Goal: Transaction & Acquisition: Purchase product/service

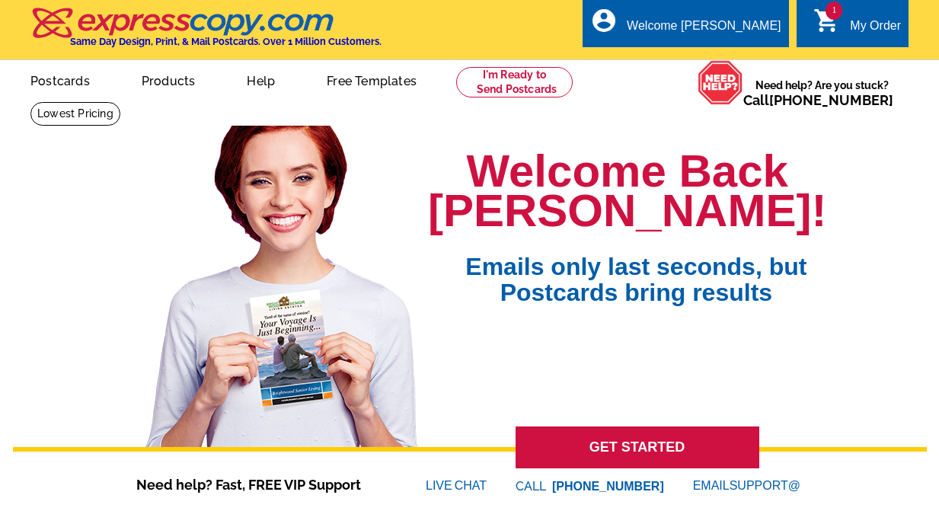
click at [856, 24] on div "My Order" at bounding box center [875, 29] width 51 height 21
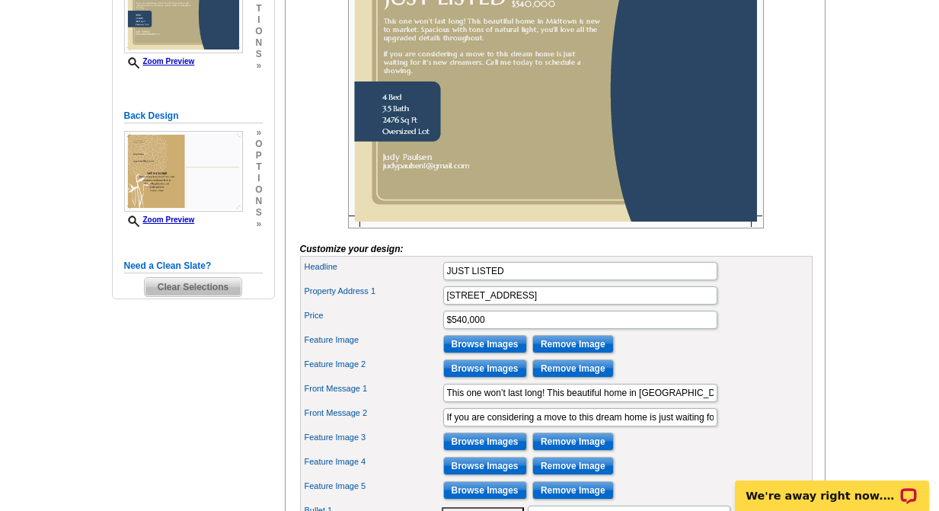
scroll to position [323, 0]
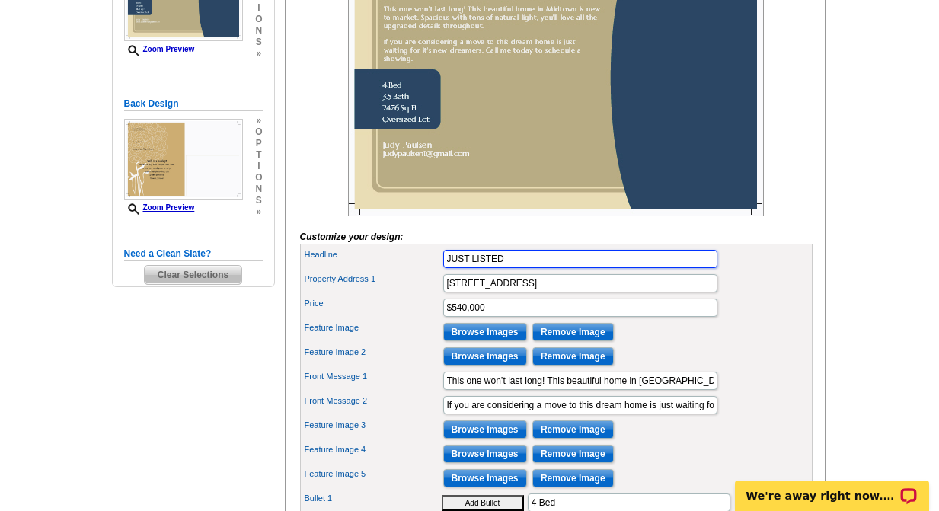
click at [513, 268] on input "JUST LISTED" at bounding box center [580, 259] width 274 height 18
type input "J"
type input "T"
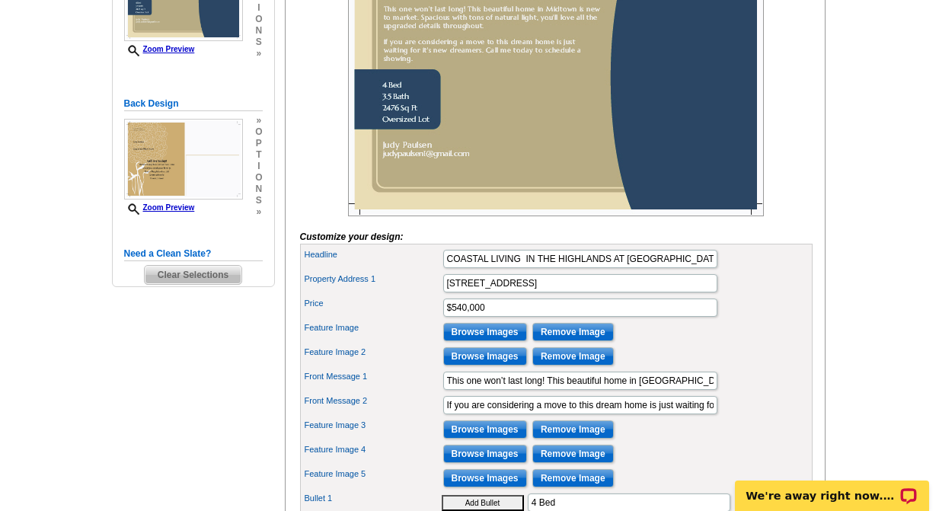
click at [790, 296] on div "Property Address 1 123 MAIN STREET" at bounding box center [556, 283] width 507 height 24
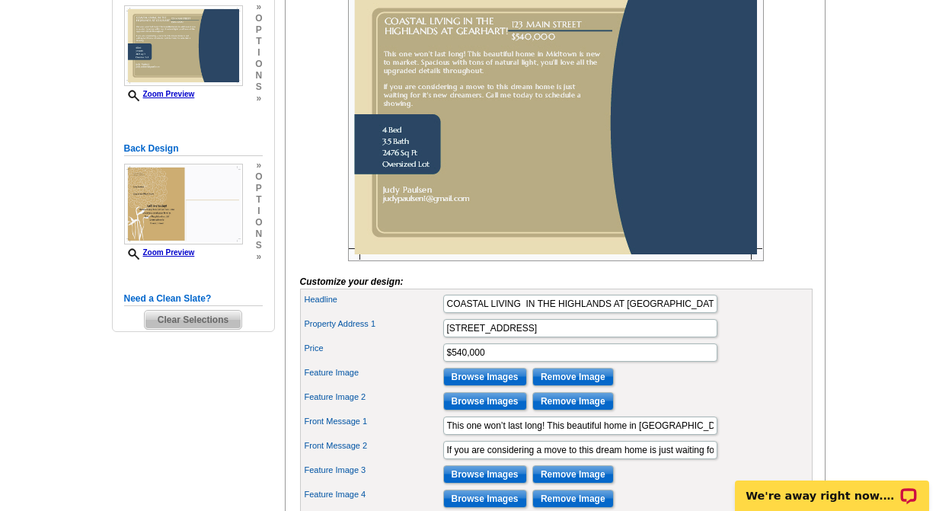
scroll to position [273, 0]
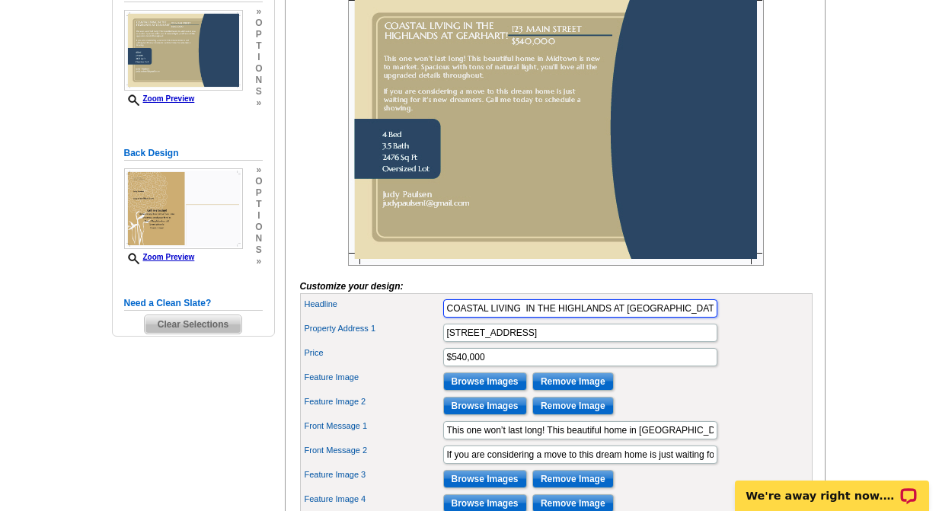
click at [687, 318] on input "COASTAL LIVING IN THE HIGHLANDS AT GEARHART!" at bounding box center [580, 308] width 274 height 18
type input "C"
click at [687, 318] on input "Headline" at bounding box center [580, 308] width 274 height 18
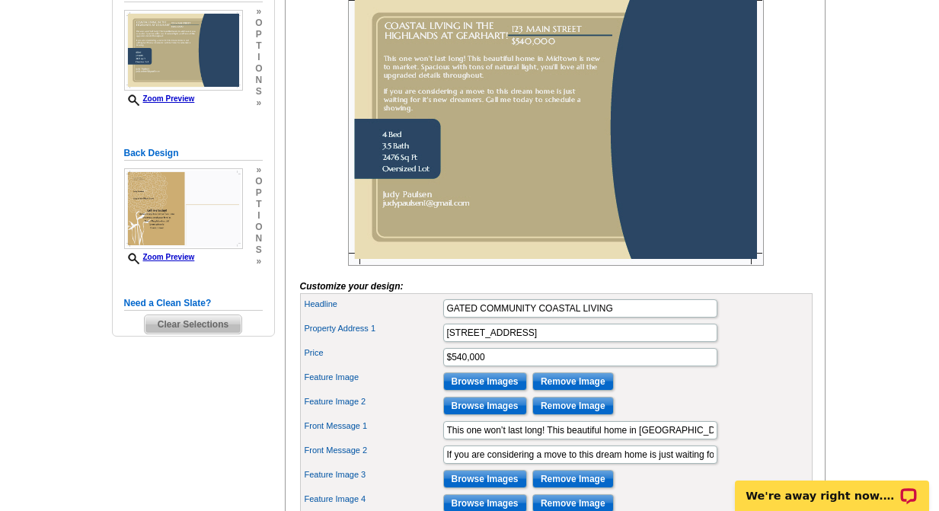
click at [865, 334] on main "Need Help? call [PHONE_NUMBER], chat with support, or have our designers make s…" at bounding box center [469, 373] width 939 height 1091
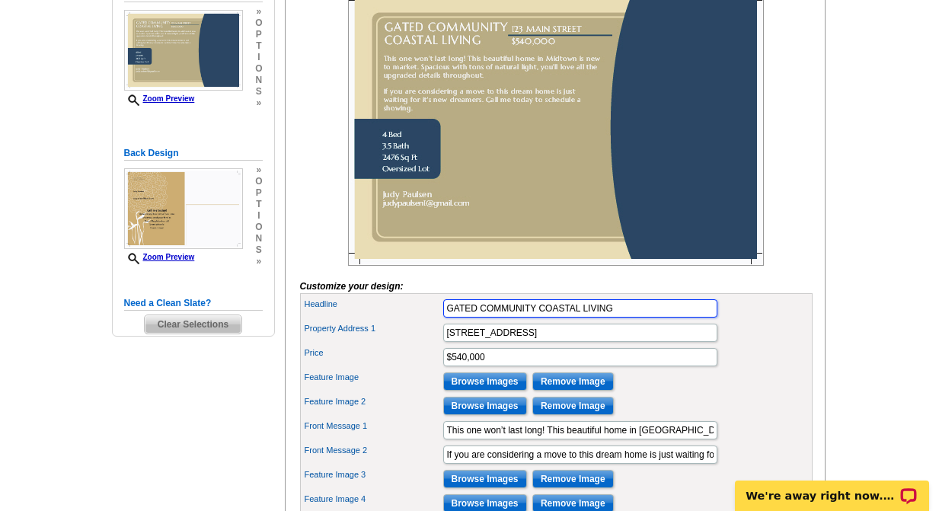
click at [624, 318] on input "GATED COMMUNITY COASTAL LIVING" at bounding box center [580, 308] width 274 height 18
type input "GATED COMMUNITY COASTAL LIVING!"
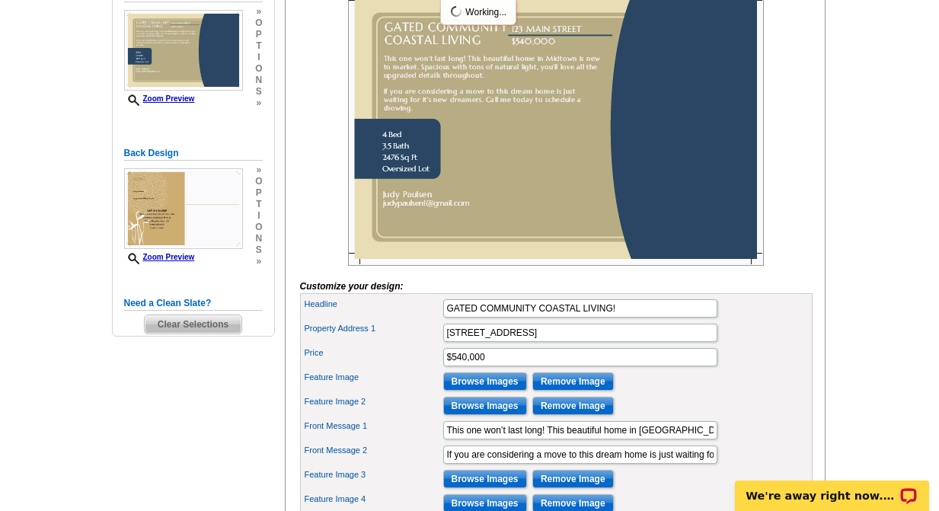
click at [770, 321] on div "Headline GATED COMMUNITY COASTAL LIVING!" at bounding box center [556, 308] width 507 height 24
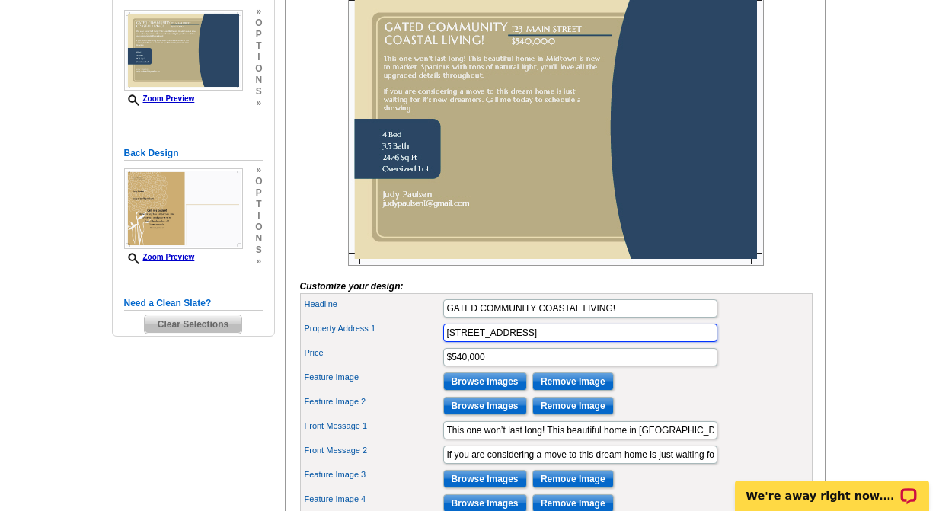
click at [561, 342] on input "123 MAIN STREET" at bounding box center [580, 333] width 274 height 18
type input "1"
type input "4580 FAIRWAY AVE, GEARHART"
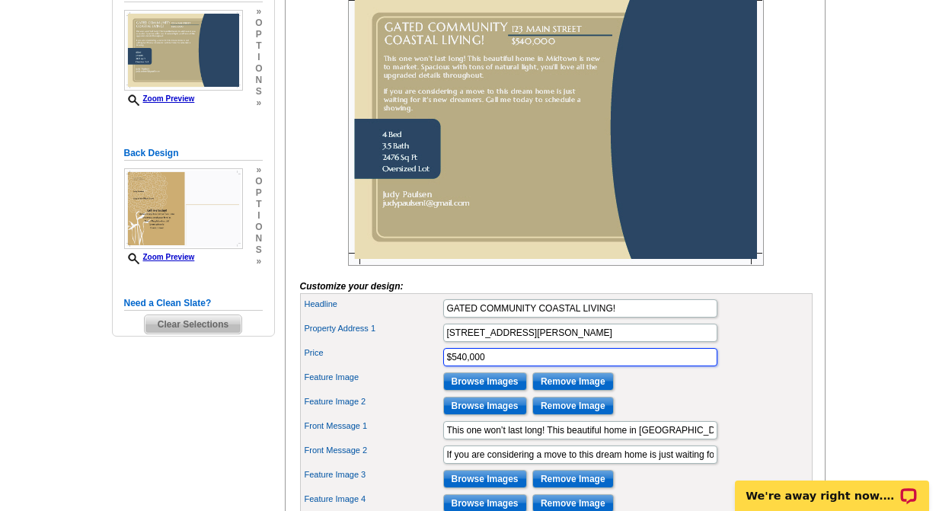
click at [520, 366] on input "$540,000" at bounding box center [580, 357] width 274 height 18
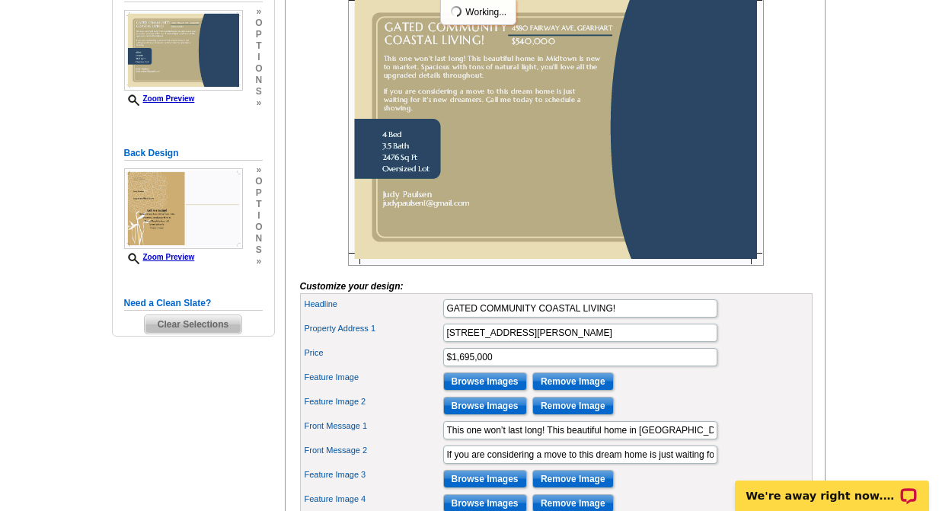
click at [797, 345] on div "Property Address 1 4580 FAIRWAY AVE, GEARHART" at bounding box center [556, 333] width 507 height 24
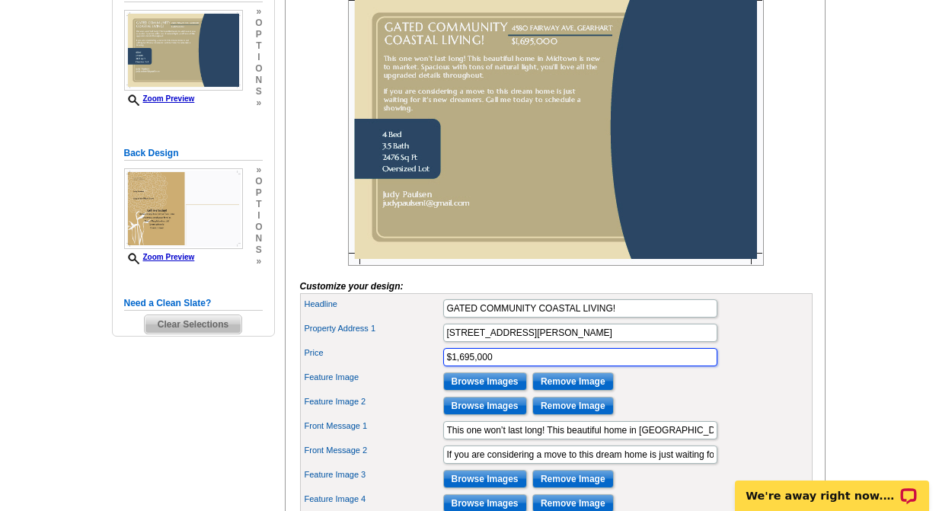
click at [446, 366] on input "$1,695,000" at bounding box center [580, 357] width 274 height 18
type input "LIST PRICE: $1,695,000"
click at [881, 296] on main "Need Help? call [PHONE_NUMBER], chat with support, or have our designers make s…" at bounding box center [469, 373] width 939 height 1091
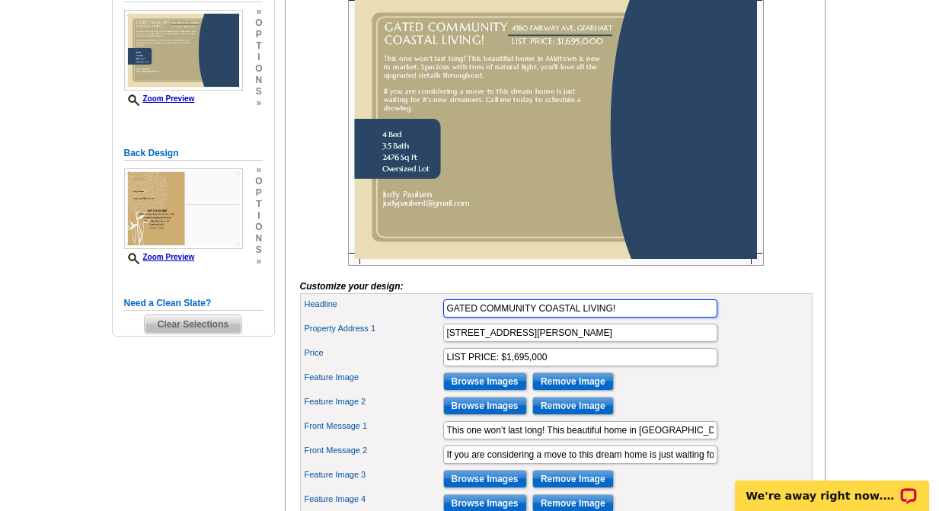
click at [625, 318] on input "GATED COMMUNITY COASTAL LIVING!" at bounding box center [580, 308] width 274 height 18
type input "GATED COMMUNITY COASTAL HAVEN"
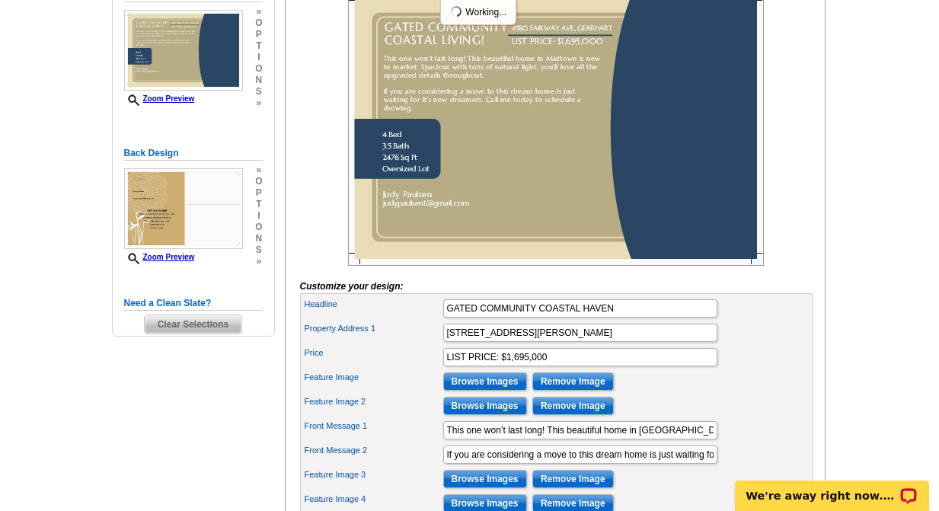
click at [844, 322] on main "Need Help? call [PHONE_NUMBER], chat with support, or have our designers make s…" at bounding box center [469, 373] width 939 height 1091
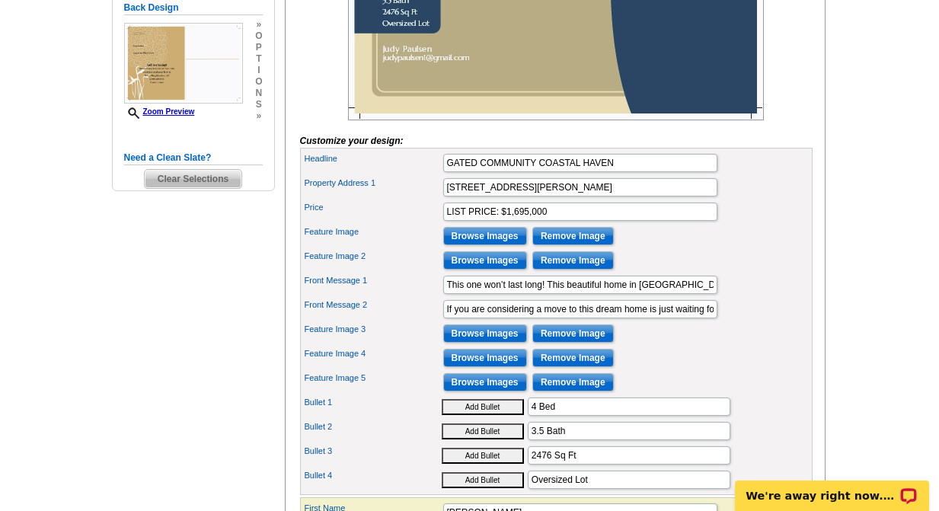
scroll to position [426, 0]
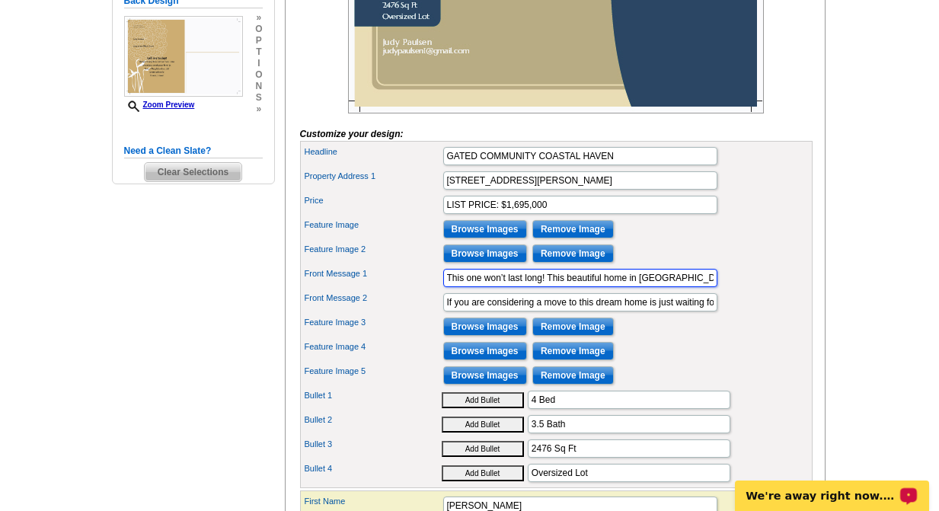
click at [689, 287] on input "This one won’t last long! This beautiful home in Midtown is new to market. Spac…" at bounding box center [580, 278] width 274 height 18
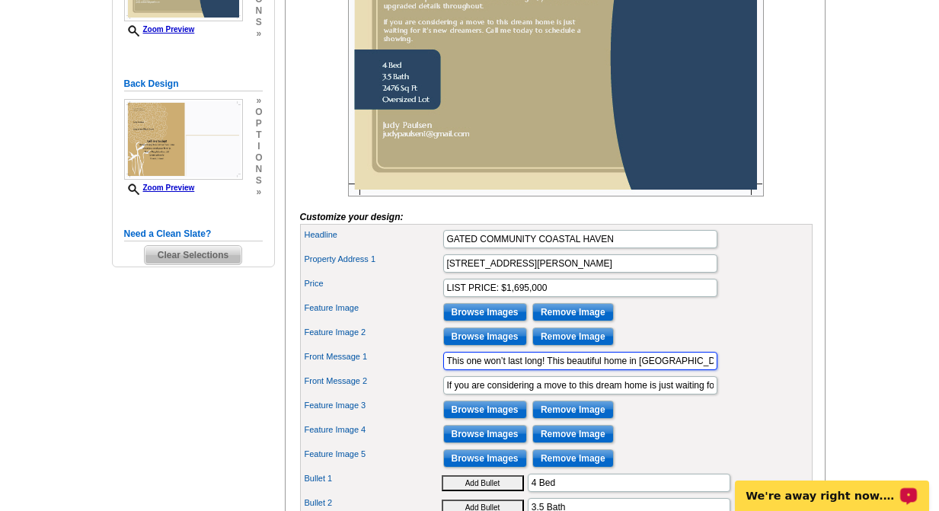
scroll to position [308, 0]
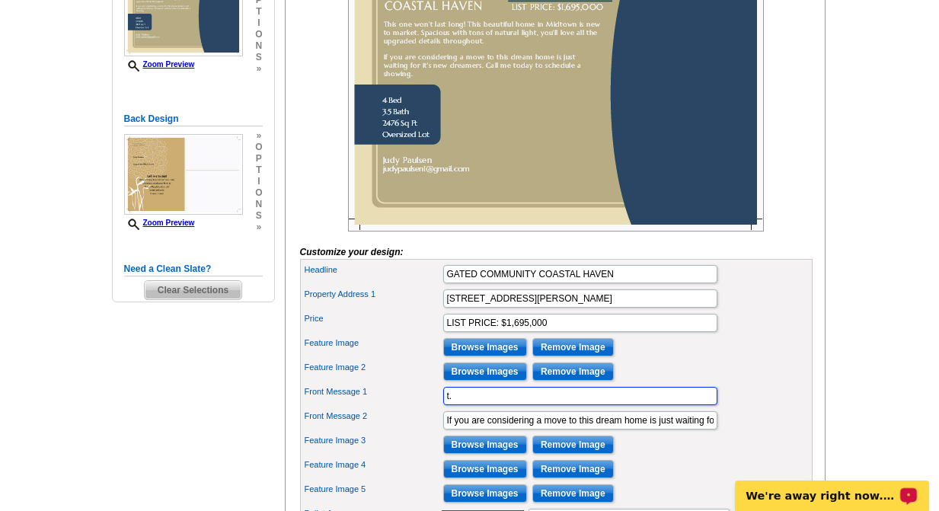
type input "."
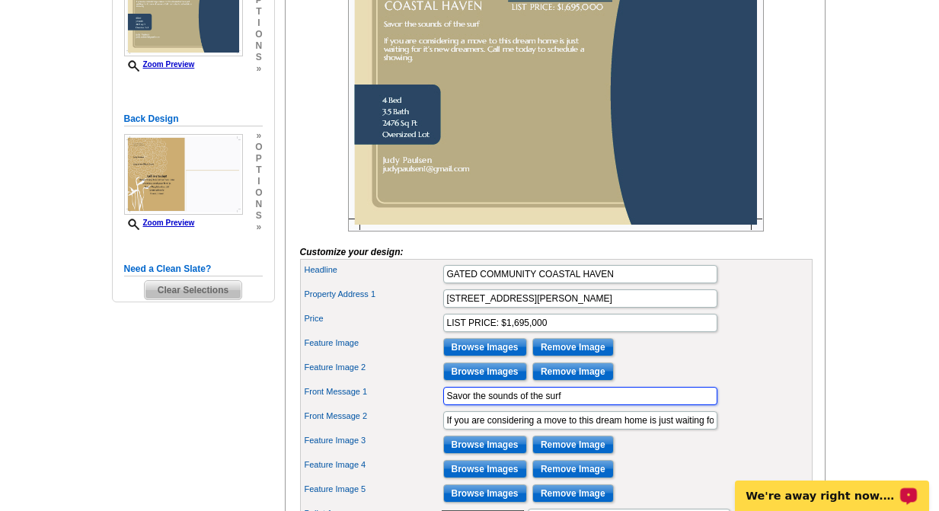
click at [520, 405] on input "Savor the sounds of the surf" at bounding box center [580, 396] width 274 height 18
click at [573, 405] on input "Savor the sound of the surf" at bounding box center [580, 396] width 274 height 18
click at [573, 405] on input "Savor the sound of the surf in tbhis" at bounding box center [580, 396] width 274 height 18
click at [608, 405] on input "Savor the sound of the surf in this" at bounding box center [580, 396] width 274 height 18
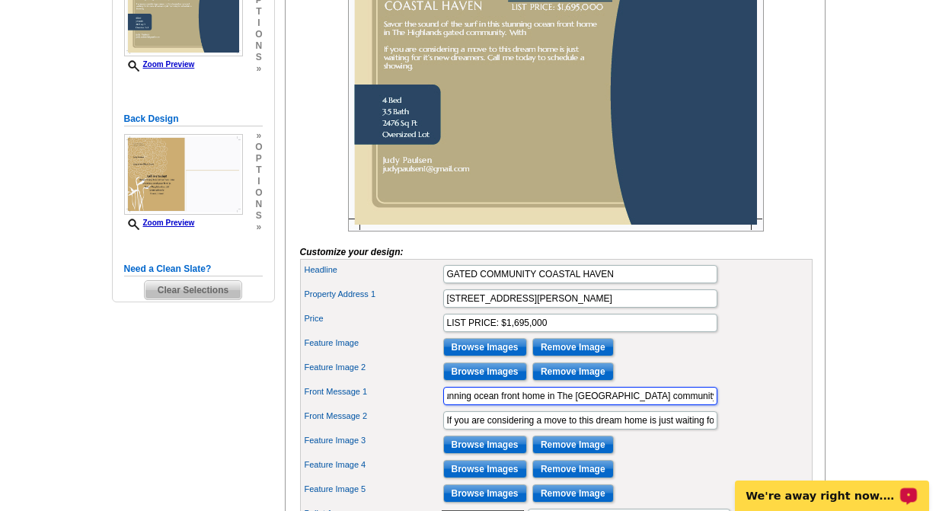
scroll to position [0, 0]
click at [702, 405] on input "Savor the sound of the surf in this stunning ocean front home in The Highlands …" at bounding box center [580, 396] width 274 height 18
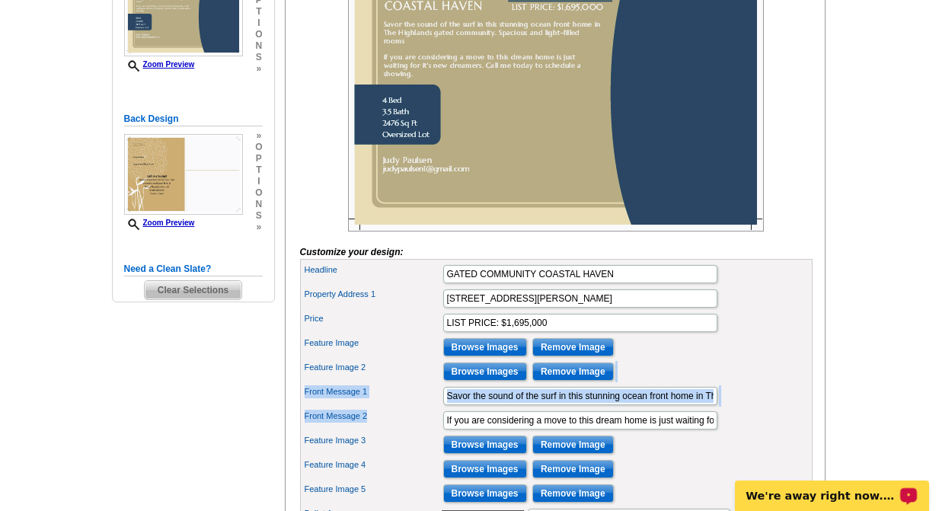
scroll to position [0, 252]
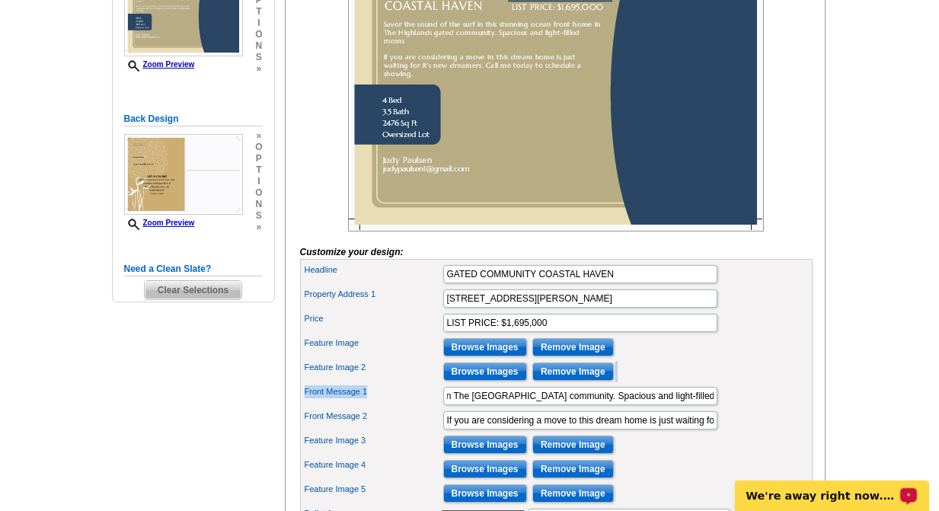
drag, startPoint x: 623, startPoint y: 390, endPoint x: 766, endPoint y: 412, distance: 144.9
click at [766, 412] on div "Headline GATED COMMUNITY COASTAL HAVEN Property Address 1 4580 FAIRWAY AVE, GEA…" at bounding box center [556, 432] width 513 height 347
click at [766, 408] on div "Front Message 1 Savor the sound of the surf in this stunning ocean front home i…" at bounding box center [556, 396] width 507 height 24
click at [683, 405] on input "Savor the sound of the surf in this stunning ocean front home in The Highlands …" at bounding box center [580, 396] width 274 height 18
click at [714, 405] on input "Savor the sound of the surf in this stunning ocean front home in The Highlands …" at bounding box center [580, 396] width 274 height 18
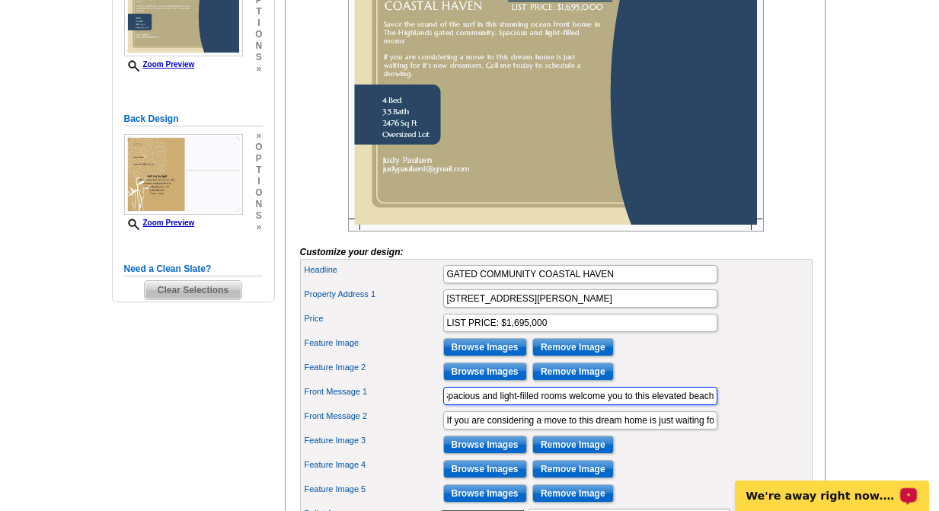
scroll to position [0, 431]
type input "Savor the sound of the surf in this stunning ocean front home in The Highlands …"
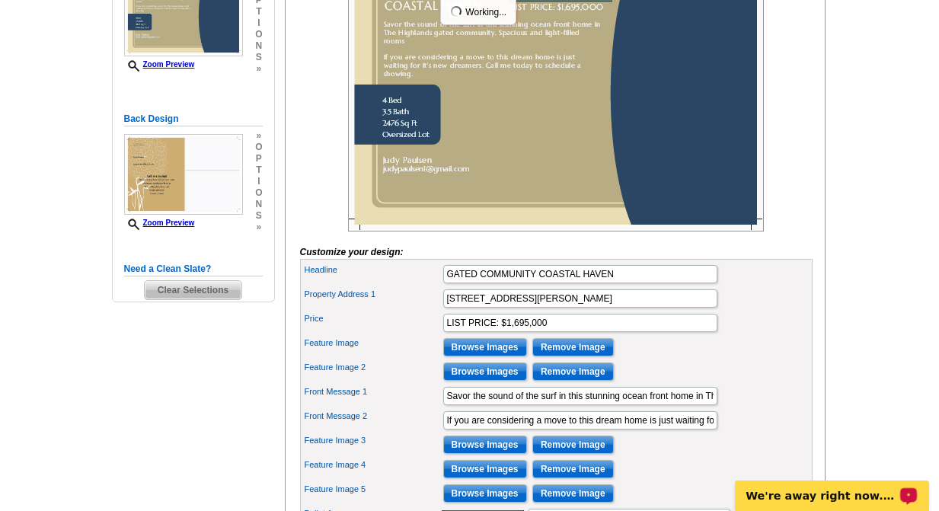
click at [767, 384] on div "Feature Image 2 Browse Images Remove Image" at bounding box center [556, 372] width 507 height 24
click at [654, 430] on input "If you are considering a move to this dream home is just waiting for it’s new d…" at bounding box center [580, 420] width 274 height 18
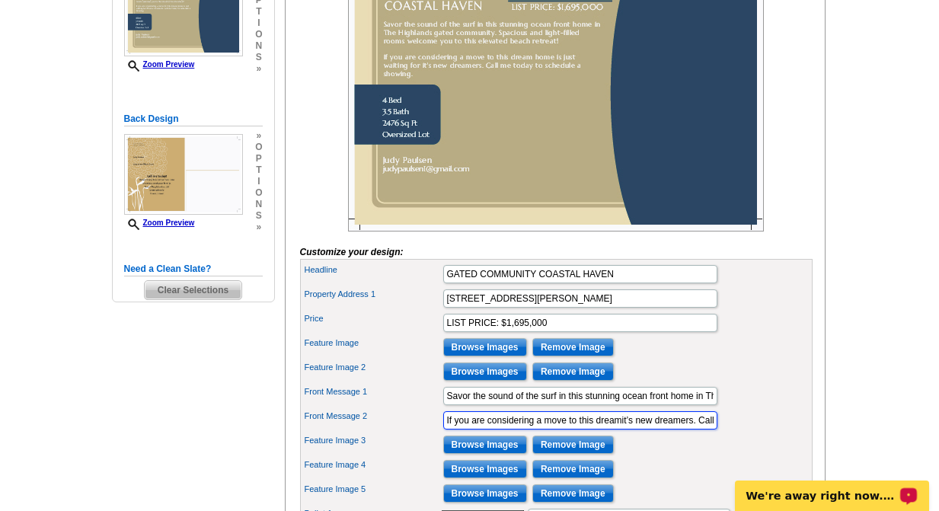
click at [635, 430] on input "If you are considering a move to this dreamit’s new dreamers. Call me today to …" at bounding box center [580, 420] width 274 height 18
click at [654, 430] on input "If you are new dreamers. Call me today to schedule a showing." at bounding box center [580, 420] width 274 height 18
click at [545, 430] on input "If you are new dreamers. Call your agent today to schedule a showing of this sp…" at bounding box center [580, 420] width 274 height 18
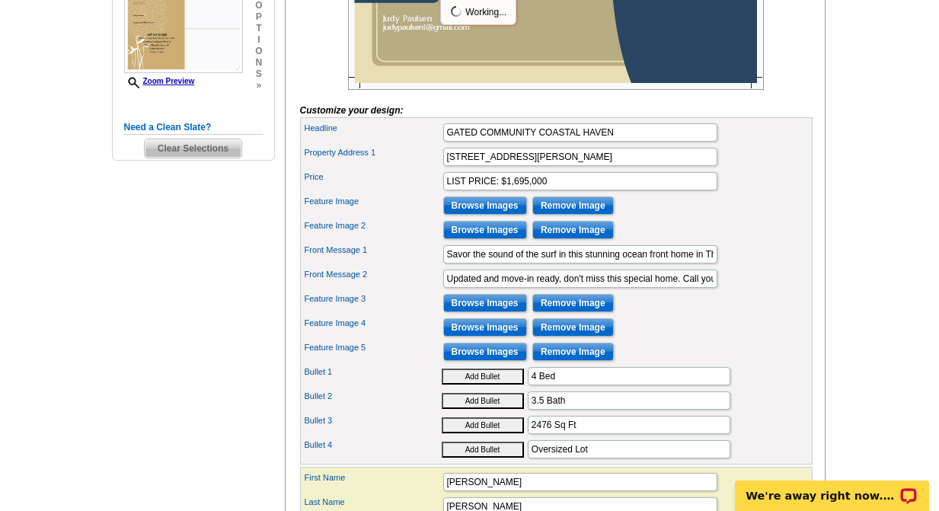
click at [864, 337] on main "Need Help? call [PHONE_NUMBER], chat with support, or have our designers make s…" at bounding box center [469, 197] width 939 height 1091
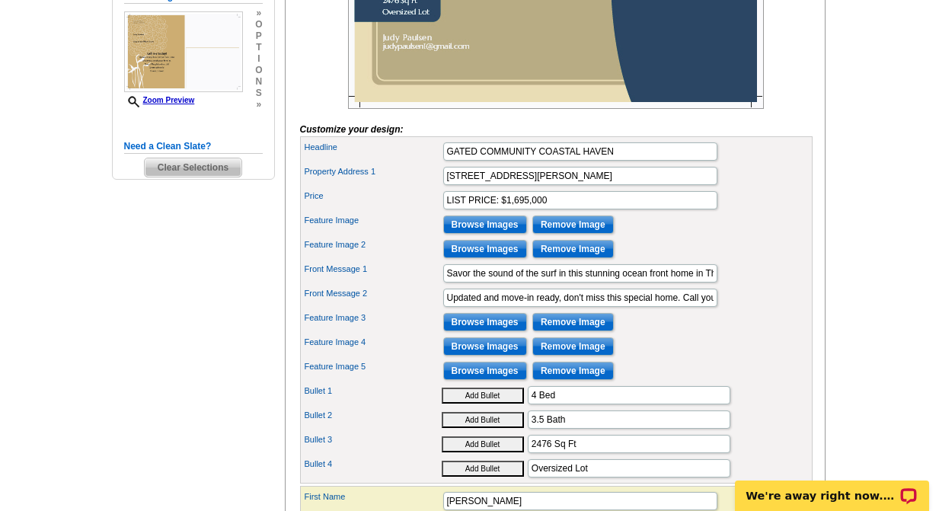
scroll to position [433, 0]
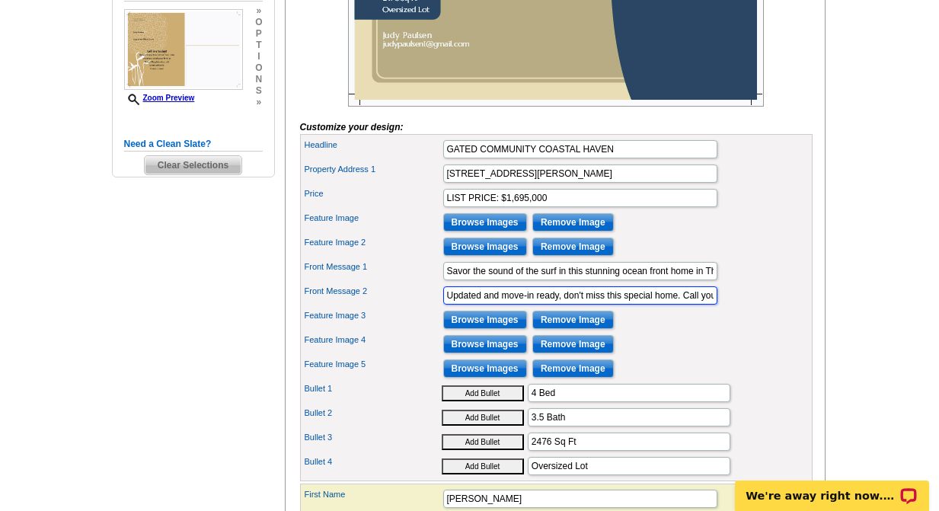
click at [584, 305] on input "Updated and move-in ready, don't miss this special home. Call your agent today …" at bounding box center [580, 295] width 274 height 18
type input "Updated and move-in ready, you will not want to miss this special home. Call yo…"
click at [772, 332] on div "Feature Image 3 Browse Images Remove Image" at bounding box center [556, 320] width 507 height 24
click at [484, 232] on input "Browse Images" at bounding box center [485, 222] width 84 height 18
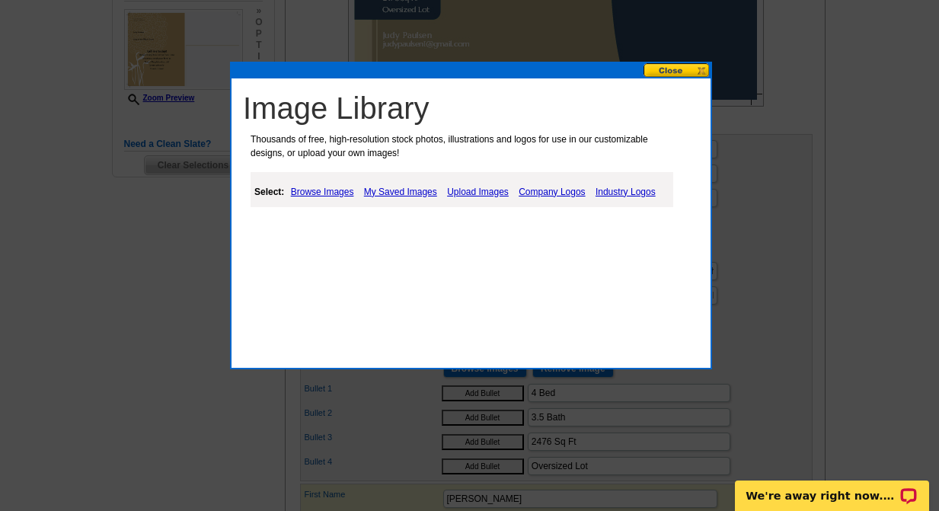
click at [327, 191] on link "Browse Images" at bounding box center [322, 192] width 71 height 18
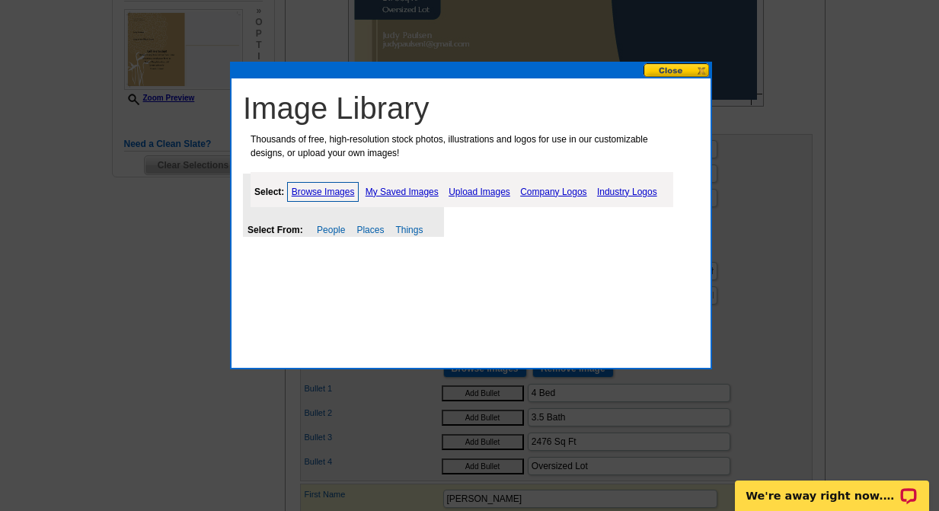
click at [513, 292] on div "Image Library Thousands of free, high-resolution stock photos, illustrations an…" at bounding box center [471, 216] width 482 height 308
click at [704, 70] on button at bounding box center [677, 70] width 67 height 14
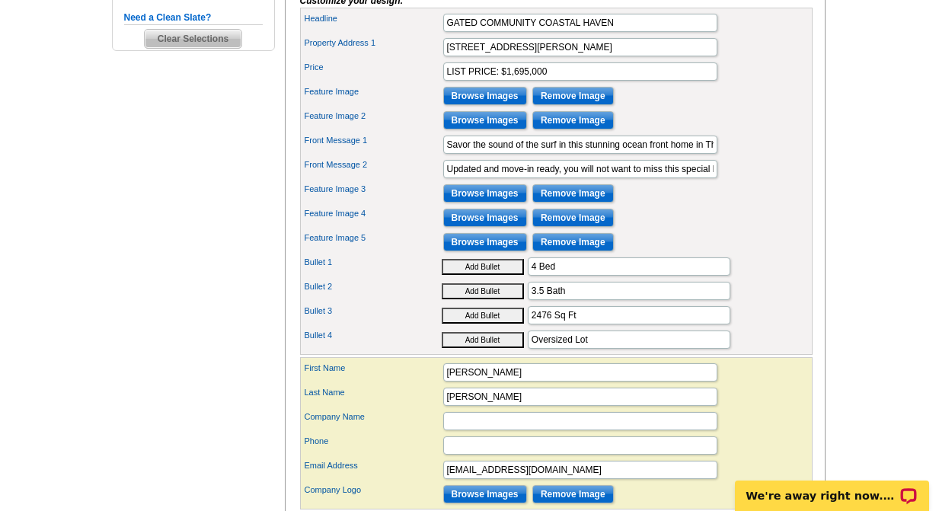
scroll to position [565, 0]
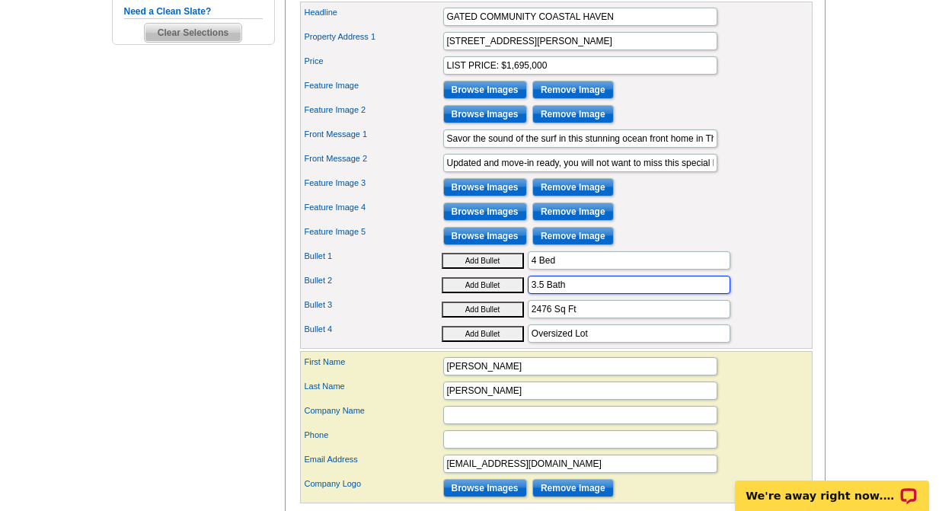
click at [545, 294] on input "3.5 Bath" at bounding box center [629, 285] width 203 height 18
type input "4 Bath"
click at [846, 190] on main "Need Help? call 800-260-5887, chat with support, or have our designers make som…" at bounding box center [469, 81] width 939 height 1091
click at [551, 318] on input "2476 Sq Ft" at bounding box center [629, 309] width 203 height 18
type input "2680 Sq Ft"
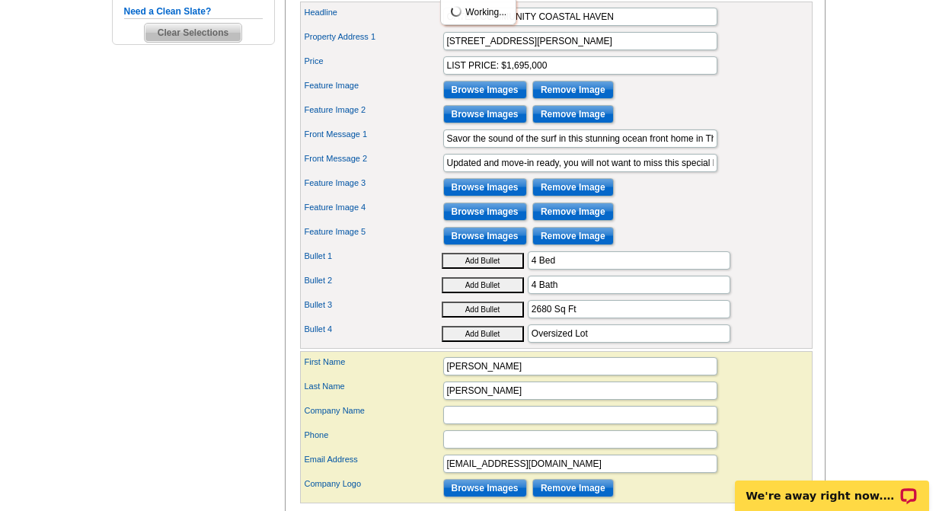
click at [858, 305] on main "Need Help? call 800-260-5887, chat with support, or have our designers make som…" at bounding box center [469, 81] width 939 height 1091
click at [614, 343] on input "Oversized Lot" at bounding box center [629, 334] width 203 height 18
type input "O"
type input "Ocean Front"
click at [795, 297] on div "Bullet 2 Add Bullet 4 Bath" at bounding box center [556, 285] width 507 height 24
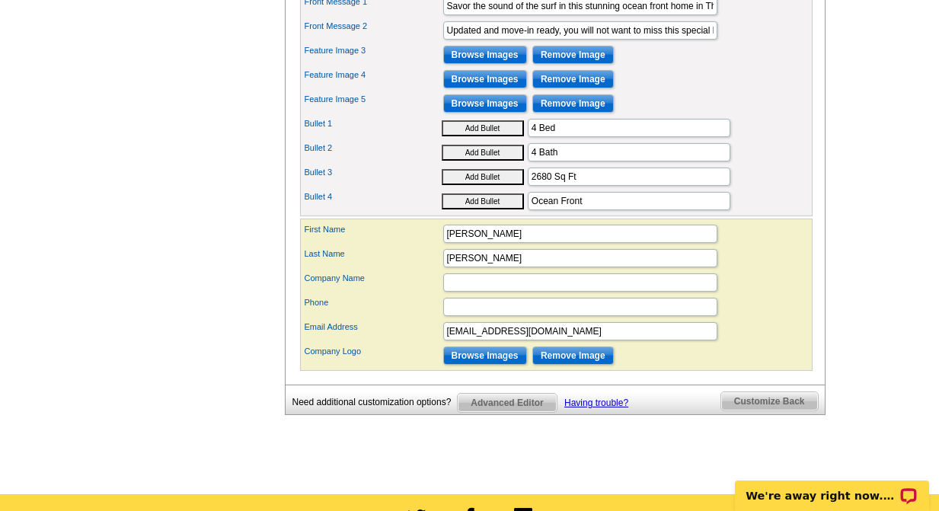
scroll to position [706, 0]
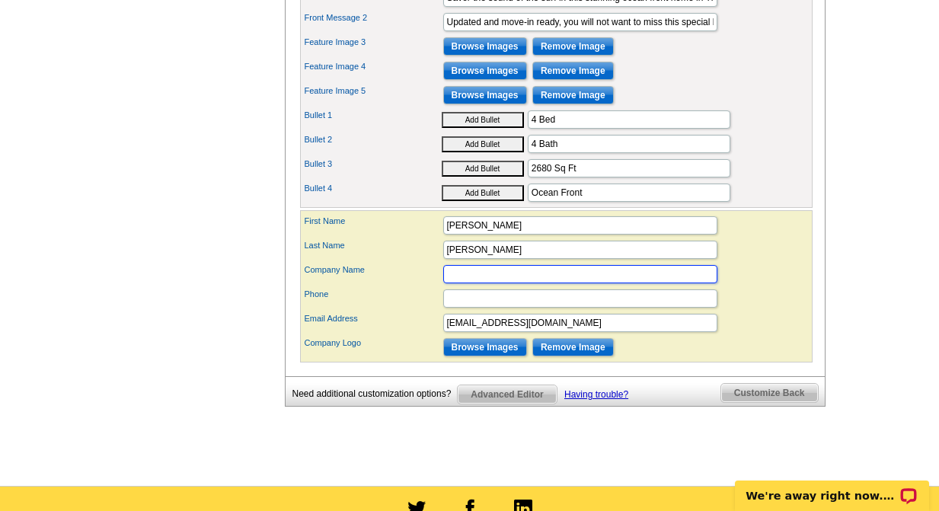
click at [604, 283] on input "Company Name" at bounding box center [580, 274] width 274 height 18
type input "Windermere Realty Trust"
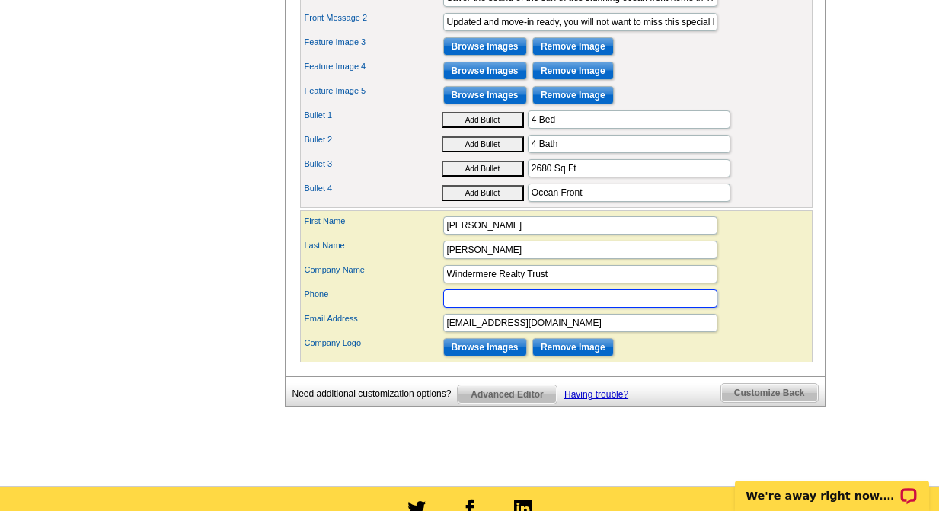
click at [541, 308] on input "Phone" at bounding box center [580, 298] width 274 height 18
type input "(503)998-8975"
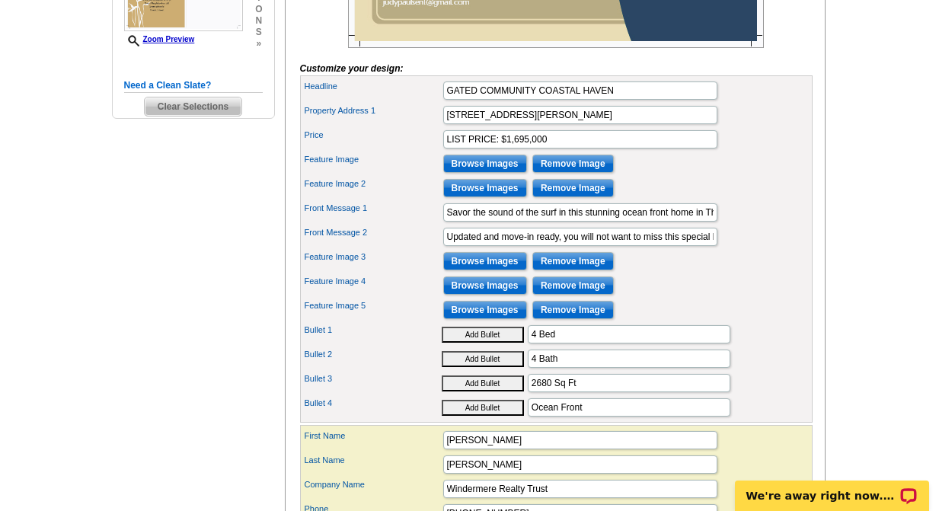
scroll to position [490, 0]
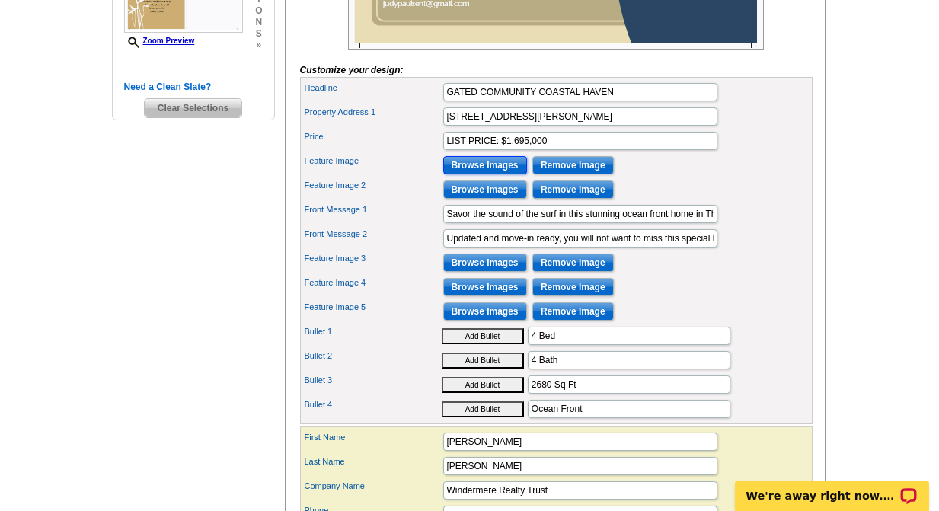
click at [481, 174] on input "Browse Images" at bounding box center [485, 165] width 84 height 18
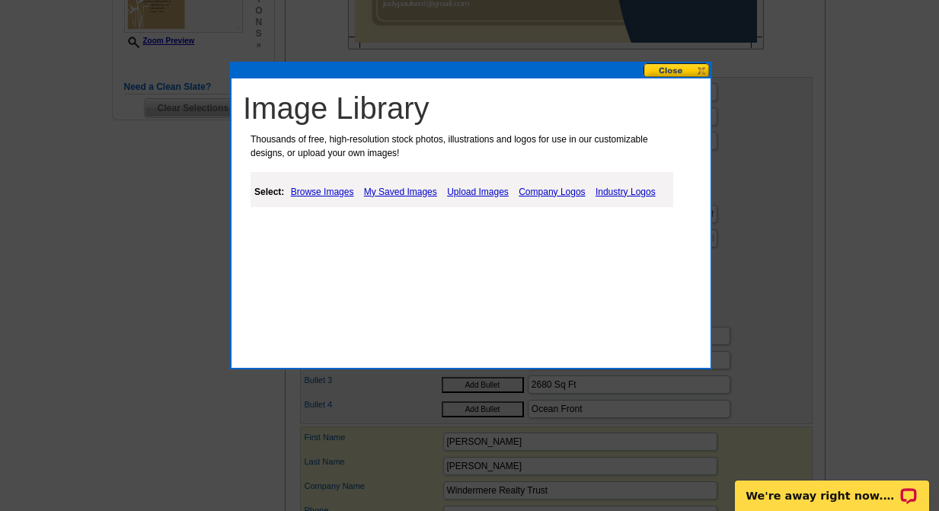
click at [411, 189] on link "My Saved Images" at bounding box center [400, 192] width 81 height 18
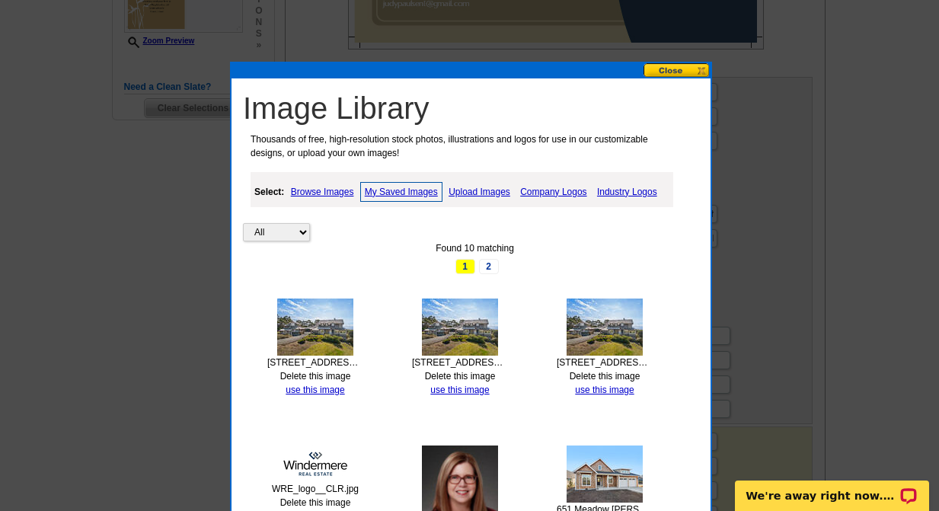
click at [485, 191] on link "Upload Images" at bounding box center [479, 192] width 69 height 18
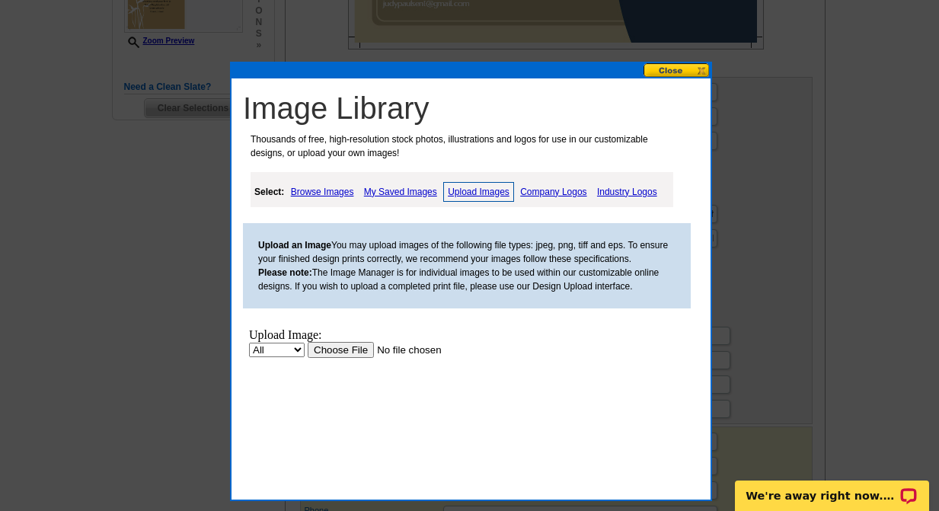
scroll to position [0, 0]
click at [297, 348] on select "All Property" at bounding box center [277, 349] width 56 height 14
click at [347, 347] on input "file" at bounding box center [404, 349] width 193 height 16
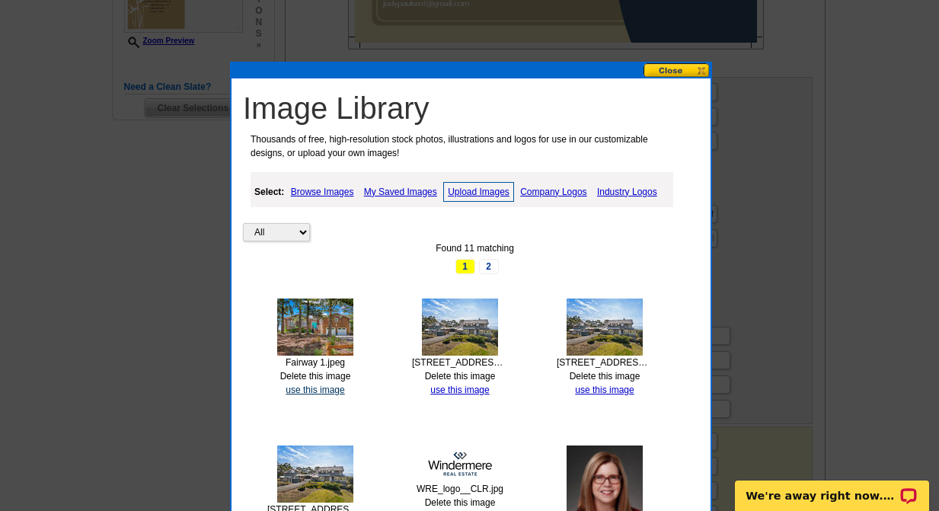
click at [321, 386] on link "use this image" at bounding box center [315, 390] width 59 height 11
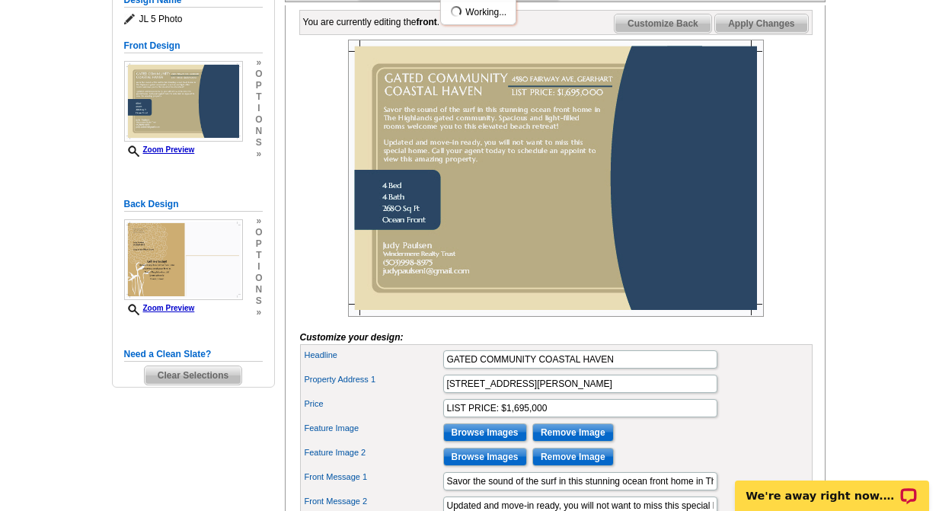
scroll to position [221, 0]
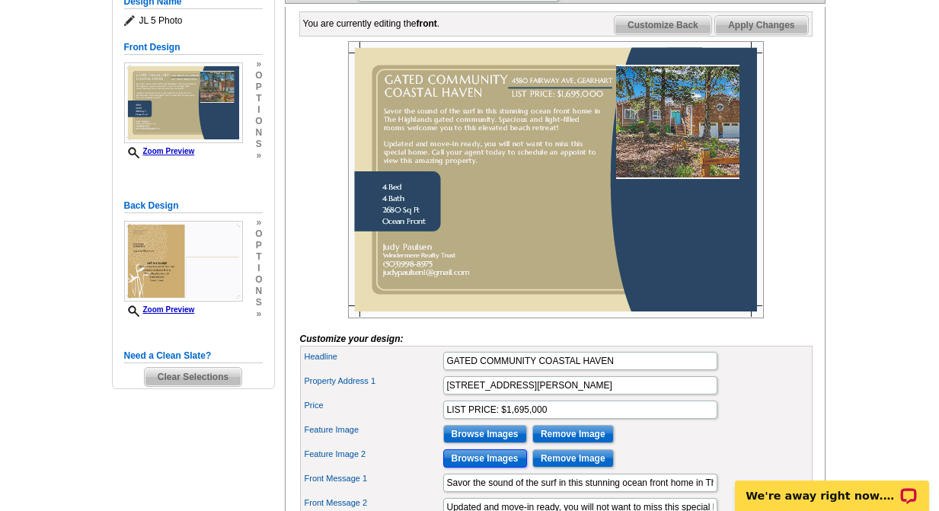
click at [487, 468] on input "Browse Images" at bounding box center [485, 458] width 84 height 18
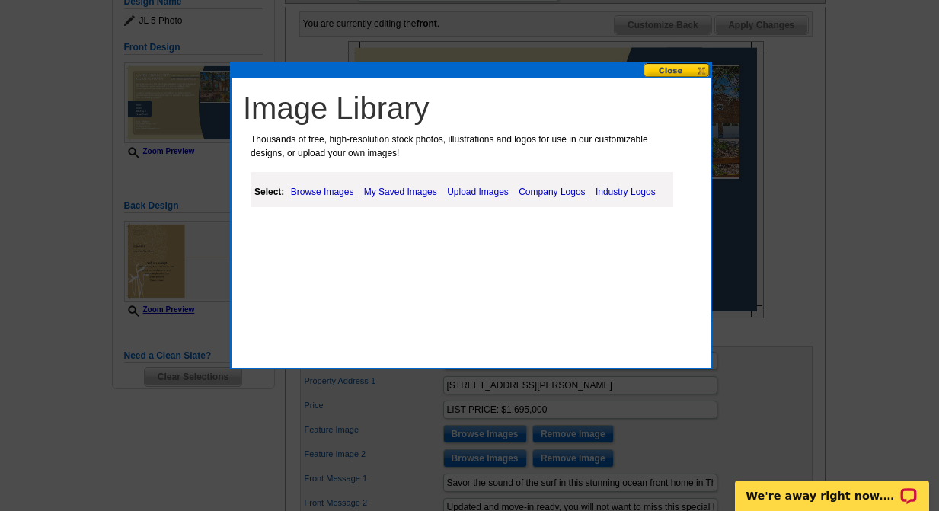
click at [480, 190] on link "Upload Images" at bounding box center [477, 192] width 69 height 18
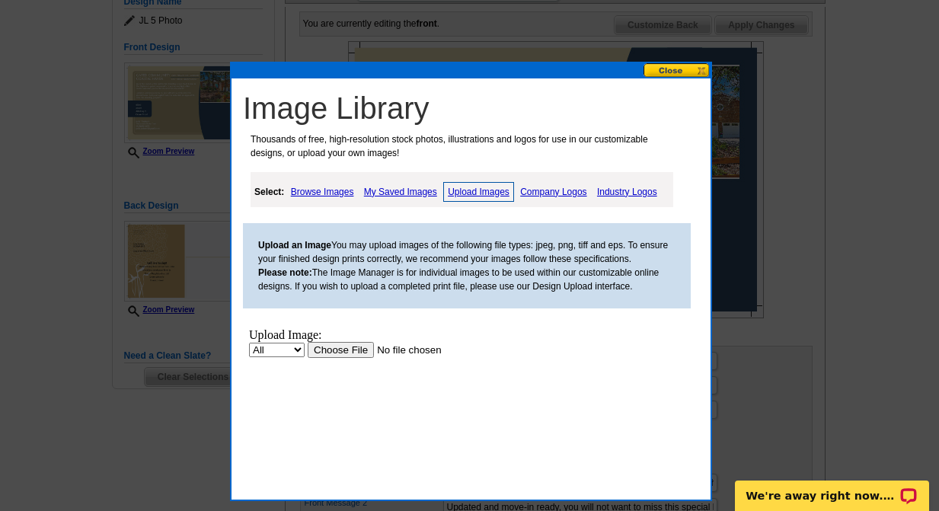
scroll to position [0, 0]
click at [341, 346] on input "file" at bounding box center [404, 349] width 193 height 16
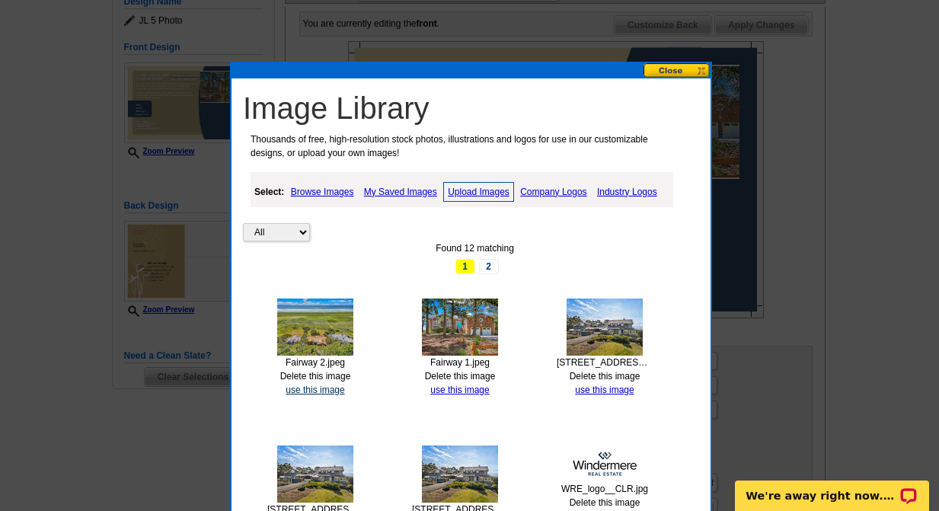
click at [318, 389] on link "use this image" at bounding box center [315, 390] width 59 height 11
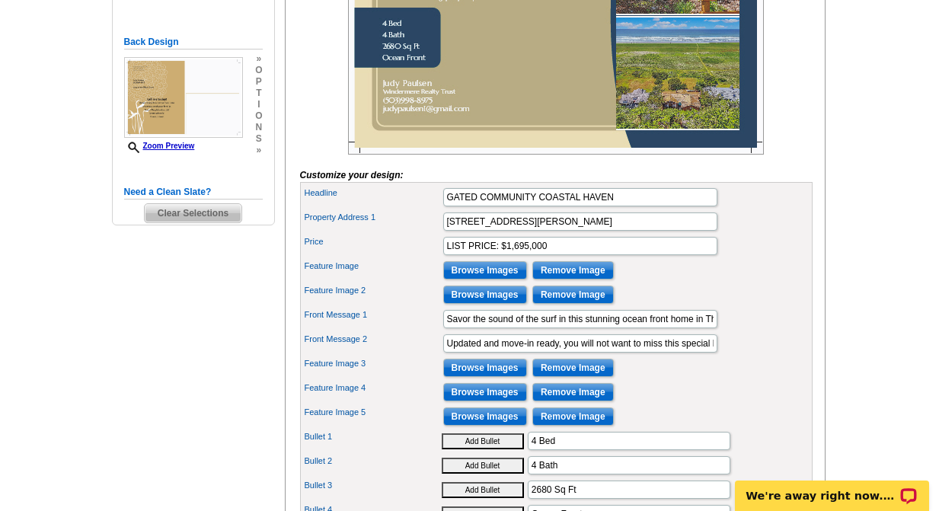
scroll to position [386, 0]
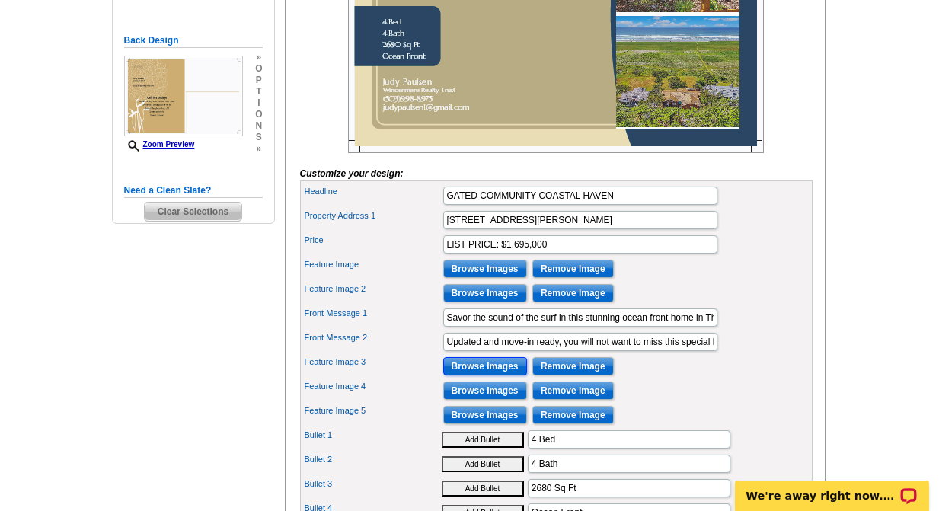
click at [495, 376] on input "Browse Images" at bounding box center [485, 366] width 84 height 18
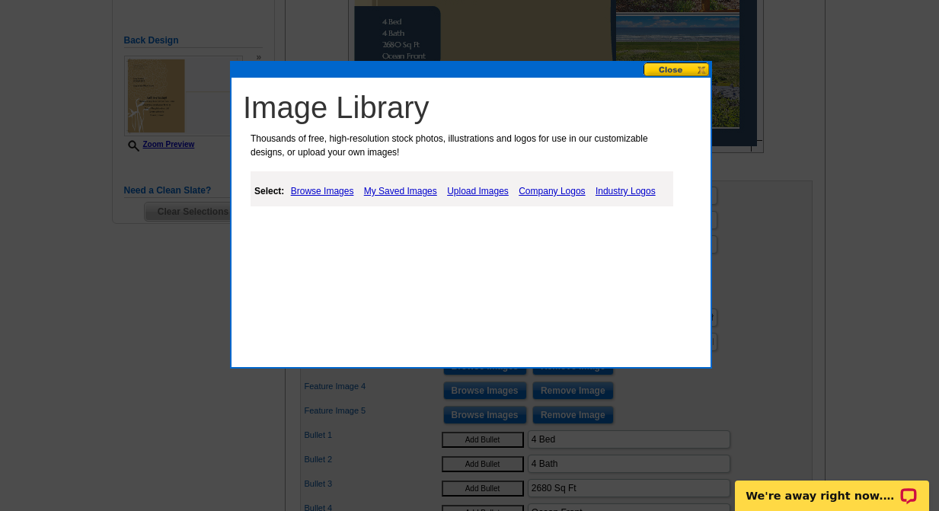
click at [479, 187] on link "Upload Images" at bounding box center [477, 191] width 69 height 18
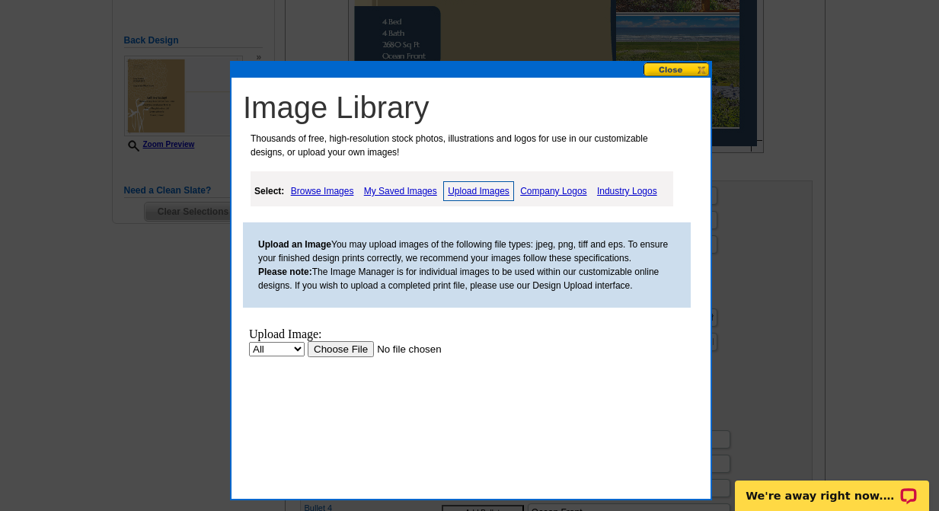
scroll to position [0, 0]
click at [337, 350] on input "file" at bounding box center [404, 349] width 193 height 16
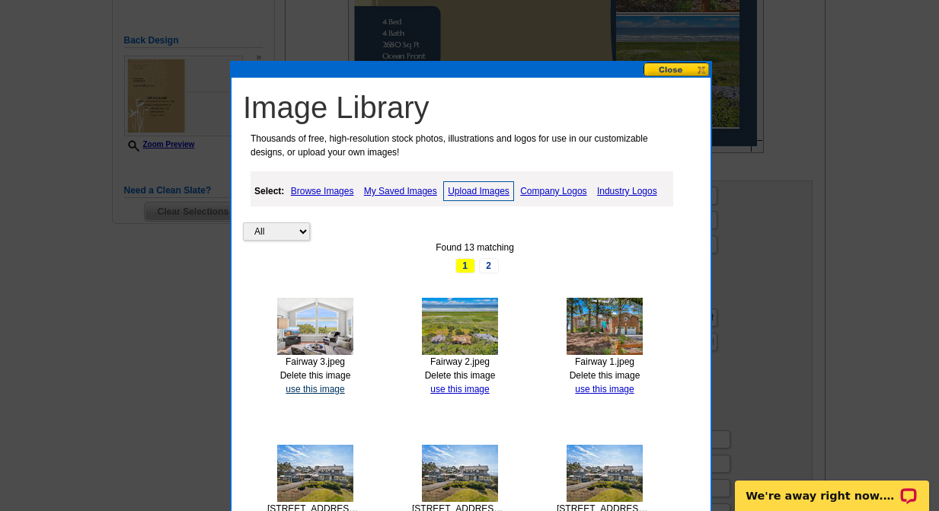
click at [316, 389] on link "use this image" at bounding box center [315, 389] width 59 height 11
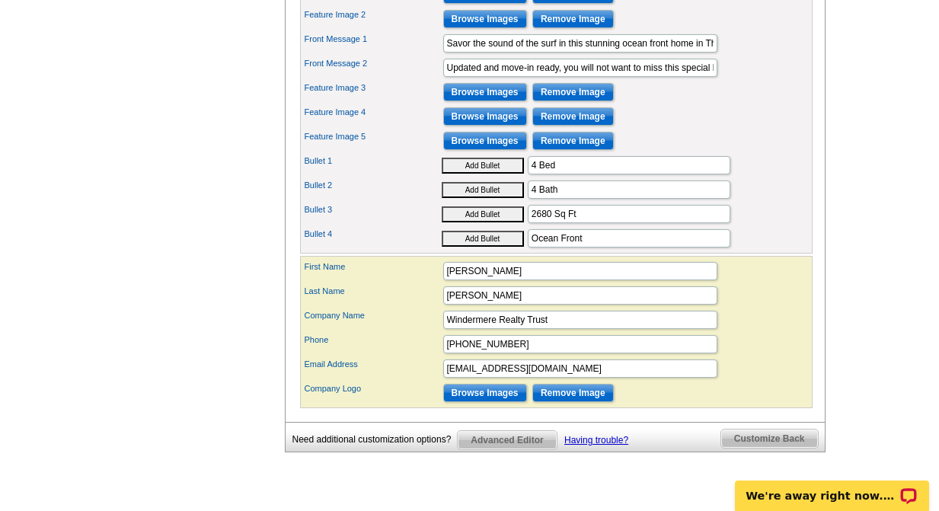
scroll to position [668, 0]
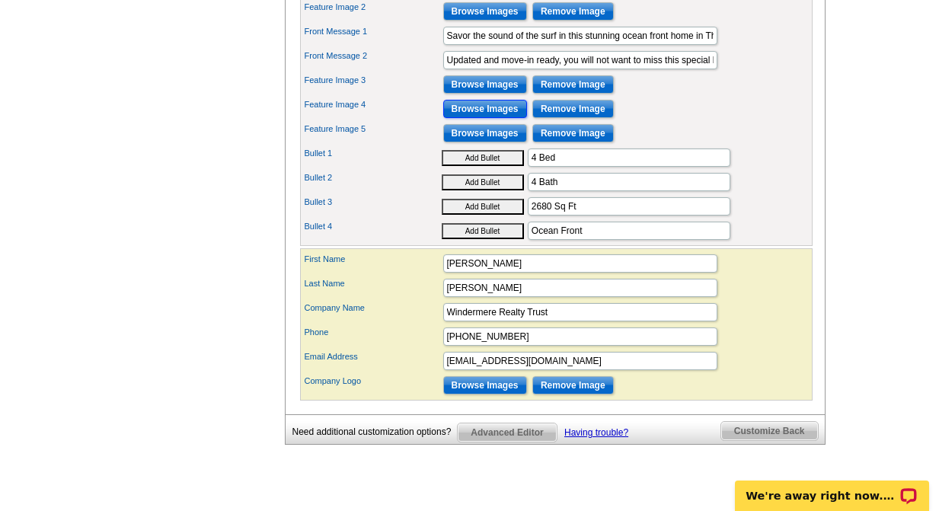
click at [491, 118] on input "Browse Images" at bounding box center [485, 109] width 84 height 18
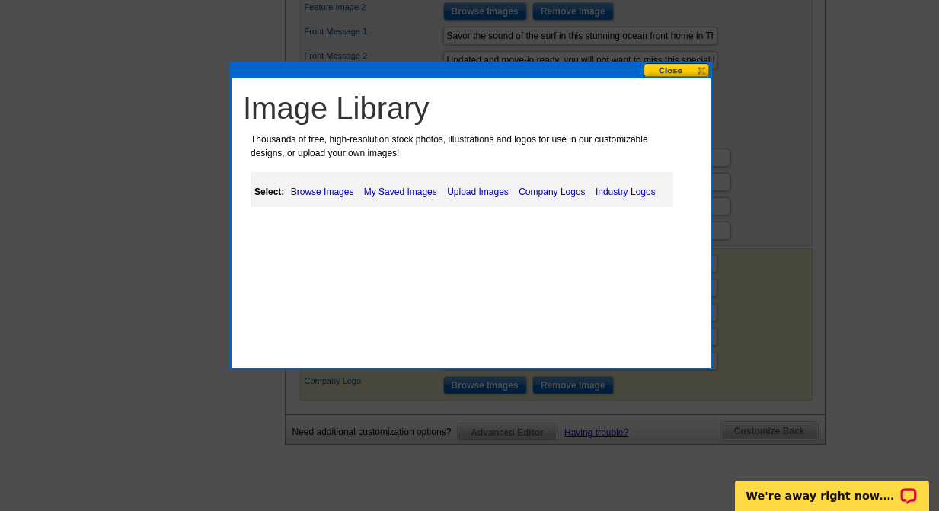
click at [481, 193] on link "Upload Images" at bounding box center [477, 192] width 69 height 18
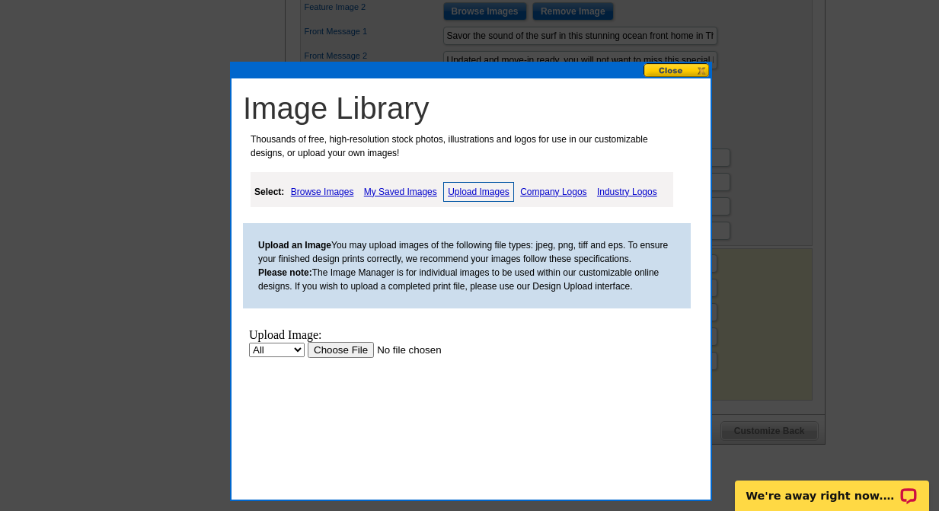
scroll to position [0, 0]
drag, startPoint x: 838, startPoint y: 328, endPoint x: 705, endPoint y: 379, distance: 141.8
click at [705, 379] on body "Welcome back Judy My Account Logout local_phone Same Day Design, Print, & Mail …" at bounding box center [469, 100] width 939 height 1536
click at [350, 350] on input "file" at bounding box center [404, 349] width 193 height 16
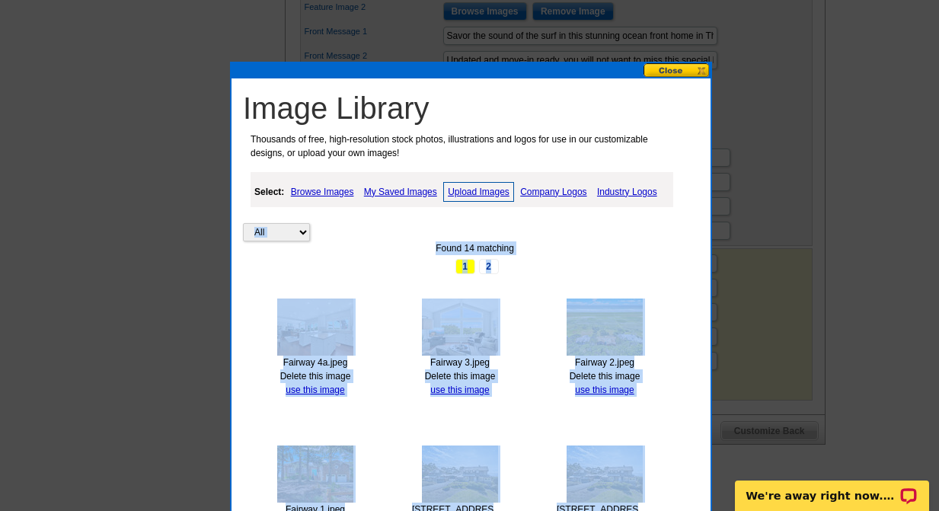
click at [641, 250] on div "Found 14 matching" at bounding box center [475, 248] width 464 height 14
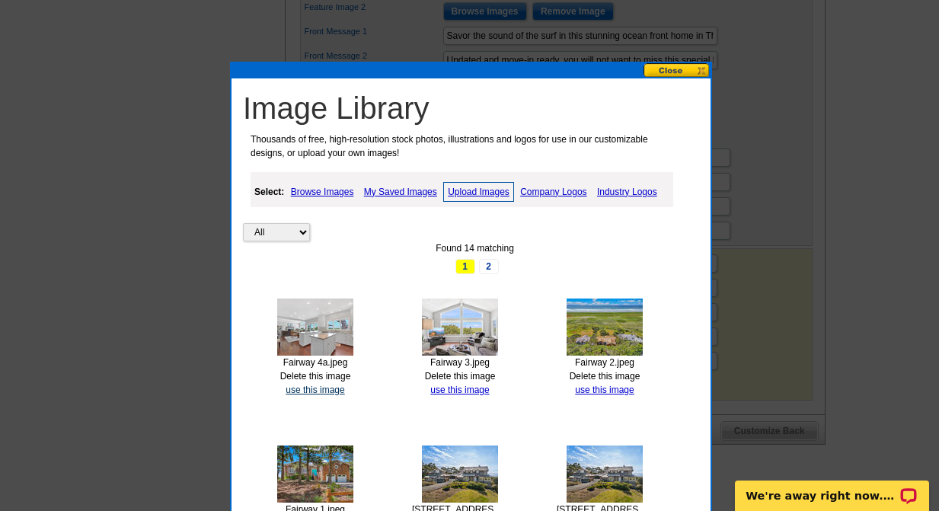
click at [313, 385] on link "use this image" at bounding box center [315, 390] width 59 height 11
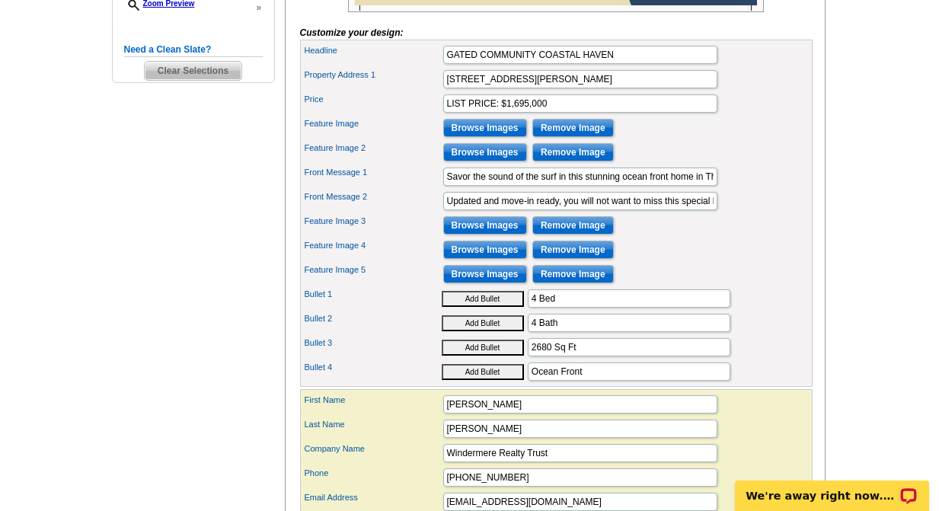
scroll to position [533, 0]
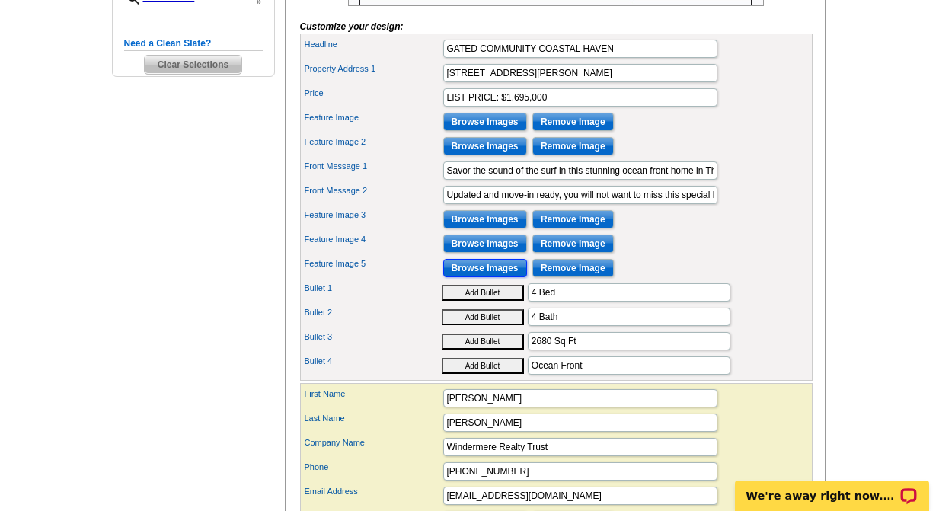
click at [478, 277] on input "Browse Images" at bounding box center [485, 268] width 84 height 18
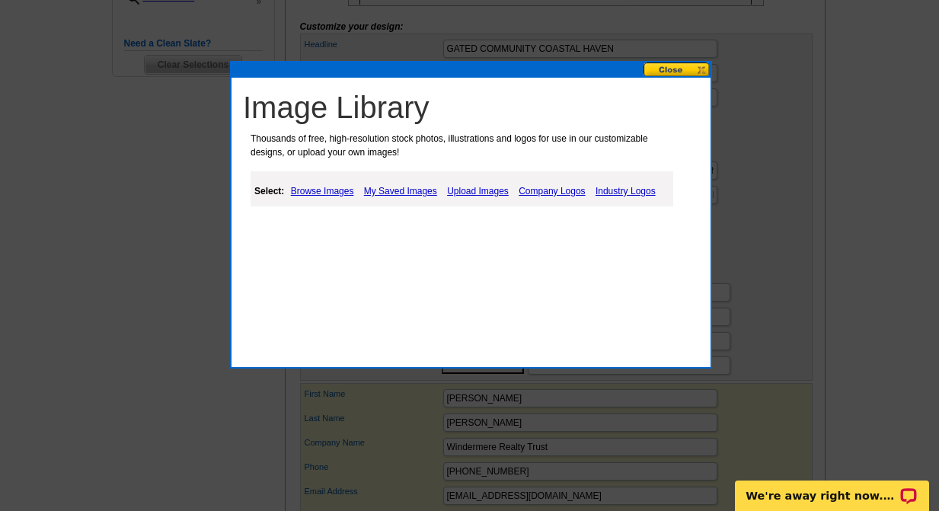
click at [478, 190] on link "Upload Images" at bounding box center [477, 191] width 69 height 18
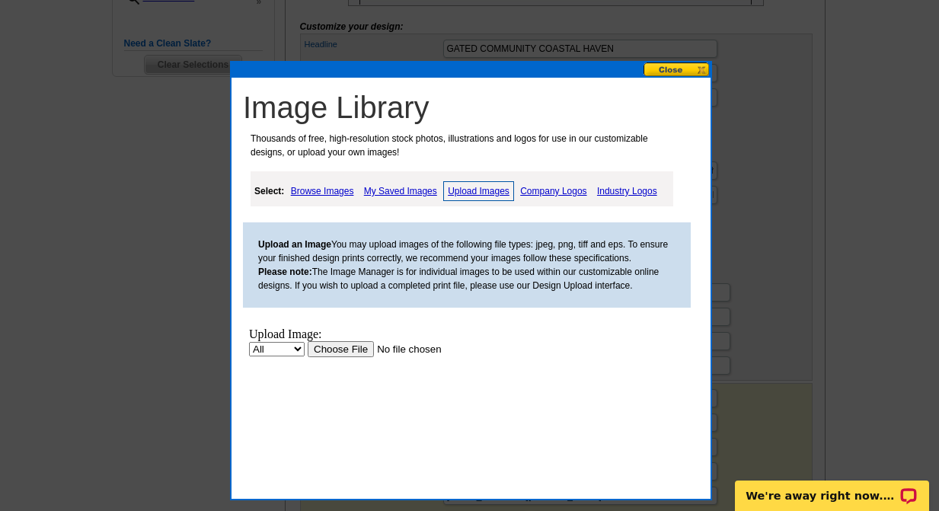
scroll to position [0, 0]
click at [337, 348] on input "file" at bounding box center [404, 349] width 193 height 16
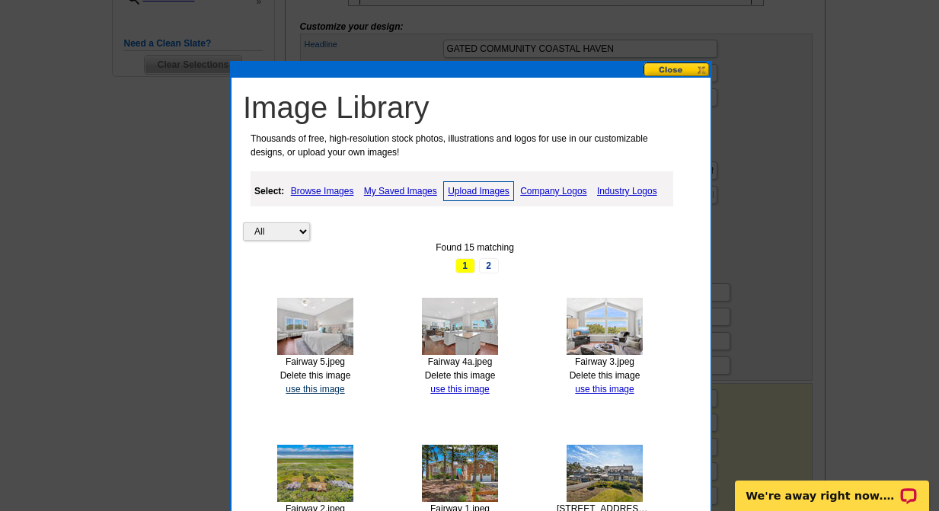
click at [315, 389] on link "use this image" at bounding box center [315, 389] width 59 height 11
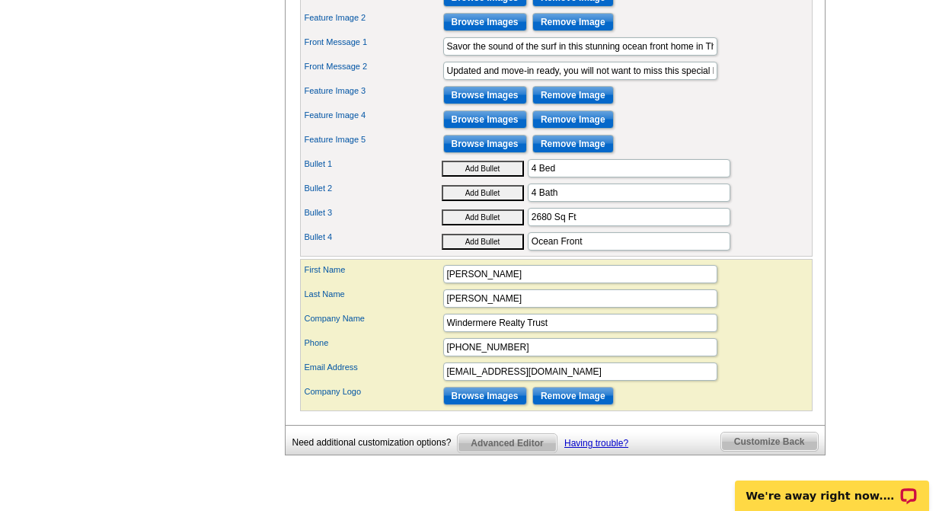
scroll to position [679, 0]
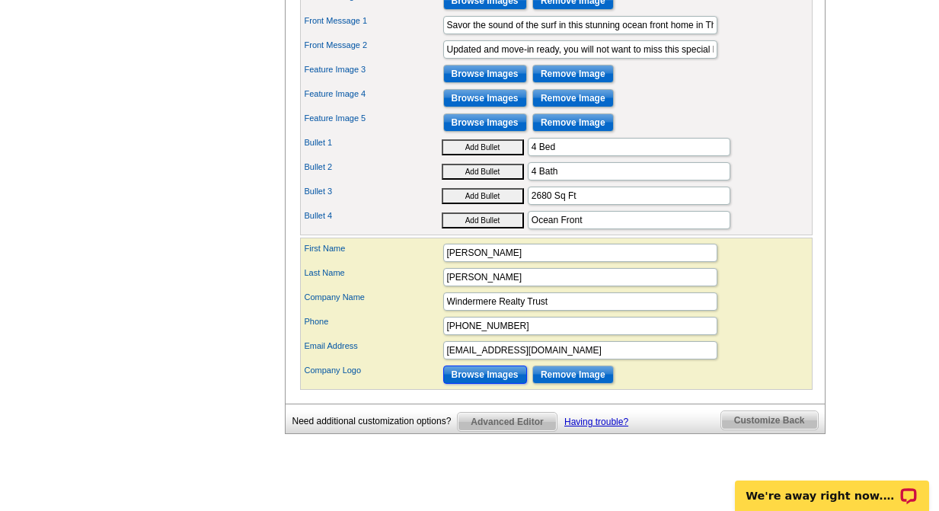
click at [481, 384] on input "Browse Images" at bounding box center [485, 375] width 84 height 18
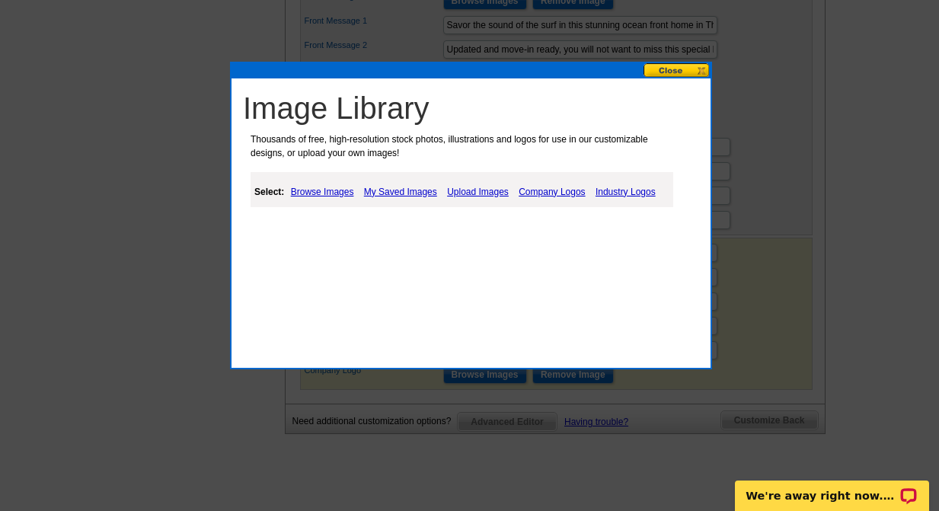
click at [550, 193] on link "Company Logos" at bounding box center [552, 192] width 74 height 18
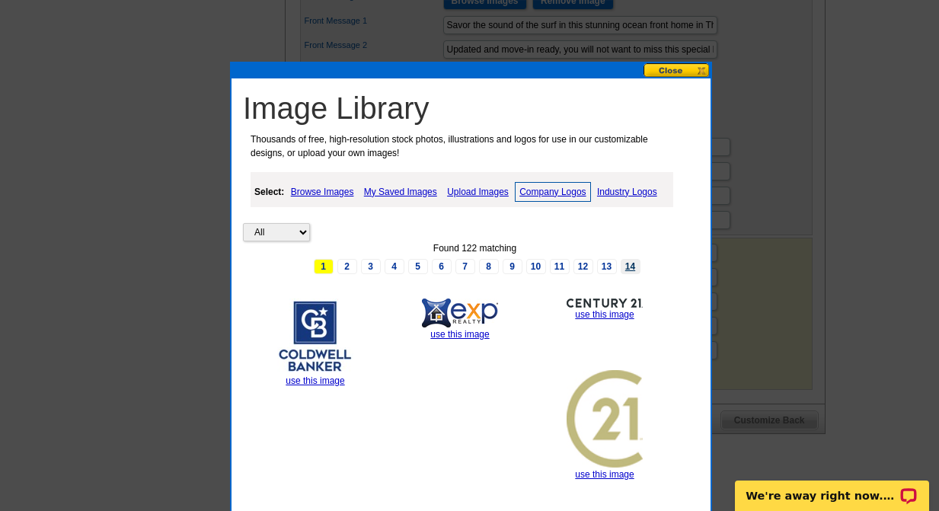
click at [634, 263] on link "14" at bounding box center [631, 266] width 20 height 15
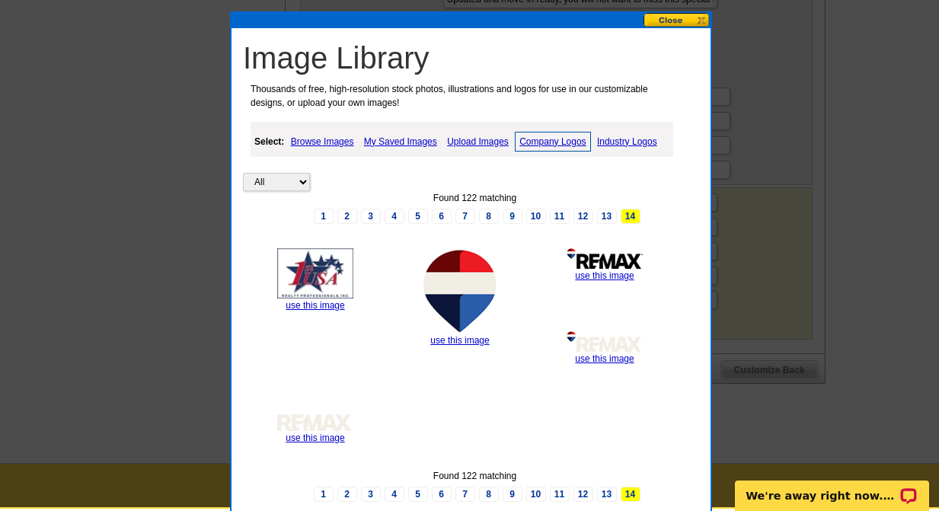
scroll to position [725, 0]
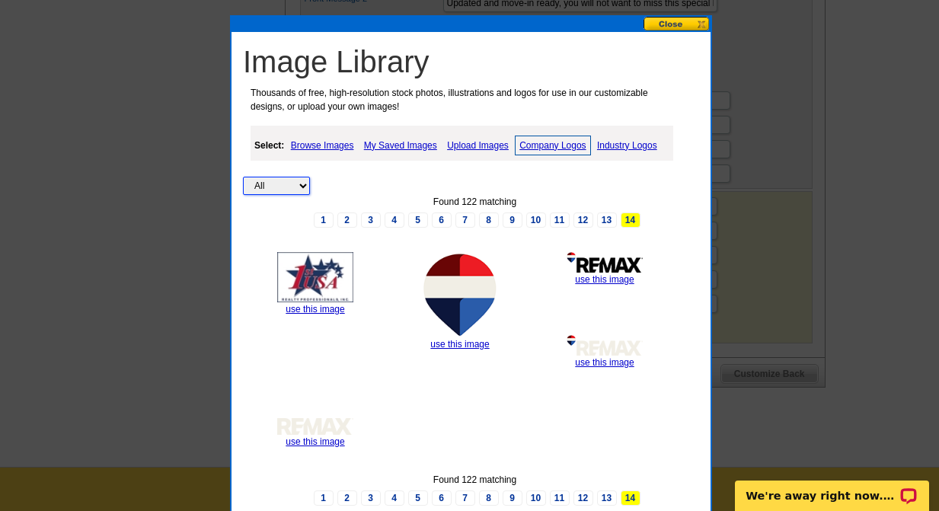
click at [301, 183] on select "All Property" at bounding box center [276, 186] width 67 height 18
click at [606, 216] on link "13" at bounding box center [607, 220] width 20 height 15
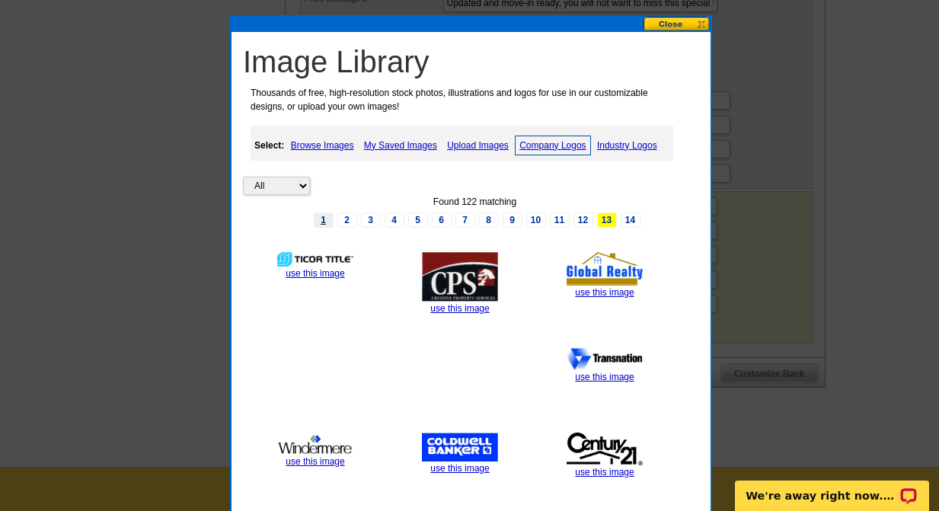
click at [324, 218] on link "1" at bounding box center [324, 220] width 20 height 15
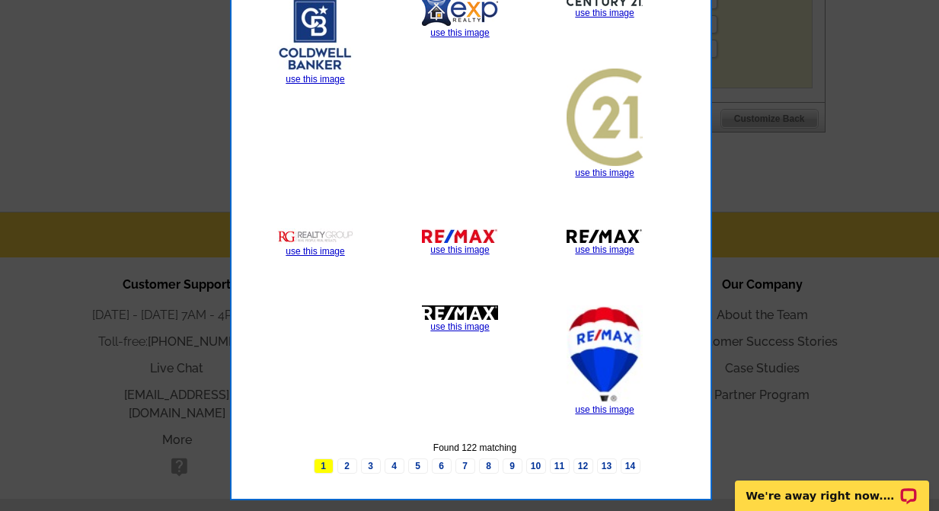
scroll to position [984, 0]
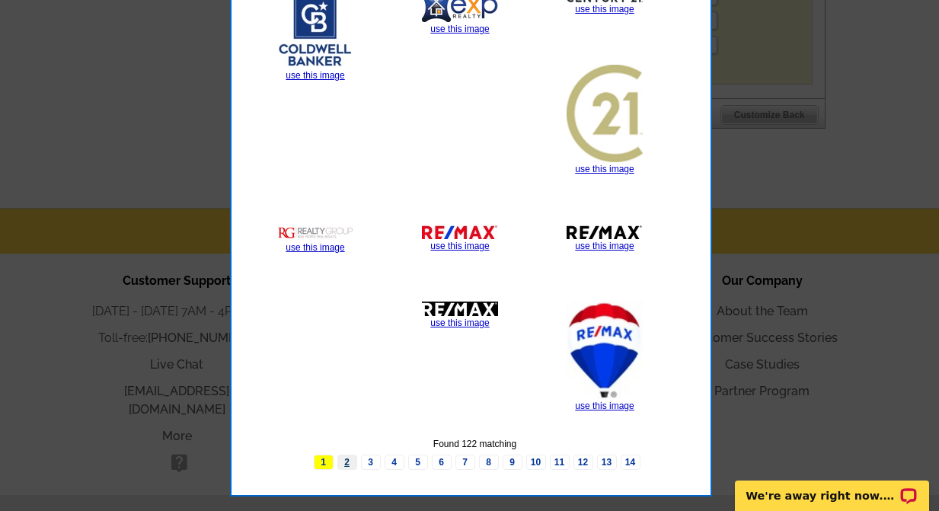
click at [347, 460] on link "2" at bounding box center [347, 462] width 20 height 15
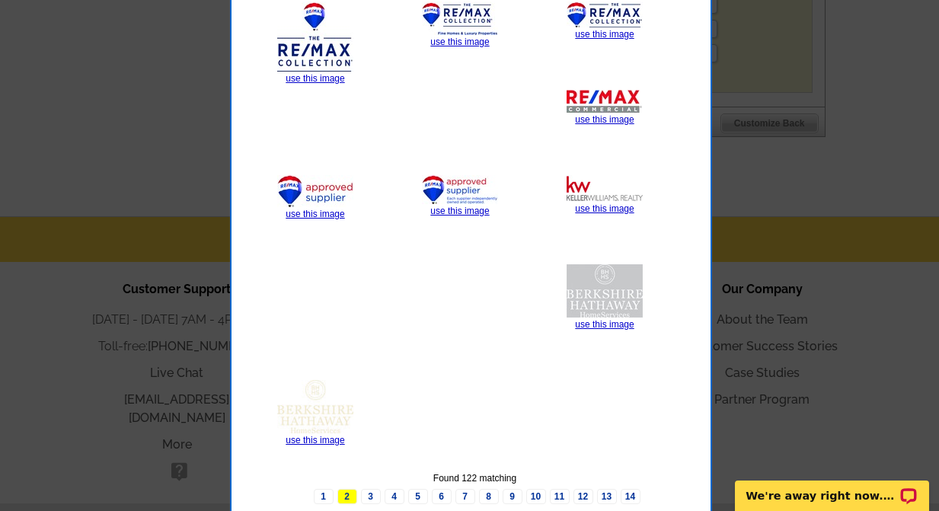
scroll to position [1019, 0]
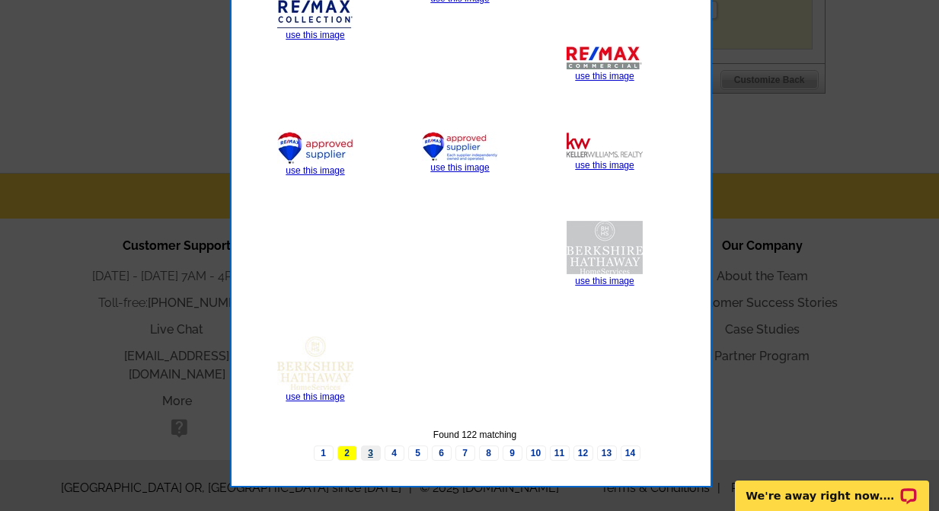
click at [370, 450] on link "3" at bounding box center [371, 453] width 20 height 15
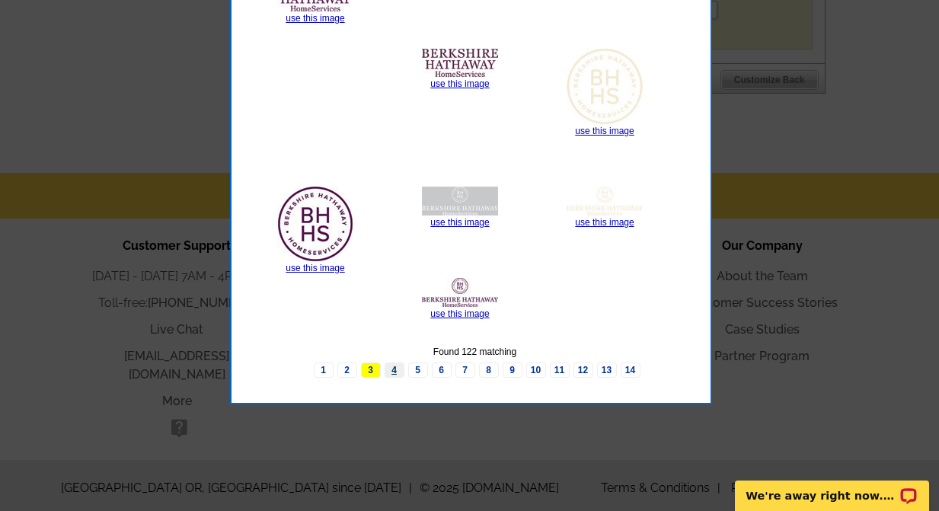
click at [392, 366] on link "4" at bounding box center [395, 370] width 20 height 15
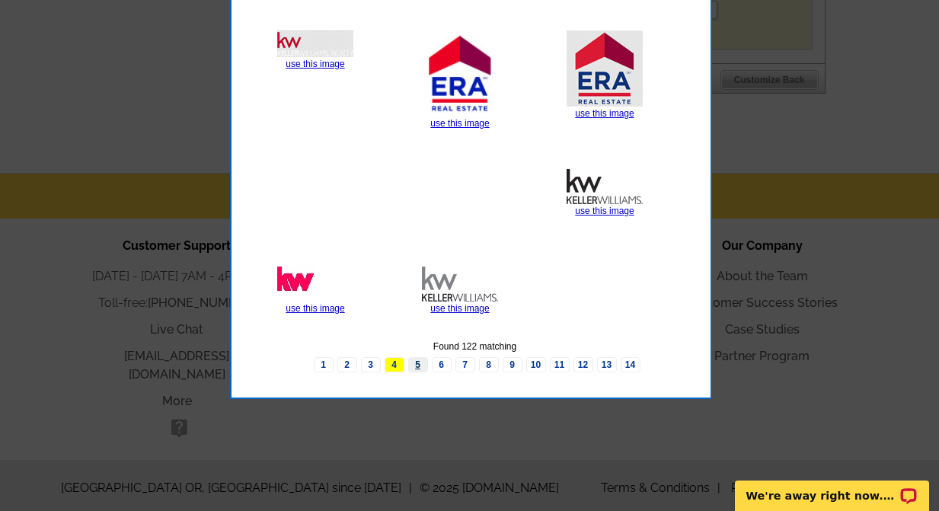
click at [417, 364] on link "5" at bounding box center [418, 364] width 20 height 15
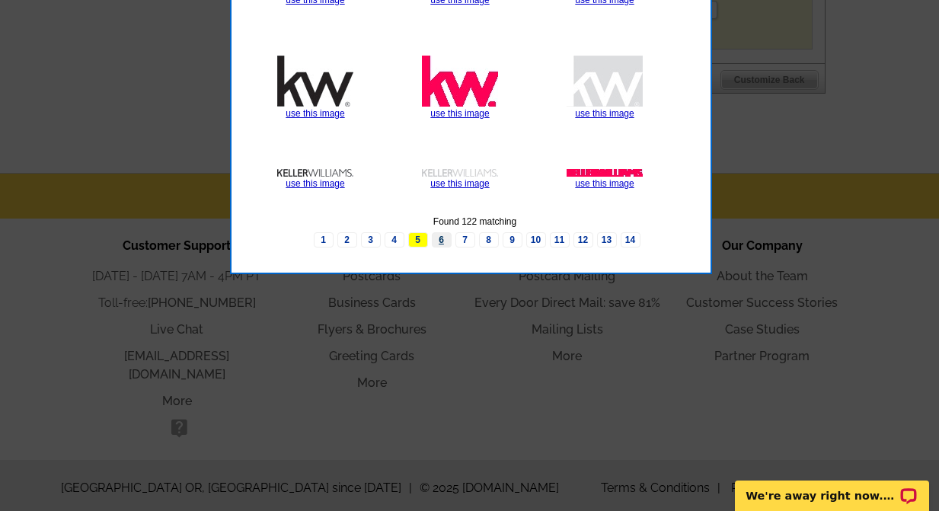
click at [439, 241] on link "6" at bounding box center [442, 239] width 20 height 15
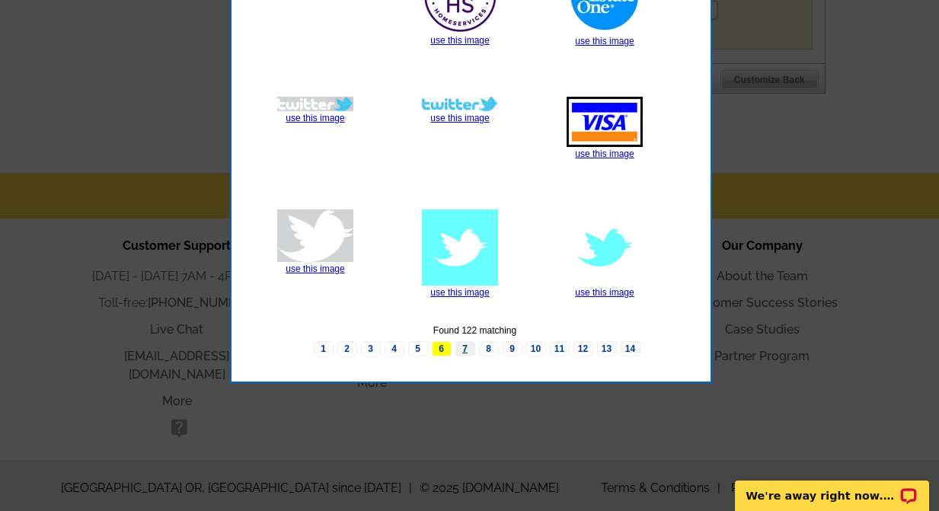
click at [462, 347] on link "7" at bounding box center [466, 348] width 20 height 15
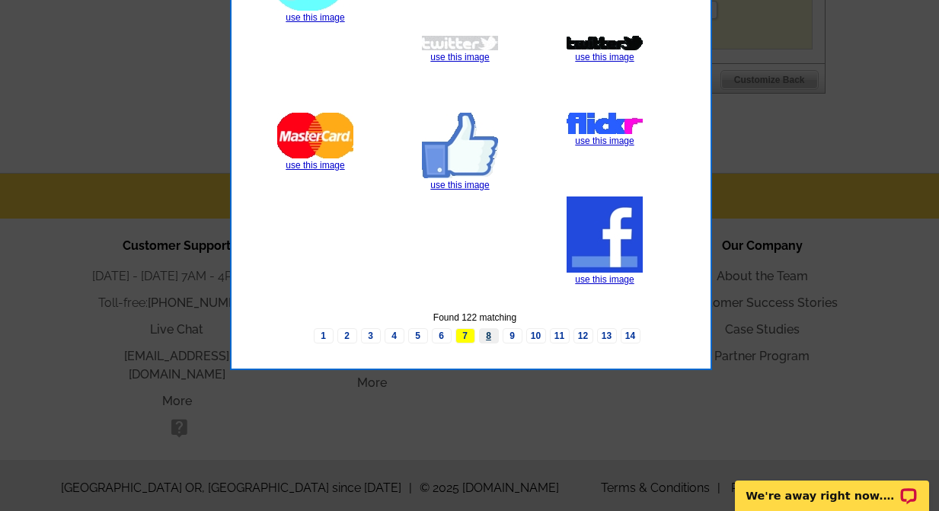
click at [488, 334] on link "8" at bounding box center [489, 335] width 20 height 15
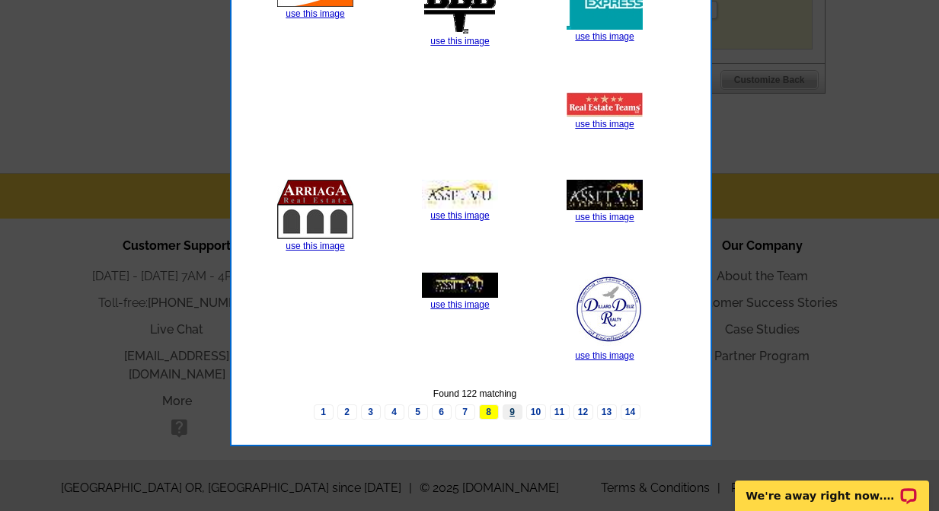
click at [507, 409] on link "9" at bounding box center [513, 412] width 20 height 15
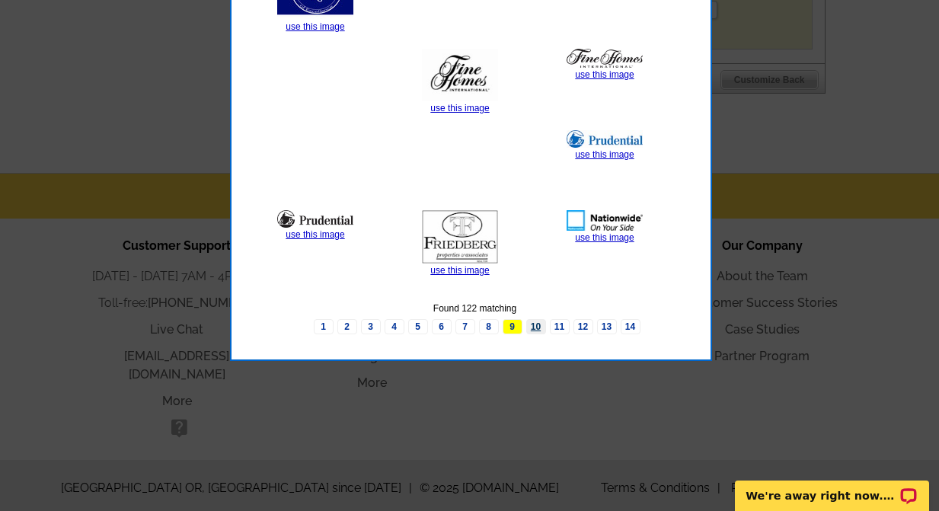
click at [531, 326] on link "10" at bounding box center [536, 326] width 20 height 15
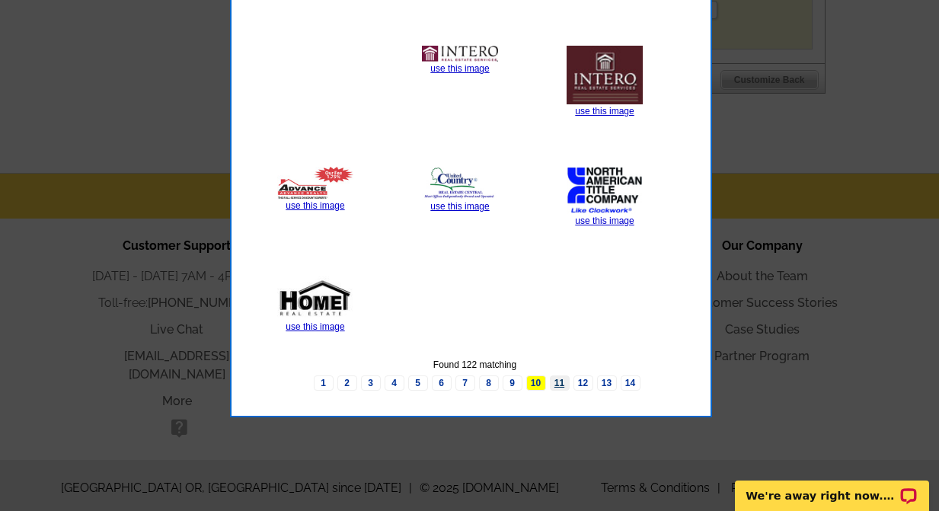
click at [558, 379] on link "11" at bounding box center [560, 383] width 20 height 15
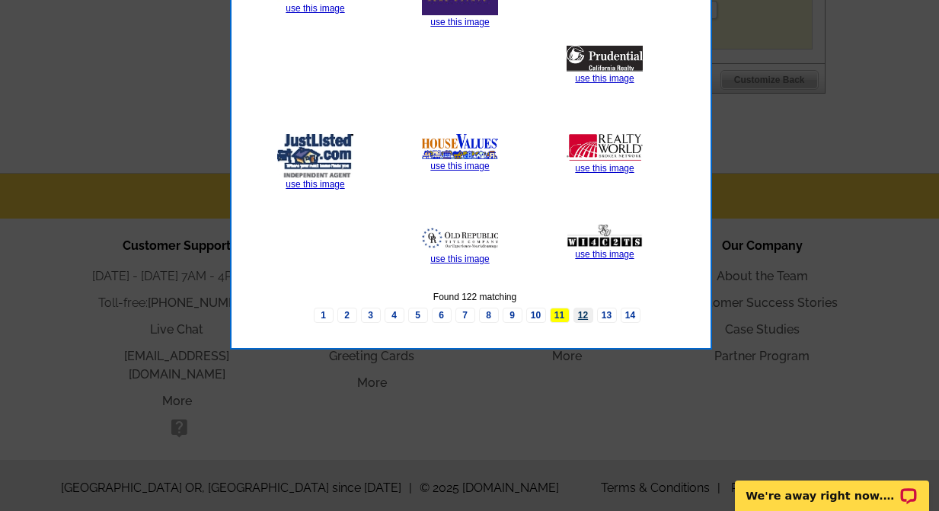
click at [586, 313] on link "12" at bounding box center [584, 315] width 20 height 15
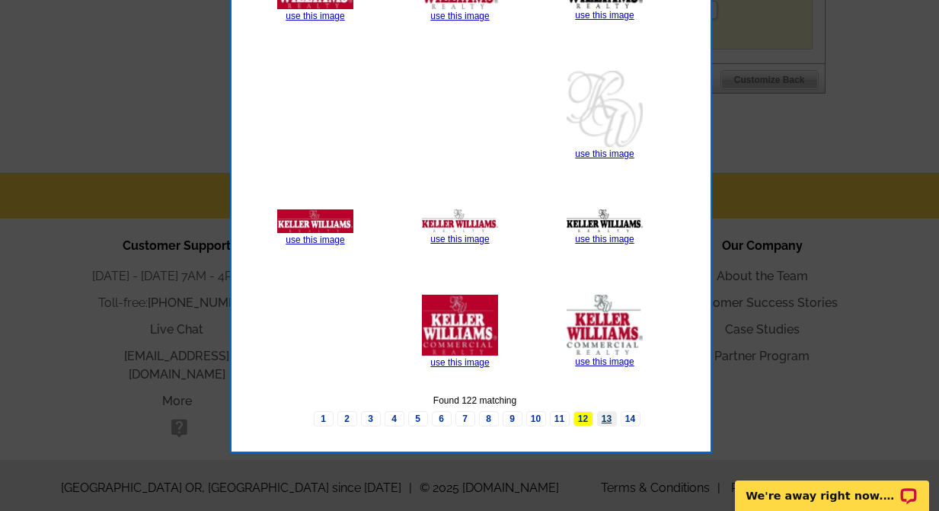
click at [605, 417] on link "13" at bounding box center [607, 418] width 20 height 15
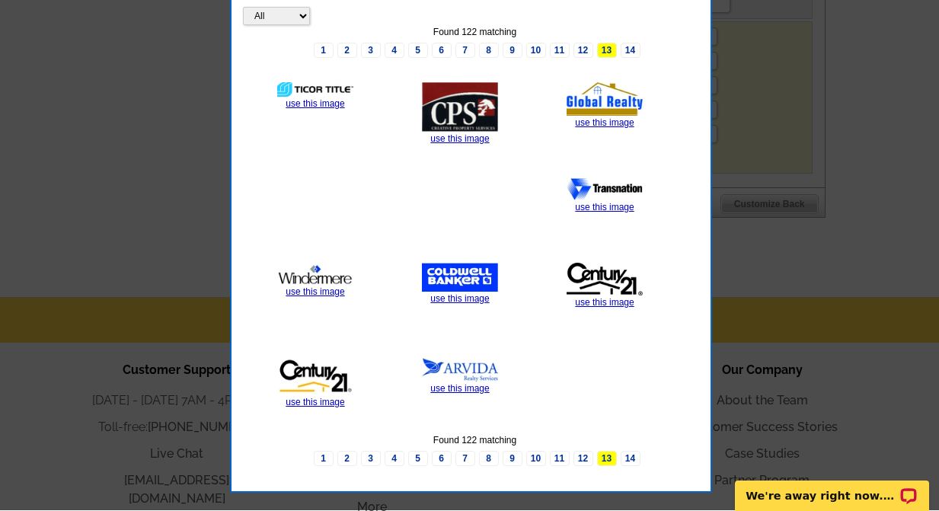
scroll to position [893, 0]
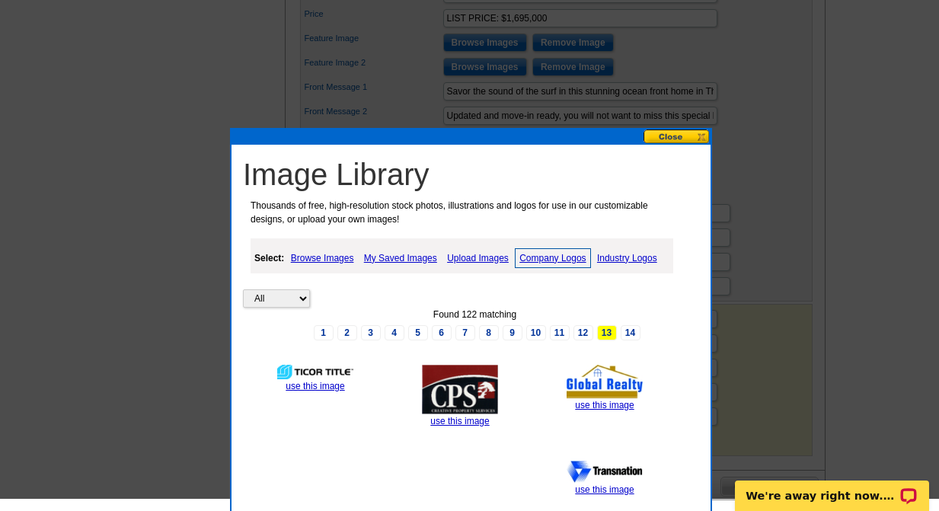
scroll to position [600, 0]
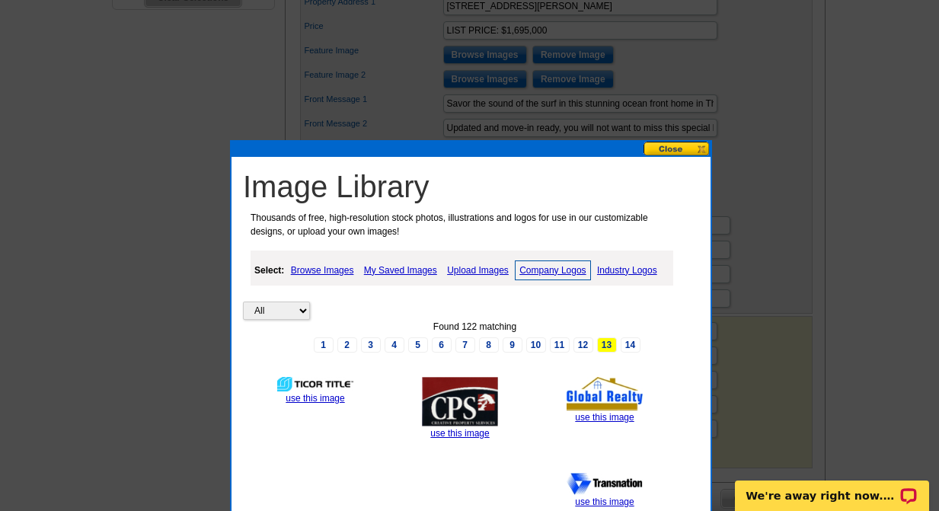
click at [681, 151] on button at bounding box center [677, 149] width 67 height 14
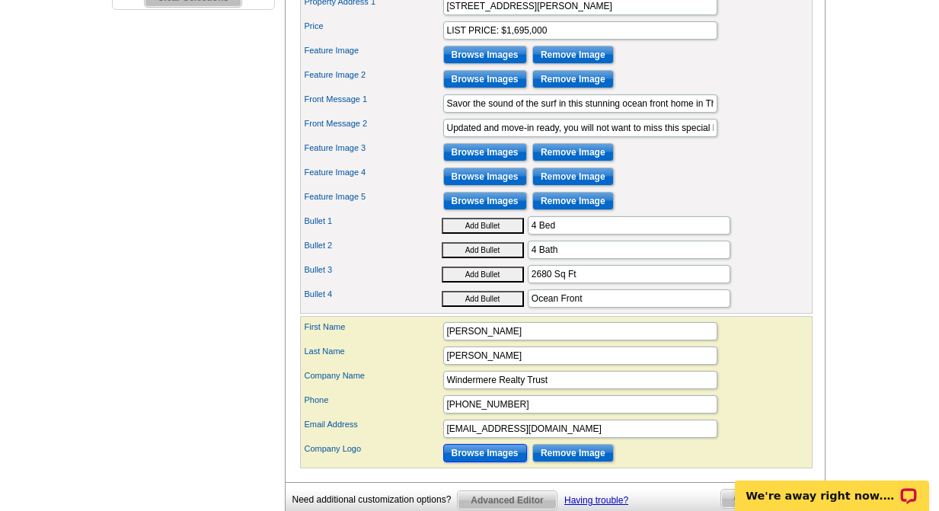
click at [478, 462] on input "Browse Images" at bounding box center [485, 453] width 84 height 18
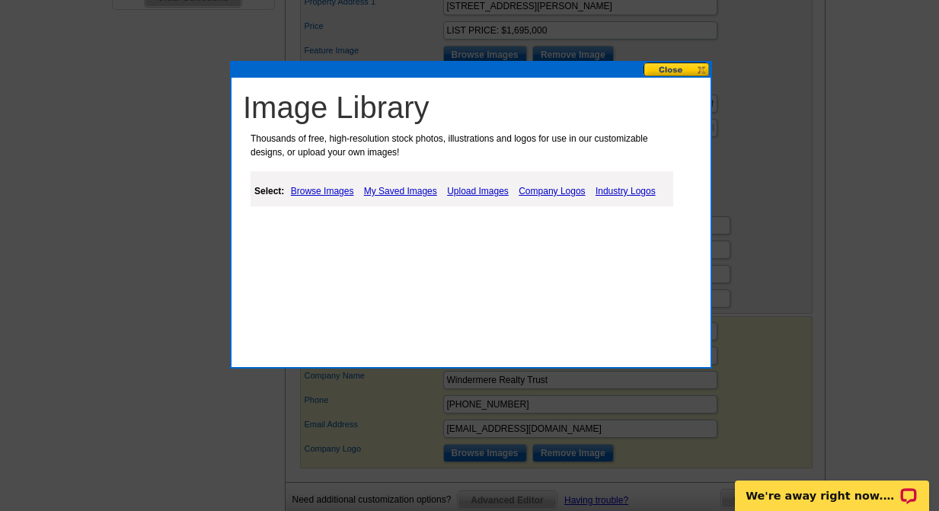
click at [470, 193] on link "Upload Images" at bounding box center [477, 191] width 69 height 18
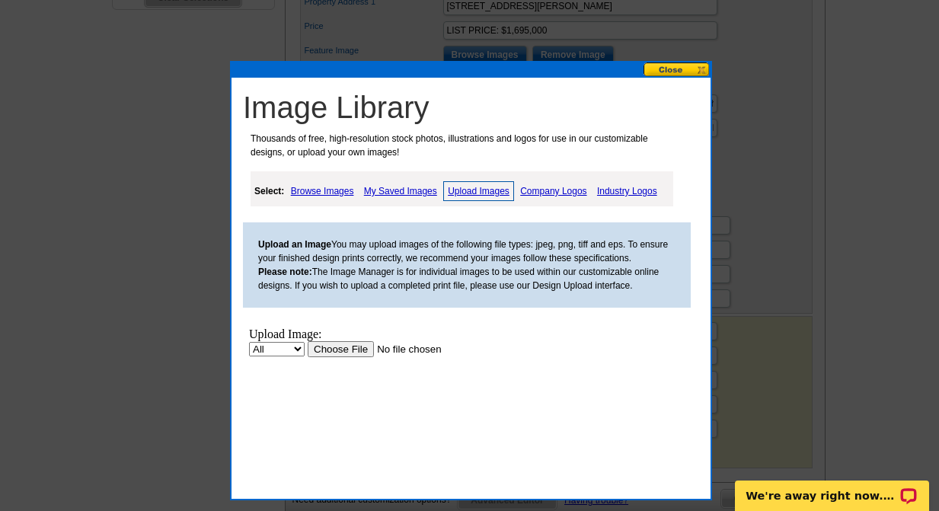
scroll to position [0, 0]
click at [350, 352] on input "file" at bounding box center [404, 349] width 193 height 16
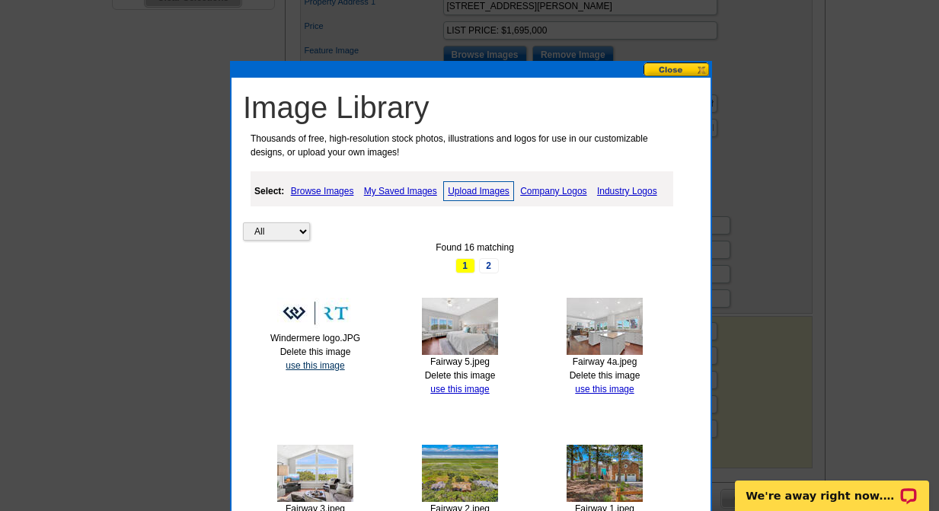
click at [305, 366] on link "use this image" at bounding box center [315, 365] width 59 height 11
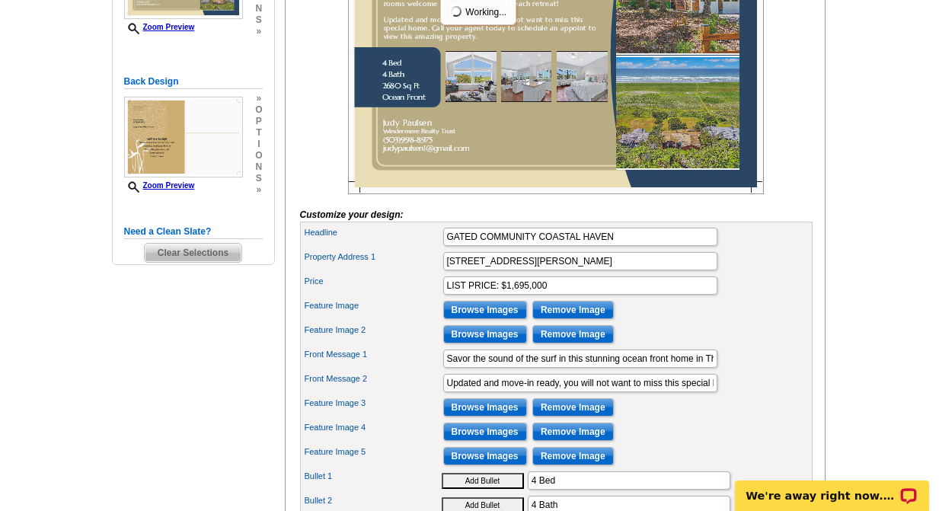
scroll to position [353, 0]
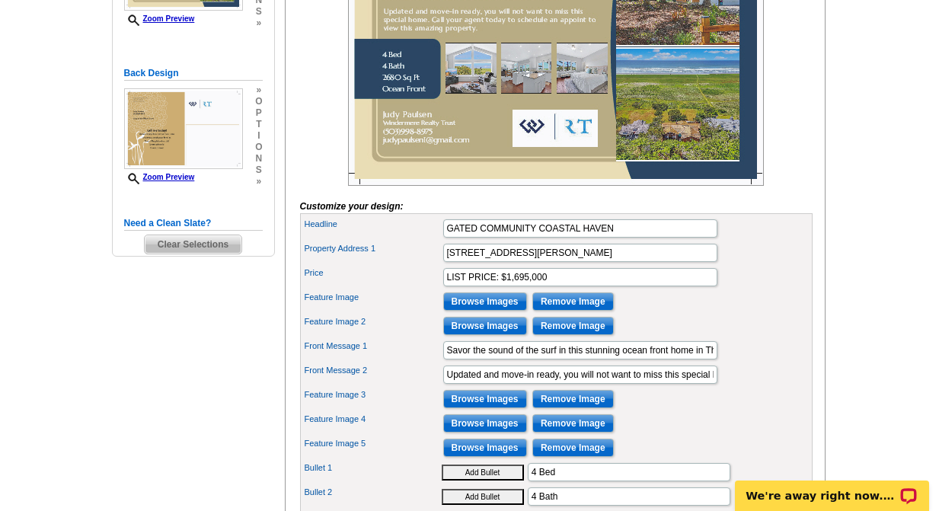
click at [558, 161] on img at bounding box center [556, 47] width 416 height 277
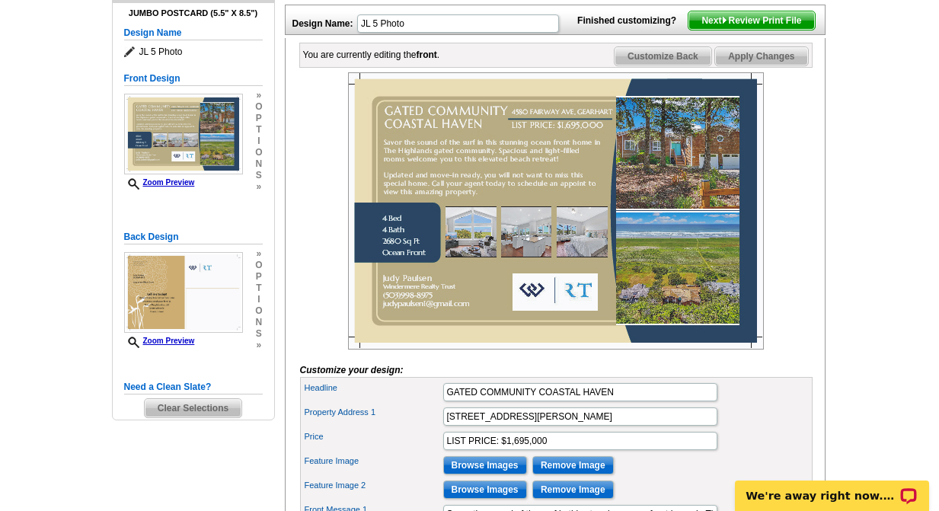
scroll to position [188, 0]
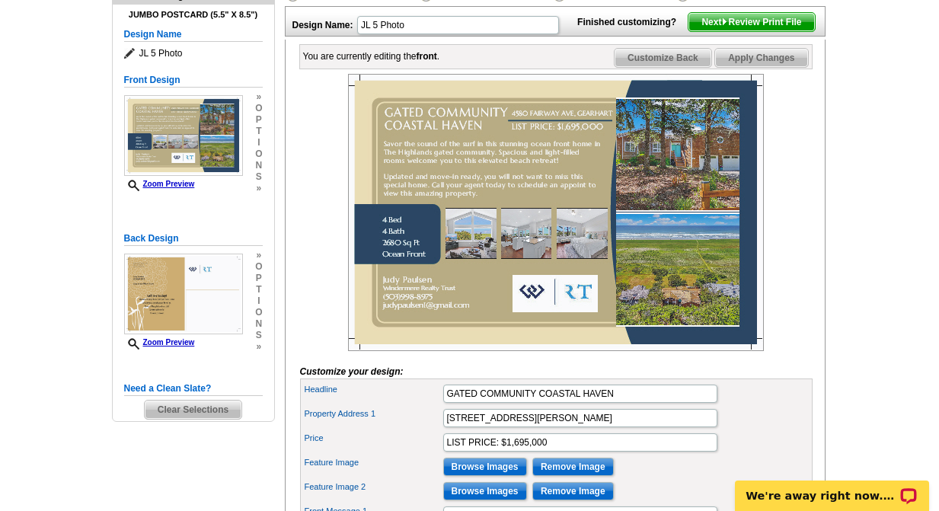
click at [770, 67] on span "Apply Changes" at bounding box center [761, 58] width 92 height 18
click at [665, 67] on span "Customize Back" at bounding box center [663, 58] width 97 height 18
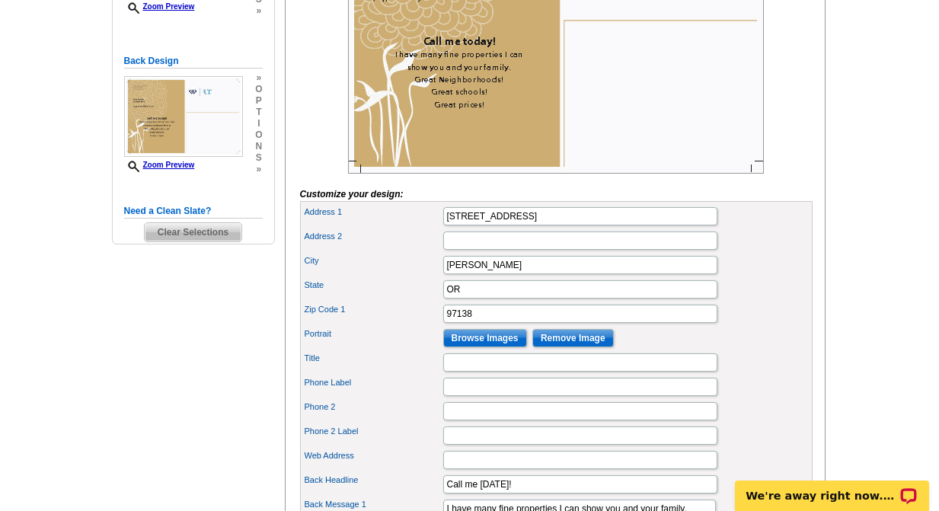
scroll to position [369, 0]
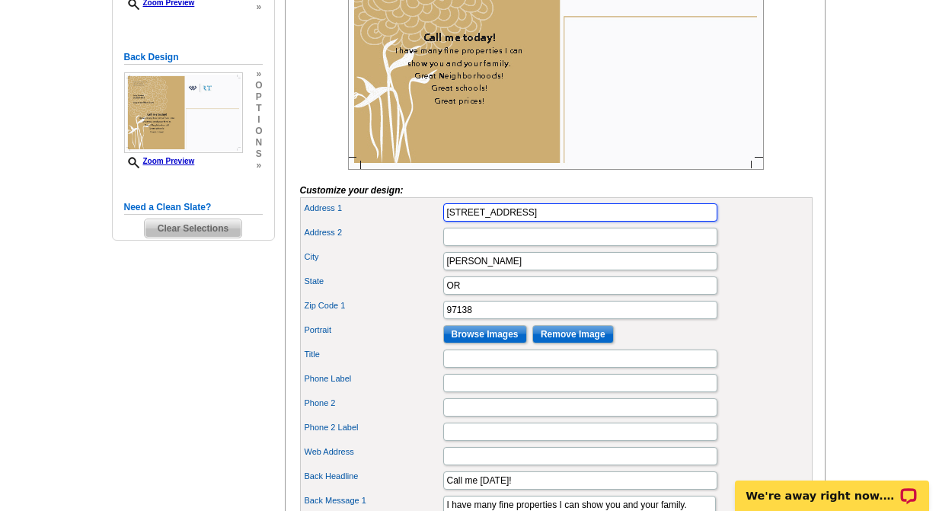
click at [545, 222] on input "3523 HWY 101 N" at bounding box center [580, 212] width 274 height 18
type input "3"
type input "588 Pacific Way / P.O. Box 2729"
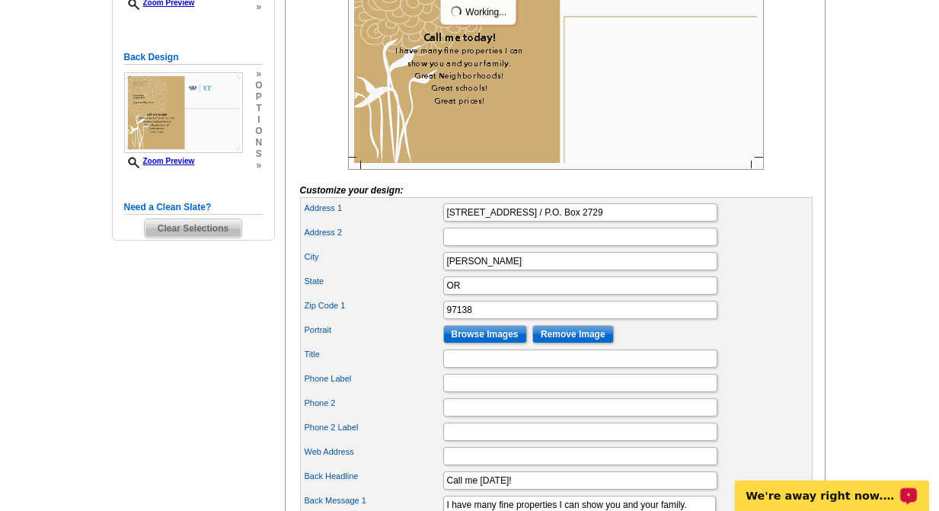
click at [904, 327] on main "Need Help? call 800-260-5887, chat with support, or have our designers make som…" at bounding box center [469, 422] width 939 height 1380
click at [480, 344] on input "Browse Images" at bounding box center [485, 334] width 84 height 18
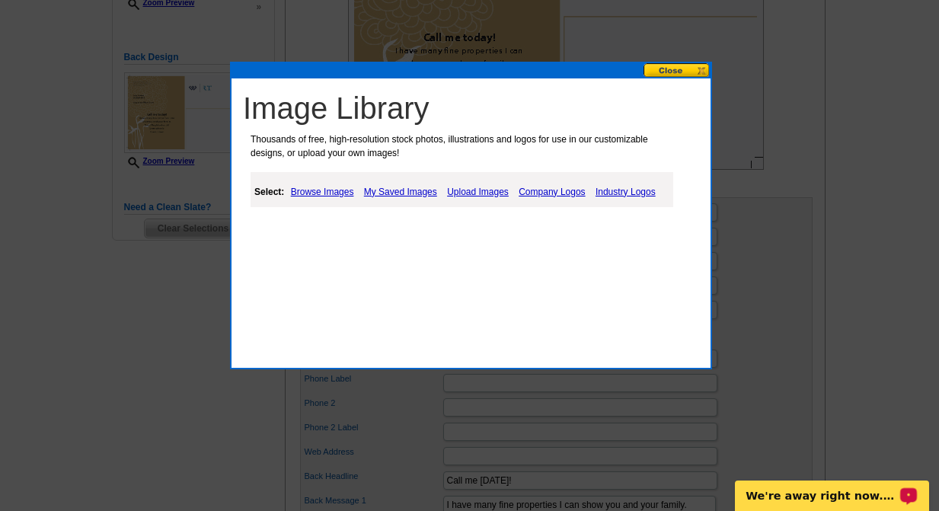
click at [405, 189] on link "My Saved Images" at bounding box center [400, 192] width 81 height 18
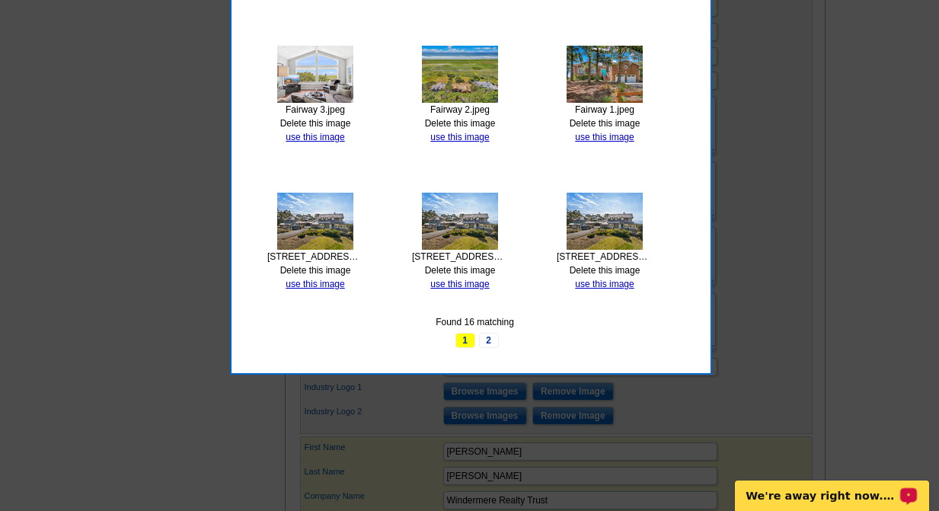
scroll to position [766, 0]
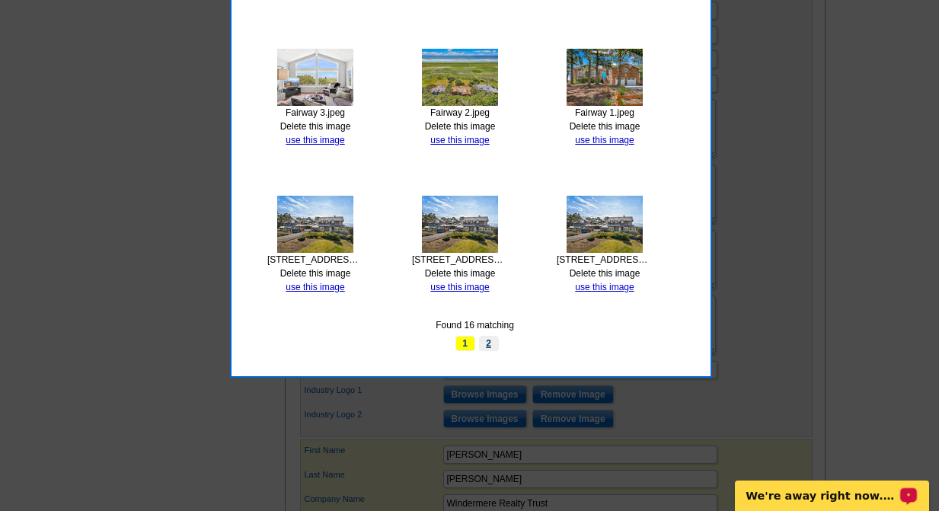
click at [491, 340] on link "2" at bounding box center [489, 343] width 20 height 15
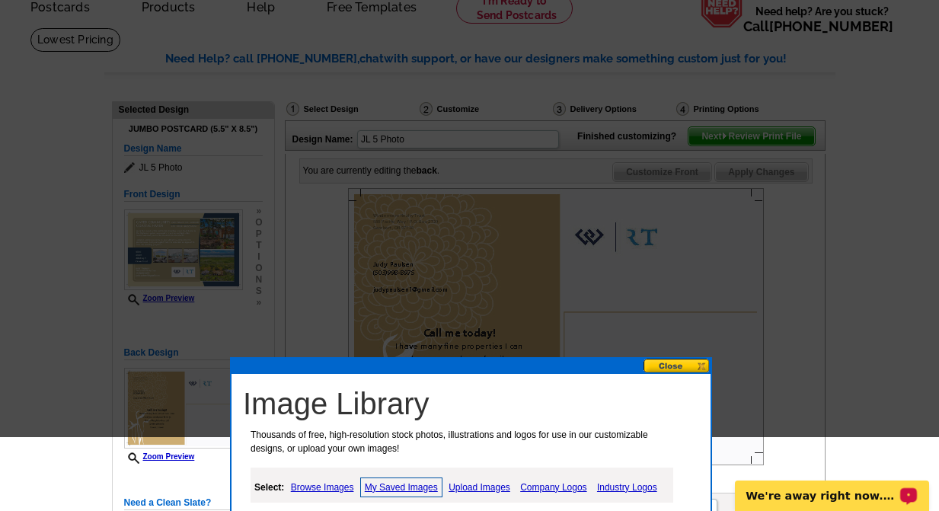
scroll to position [0, 0]
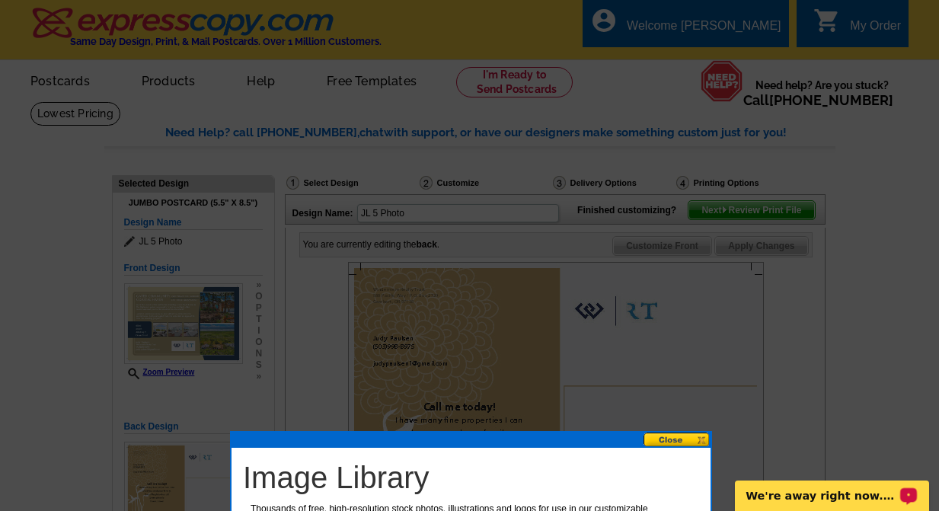
click at [666, 440] on button at bounding box center [677, 440] width 67 height 14
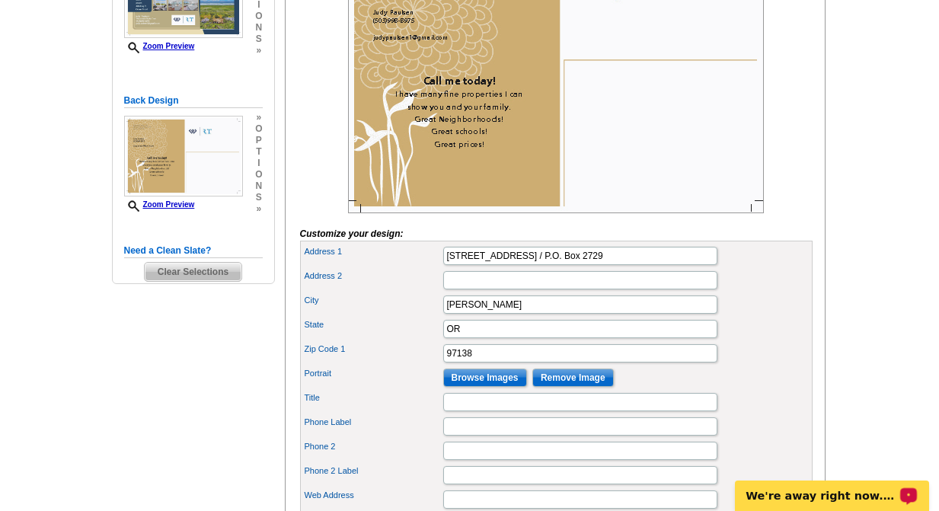
scroll to position [334, 0]
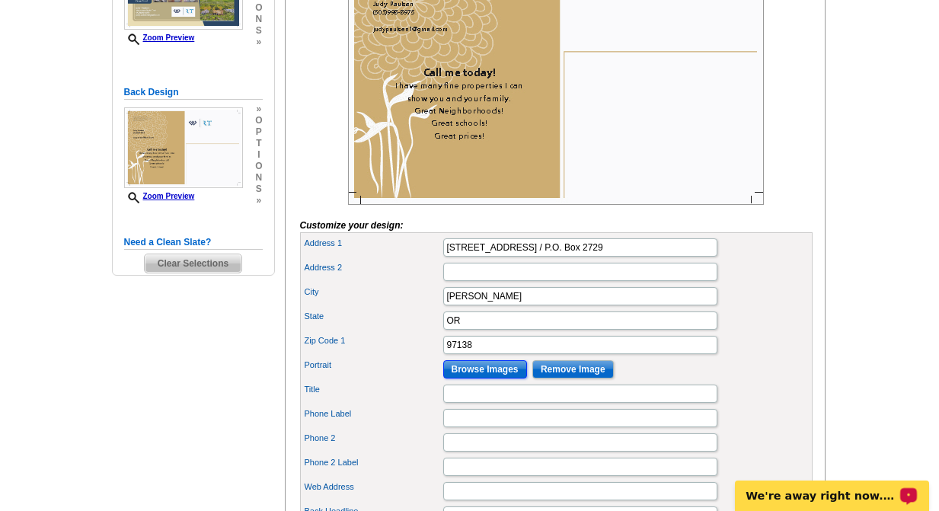
click at [485, 379] on input "Browse Images" at bounding box center [485, 369] width 84 height 18
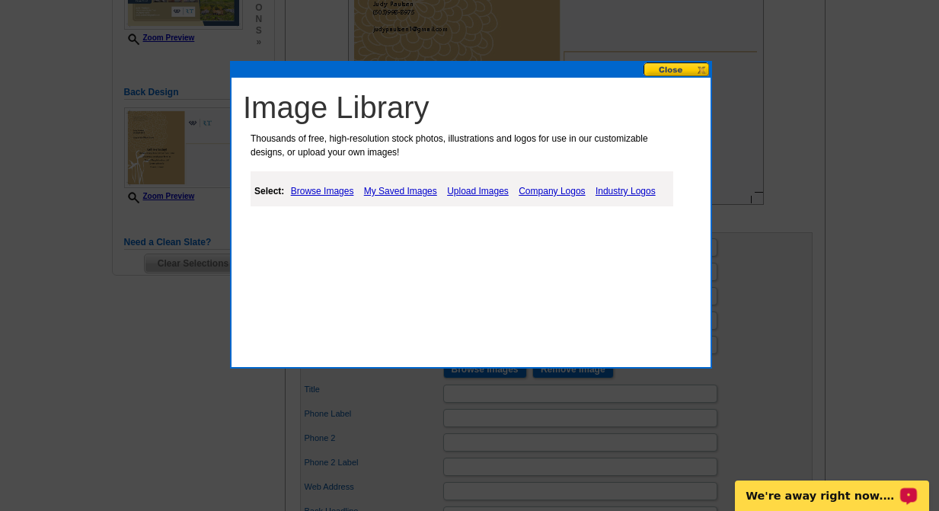
click at [471, 190] on link "Upload Images" at bounding box center [477, 191] width 69 height 18
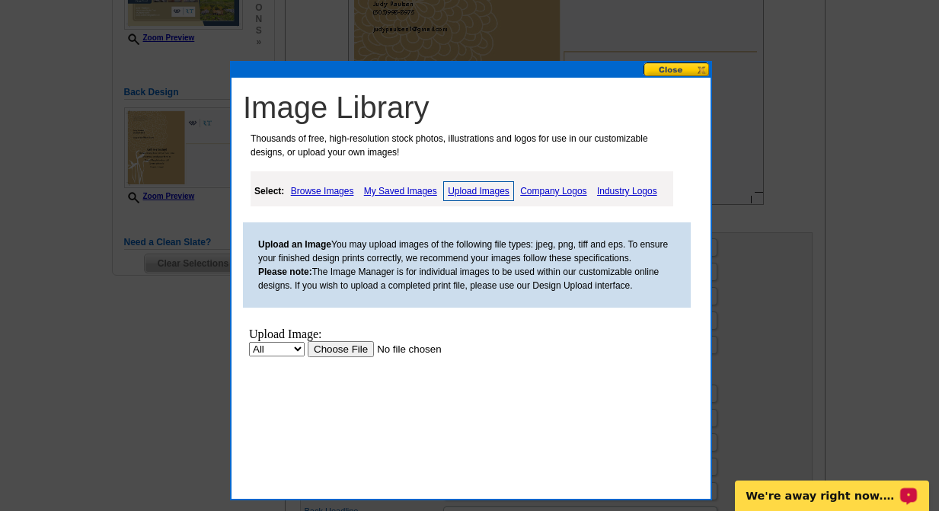
scroll to position [0, 0]
click at [342, 351] on input "file" at bounding box center [404, 349] width 193 height 16
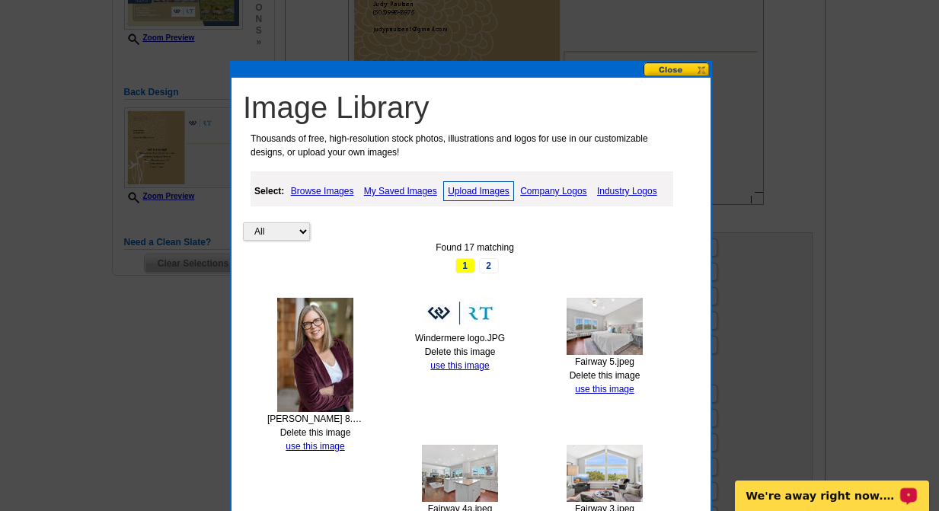
click at [680, 69] on button at bounding box center [677, 69] width 67 height 14
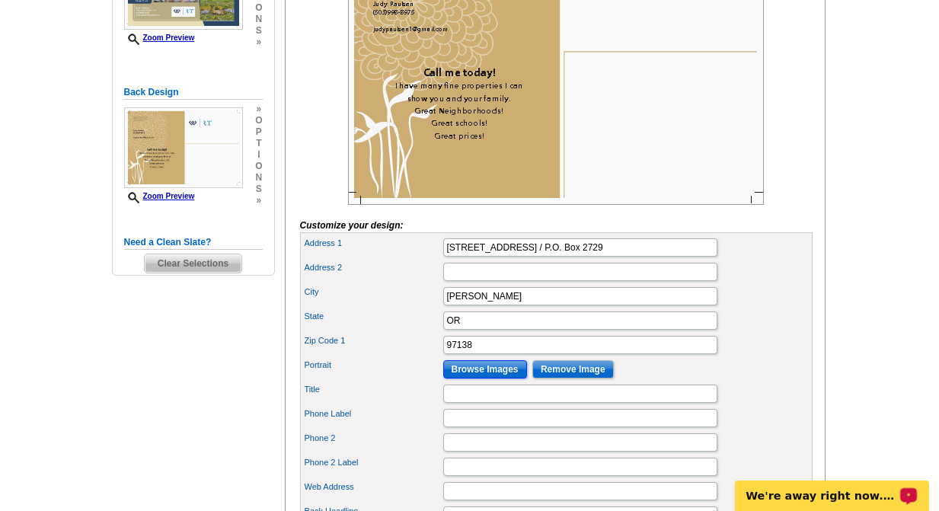
click at [479, 379] on input "Browse Images" at bounding box center [485, 369] width 84 height 18
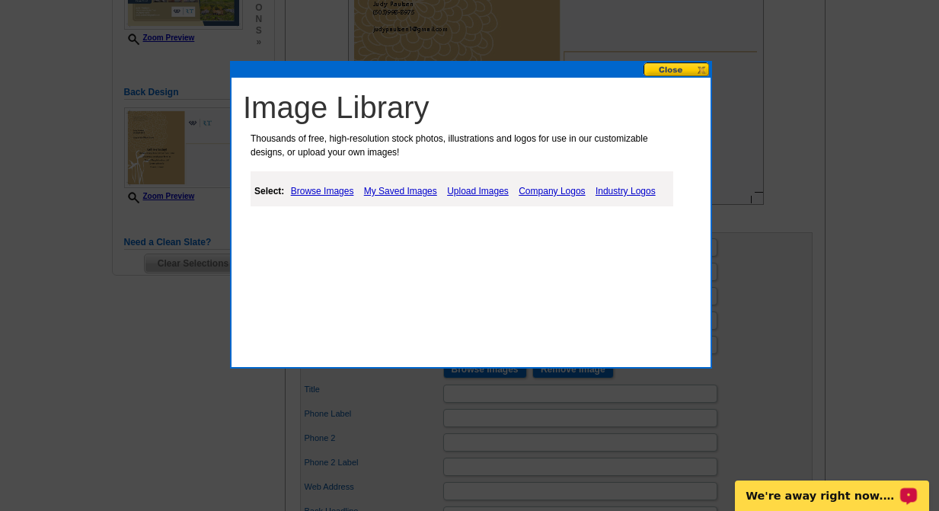
click at [396, 187] on link "My Saved Images" at bounding box center [400, 191] width 81 height 18
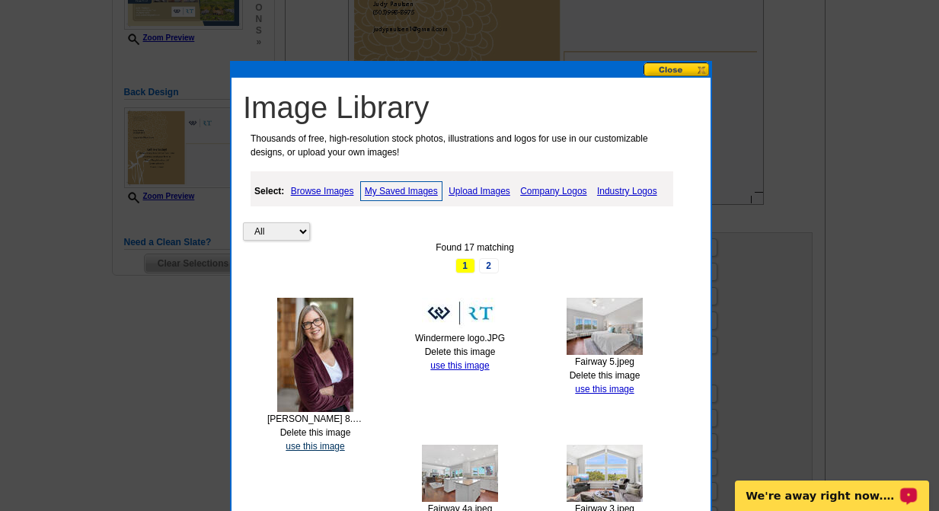
click at [316, 446] on link "use this image" at bounding box center [315, 446] width 59 height 11
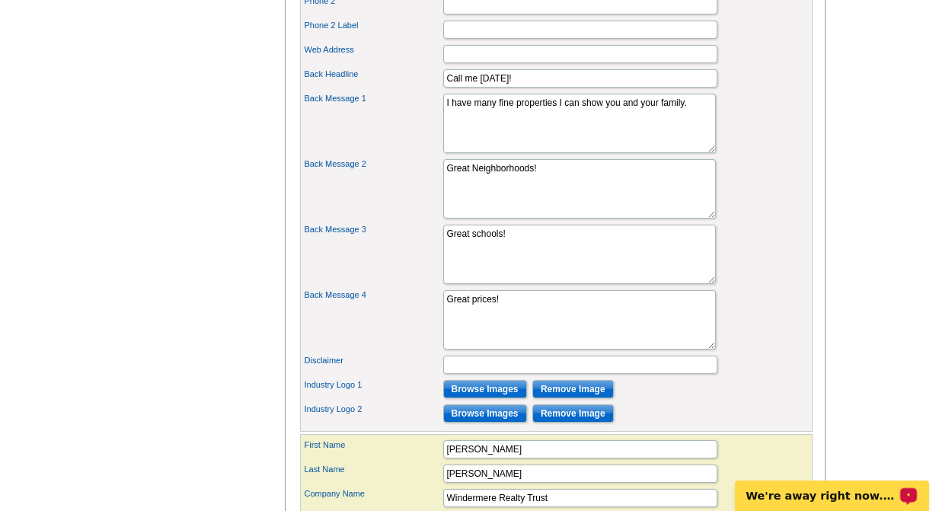
scroll to position [773, 0]
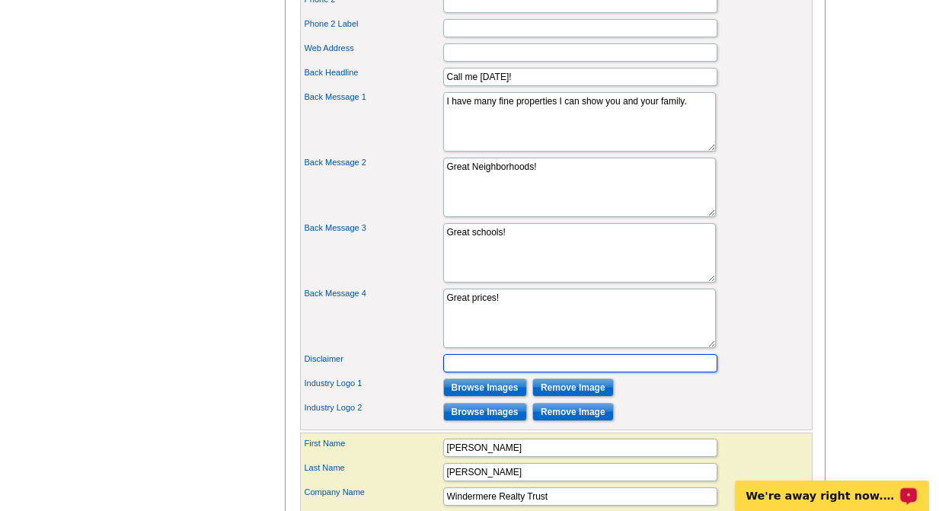
click at [453, 373] on input "Disclaimer" at bounding box center [580, 363] width 274 height 18
type input "T"
type input "This is not a solicitation to list your home if you are already working with an…"
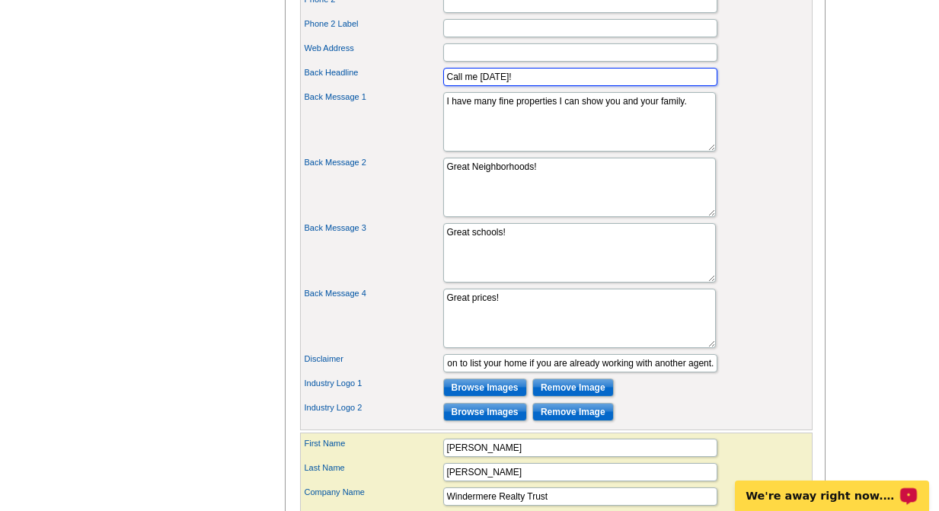
scroll to position [0, 0]
click at [539, 86] on input "Call me today!" at bounding box center [580, 77] width 274 height 18
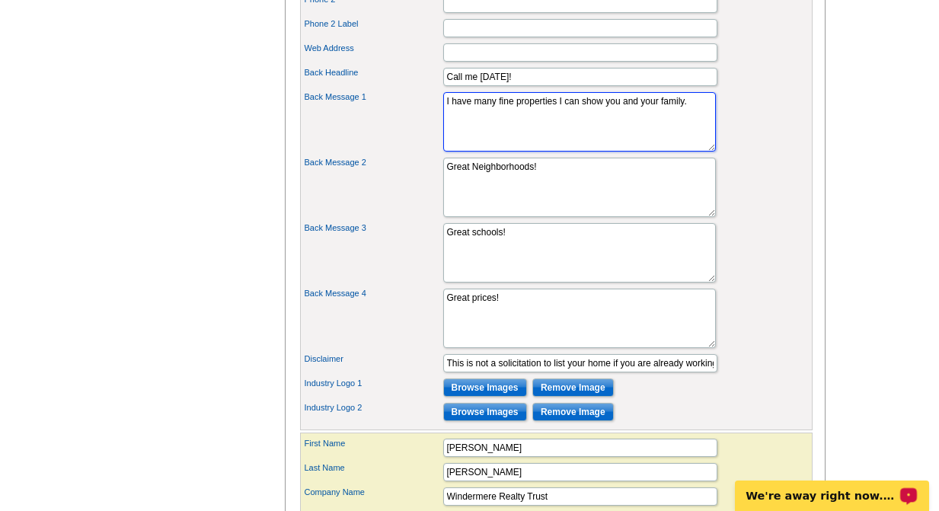
drag, startPoint x: 448, startPoint y: 129, endPoint x: 473, endPoint y: 145, distance: 29.8
click at [473, 145] on textarea "I have many fine properties I can show you and your family." at bounding box center [579, 121] width 273 height 59
type textarea "If you have questions regarding this property"
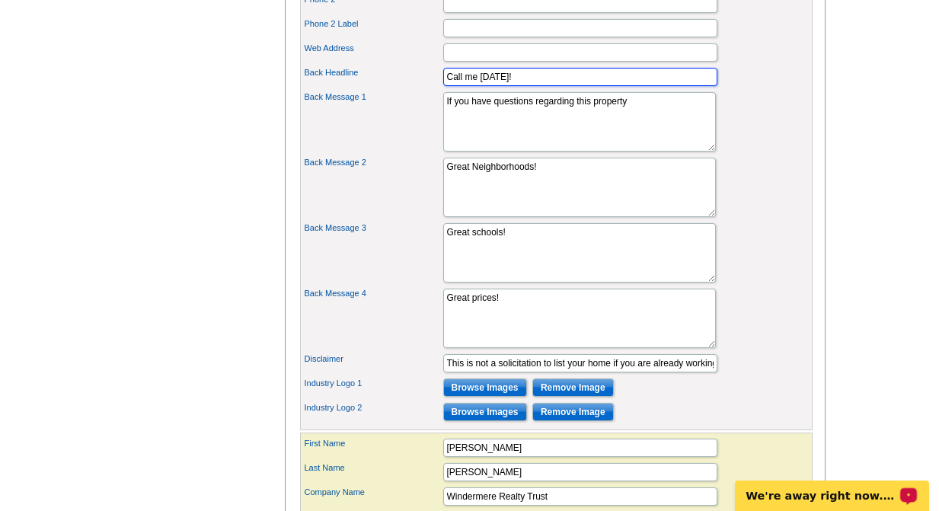
click at [513, 86] on input "Call me today!" at bounding box center [580, 77] width 274 height 18
type input "C"
type input "Call me if you have questions regarding this property."
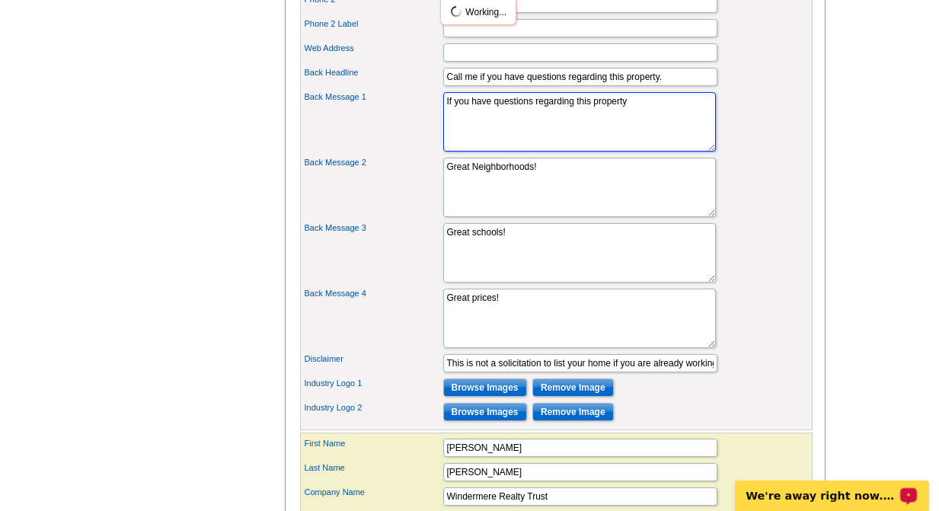
click at [632, 130] on textarea "I have many fine properties I can show you and your family." at bounding box center [579, 121] width 273 height 59
type textarea "I"
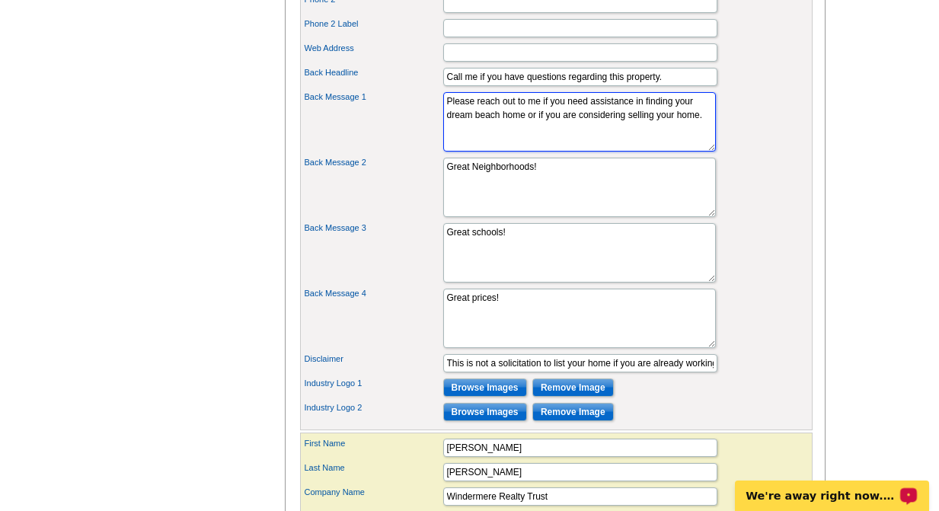
type textarea "Please reach out to me if you need assistance in finding your dream beach home …"
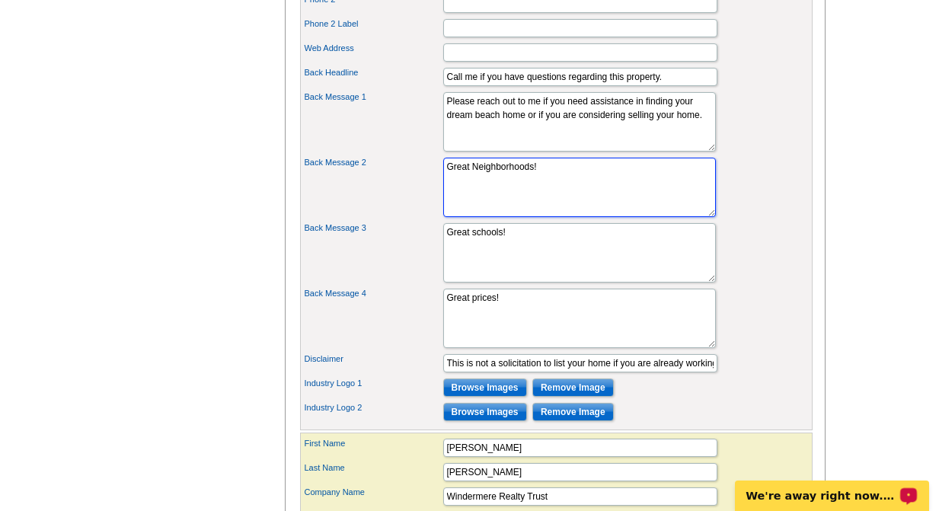
click at [569, 198] on textarea "Great Neighborhoods!" at bounding box center [579, 187] width 273 height 59
type textarea "G"
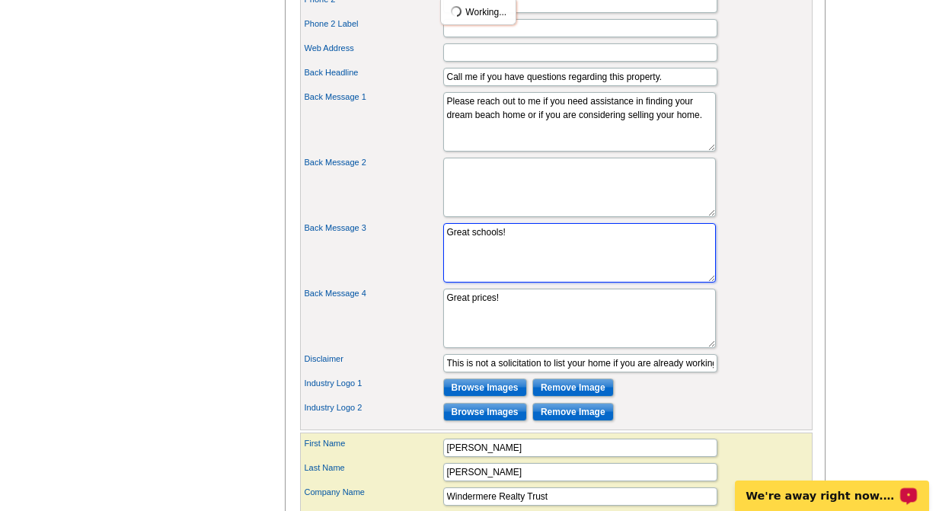
click at [519, 259] on textarea "Great schools!" at bounding box center [579, 252] width 273 height 59
type textarea "G"
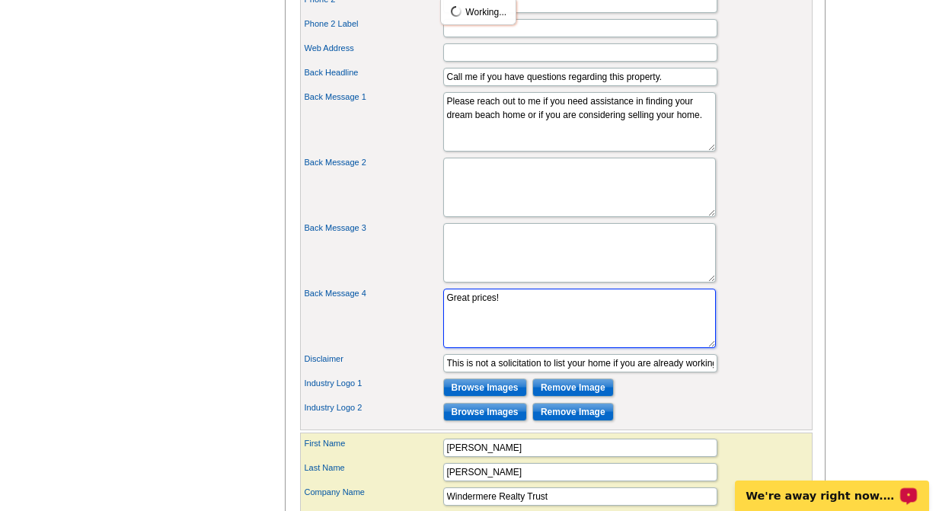
click at [510, 326] on textarea "Great prices!" at bounding box center [579, 318] width 273 height 59
type textarea "G"
click at [852, 328] on main "Need Help? call 800-260-5887, chat with support, or have our designers make som…" at bounding box center [469, 18] width 939 height 1380
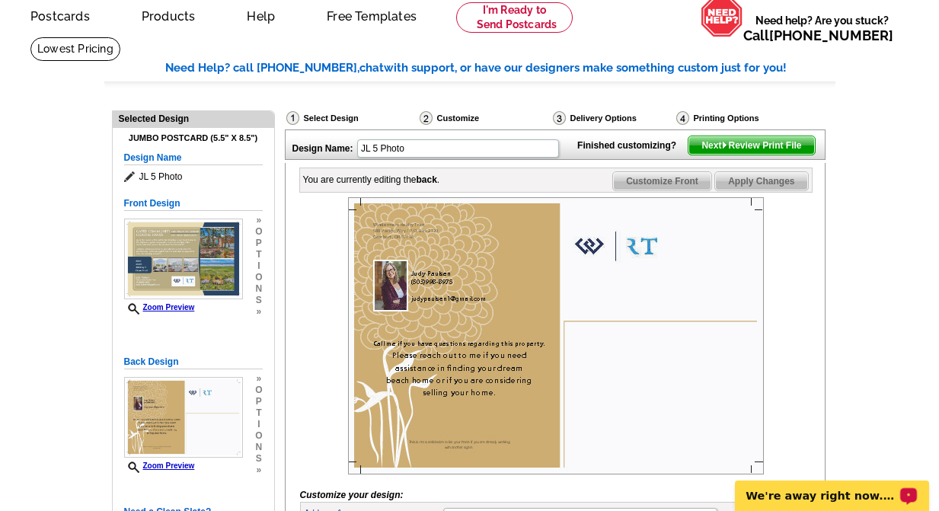
scroll to position [68, 0]
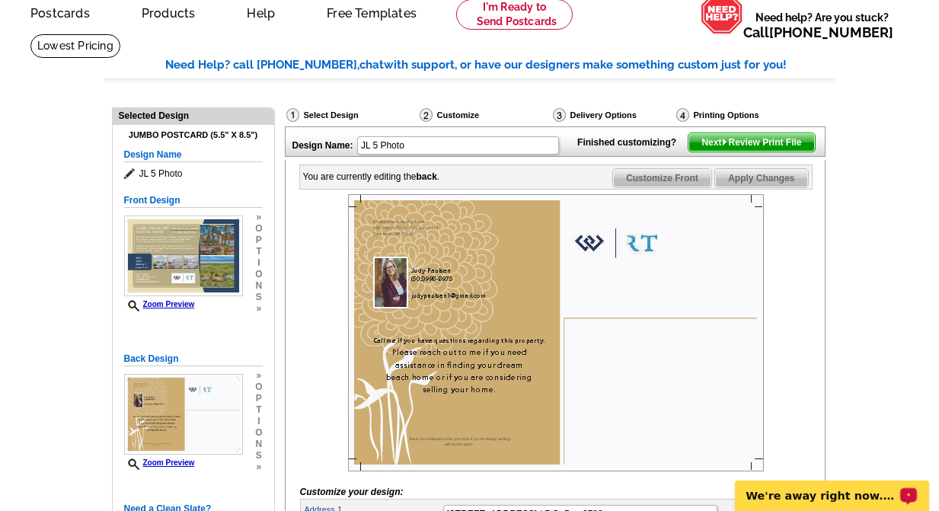
click at [775, 152] on span "Next Review Print File" at bounding box center [752, 142] width 126 height 18
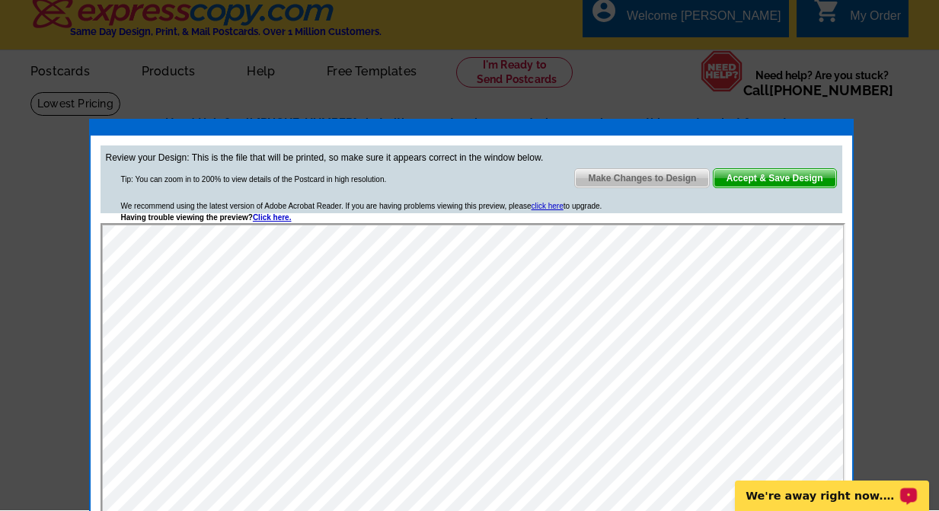
scroll to position [4, 0]
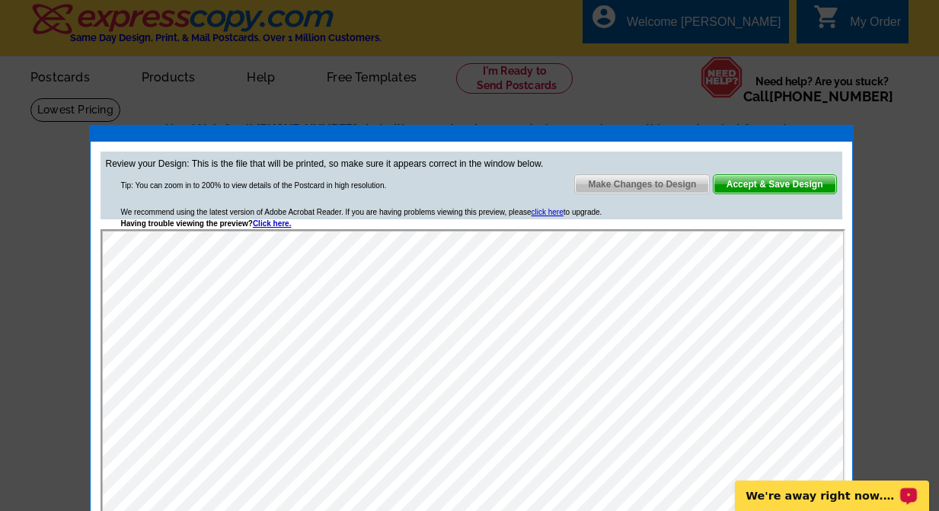
click at [660, 181] on span "Make Changes to Design" at bounding box center [642, 184] width 134 height 18
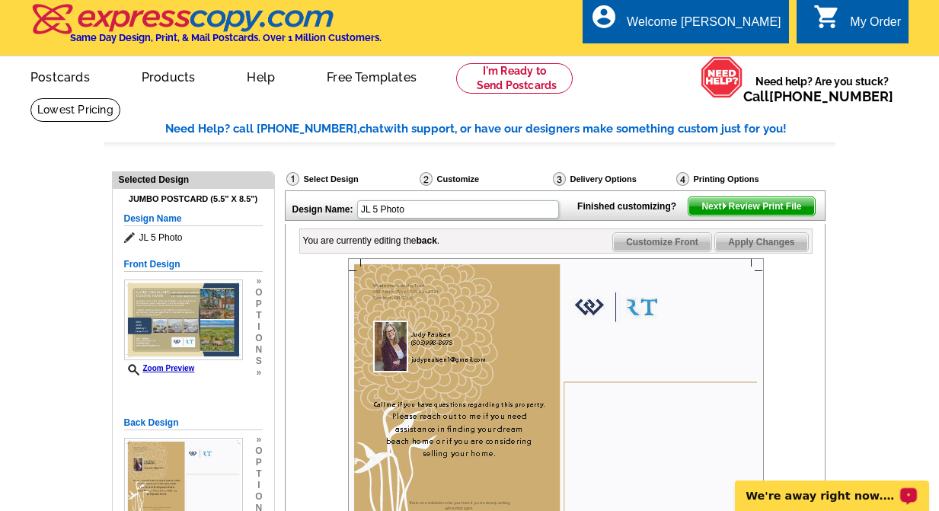
click at [648, 251] on span "Customize Front" at bounding box center [662, 242] width 98 height 18
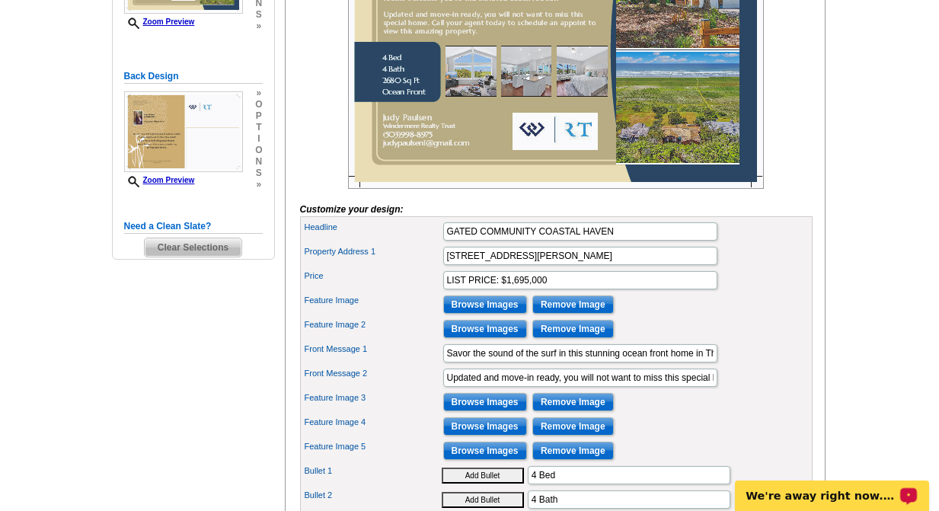
scroll to position [352, 0]
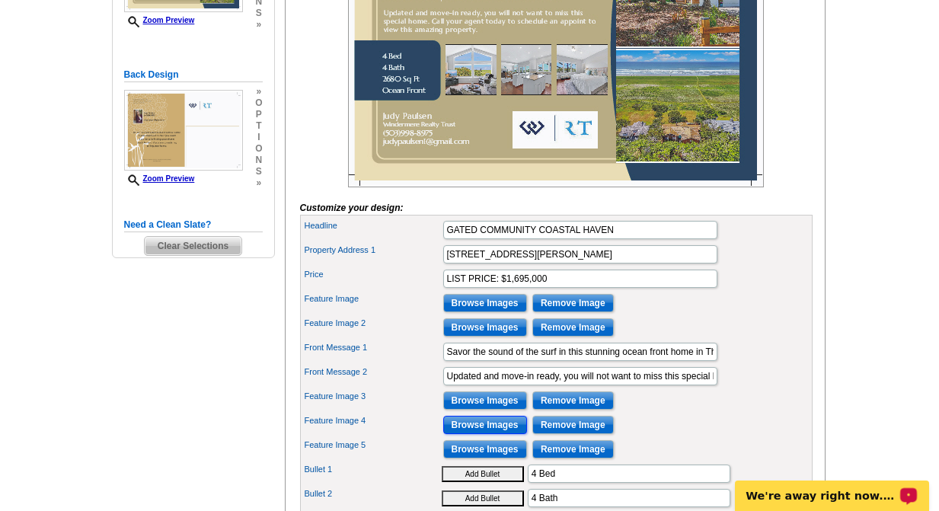
click at [485, 434] on input "Browse Images" at bounding box center [485, 425] width 84 height 18
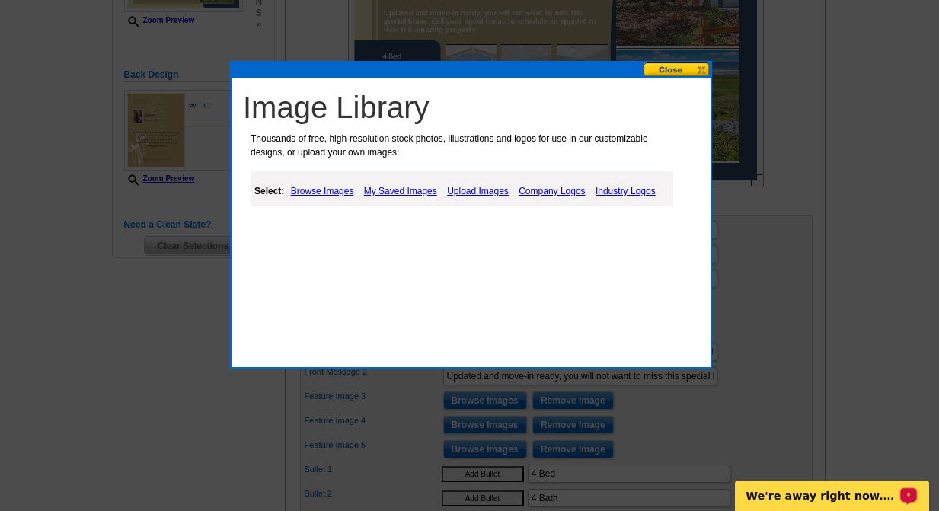
click at [465, 190] on link "Upload Images" at bounding box center [477, 191] width 69 height 18
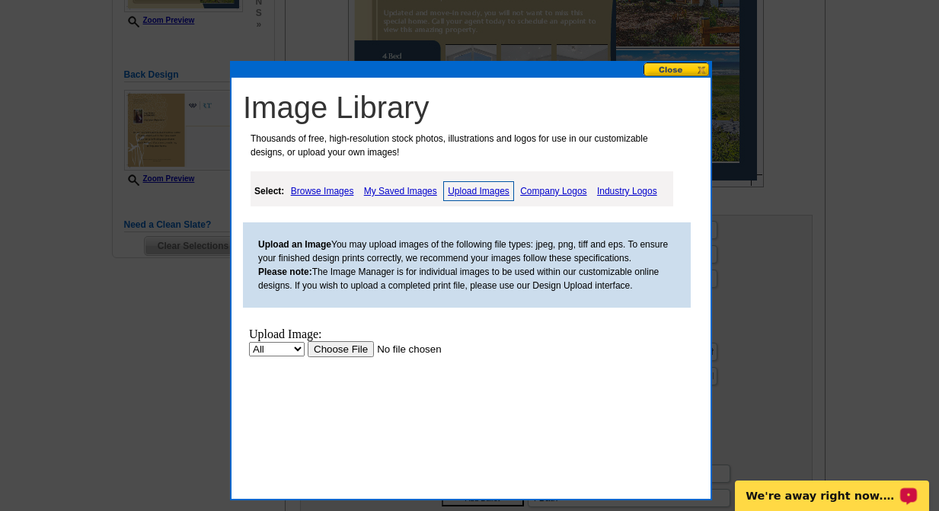
scroll to position [0, 0]
click at [344, 351] on input "file" at bounding box center [404, 349] width 193 height 16
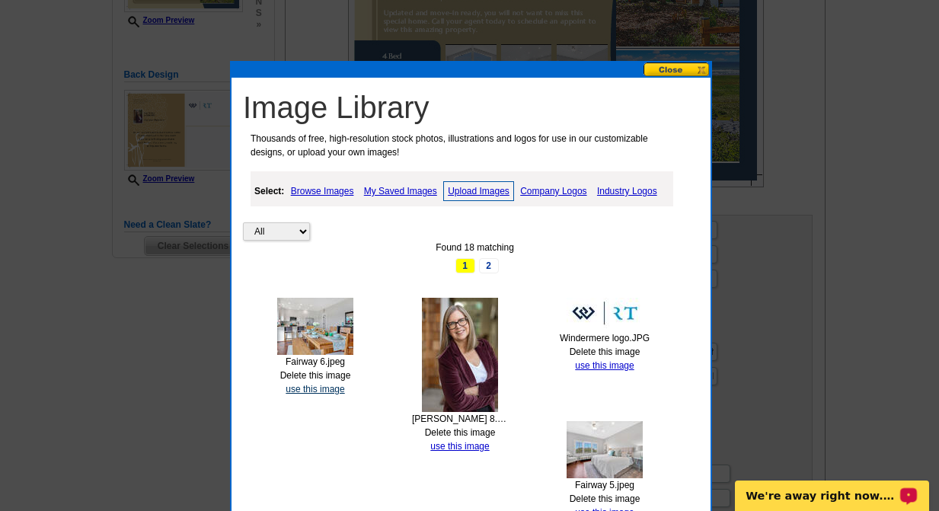
click at [315, 390] on link "use this image" at bounding box center [315, 389] width 59 height 11
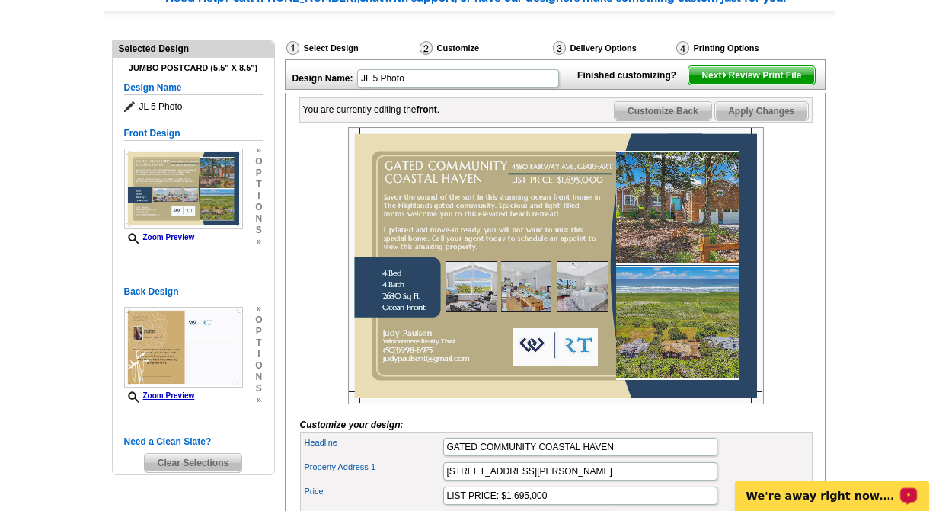
scroll to position [117, 0]
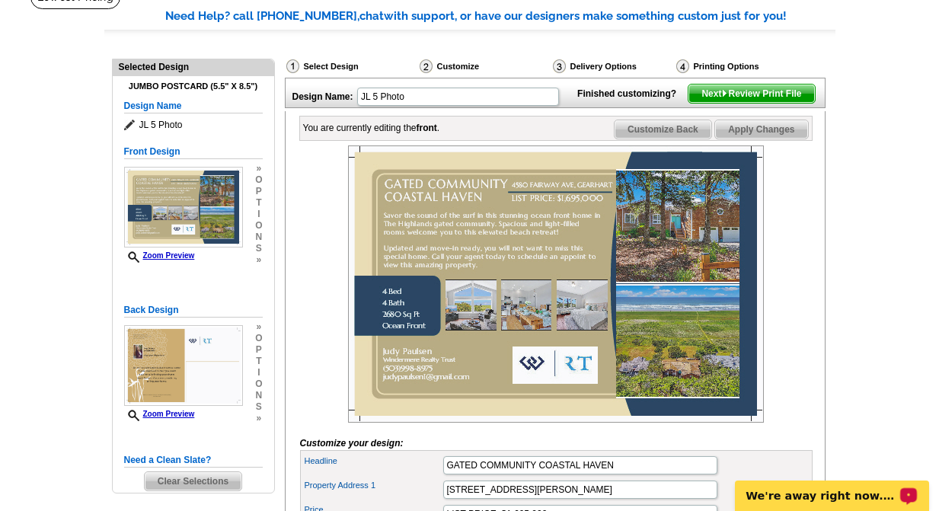
click at [761, 139] on span "Apply Changes" at bounding box center [761, 129] width 92 height 18
click at [767, 103] on span "Next Review Print File" at bounding box center [752, 94] width 126 height 18
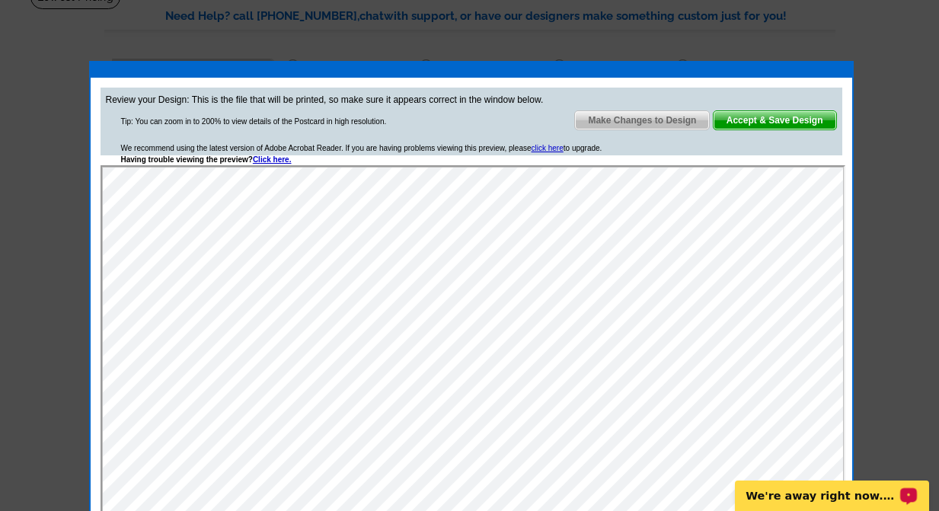
scroll to position [0, 0]
click at [769, 121] on span "Accept & Save Design" at bounding box center [775, 120] width 123 height 18
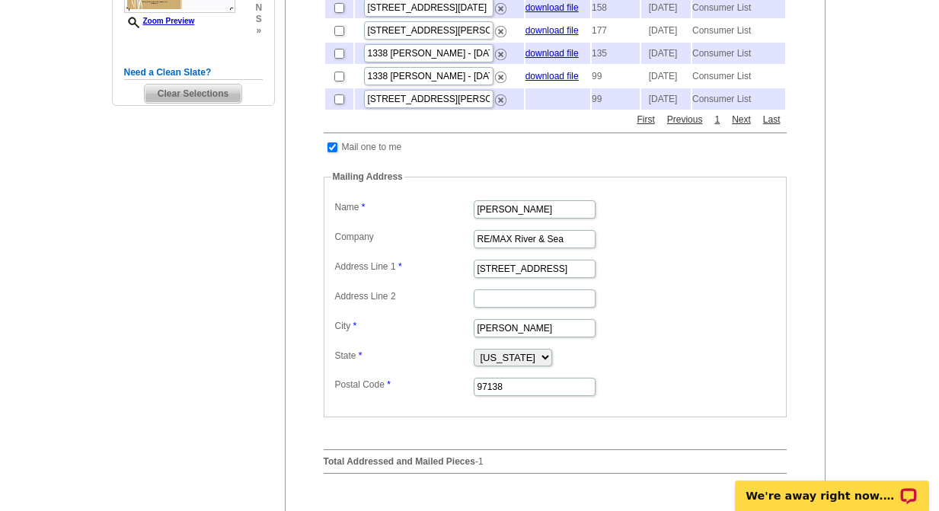
scroll to position [452, 0]
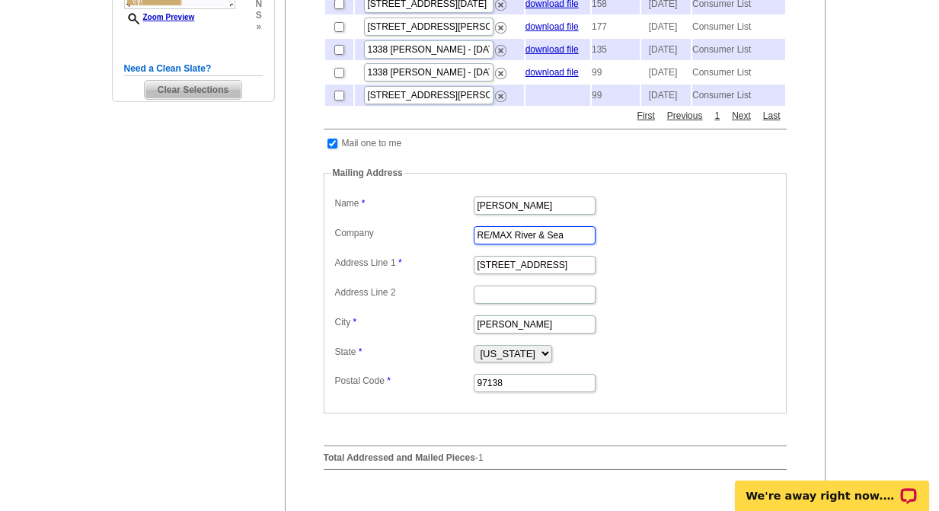
click at [578, 245] on input "RE/MAX River & Sea" at bounding box center [535, 235] width 122 height 18
type input "R"
type input "Windermere Realty Trust"
click at [568, 274] on input "[STREET_ADDRESS]" at bounding box center [535, 265] width 122 height 18
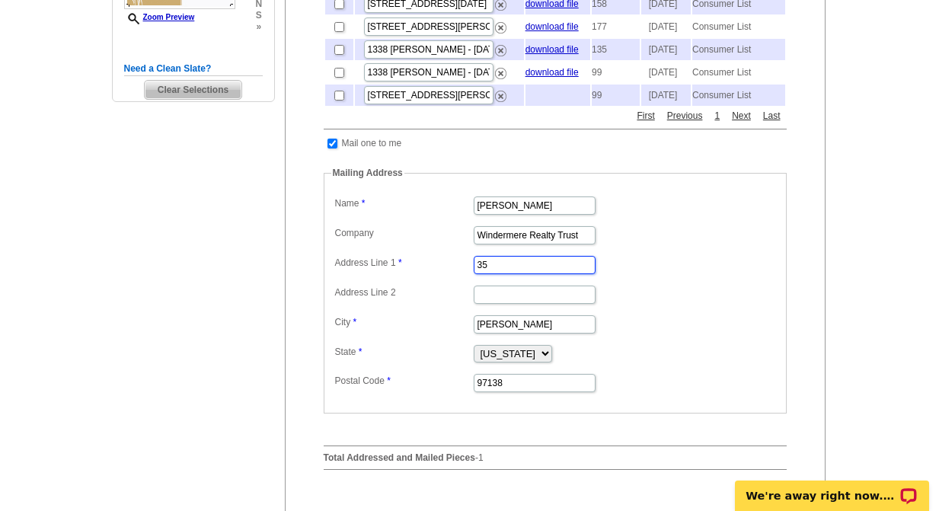
type input "3"
type input "P.O. Box 2729"
click at [859, 363] on main "Need Help? call [PHONE_NUMBER], chat with support, or have our designers make s…" at bounding box center [469, 147] width 939 height 995
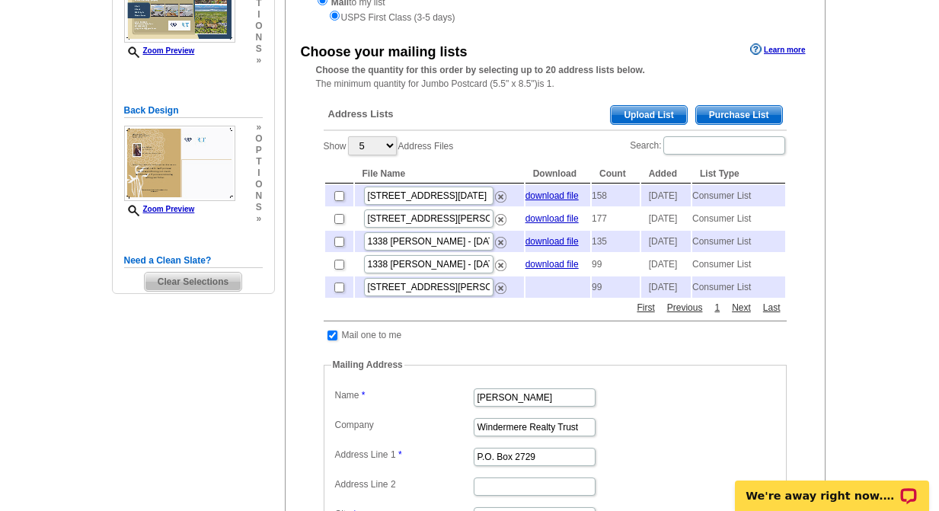
scroll to position [197, 0]
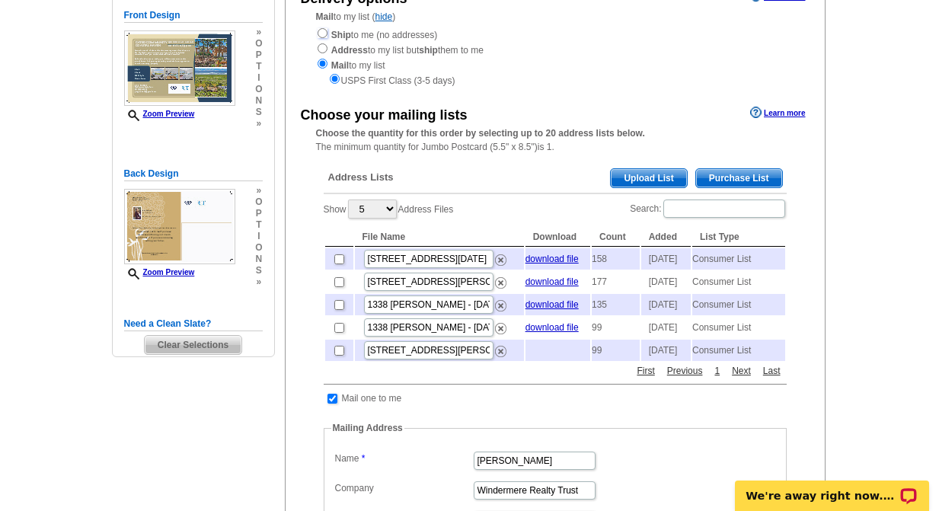
click at [325, 31] on input "radio" at bounding box center [323, 33] width 10 height 10
radio input "true"
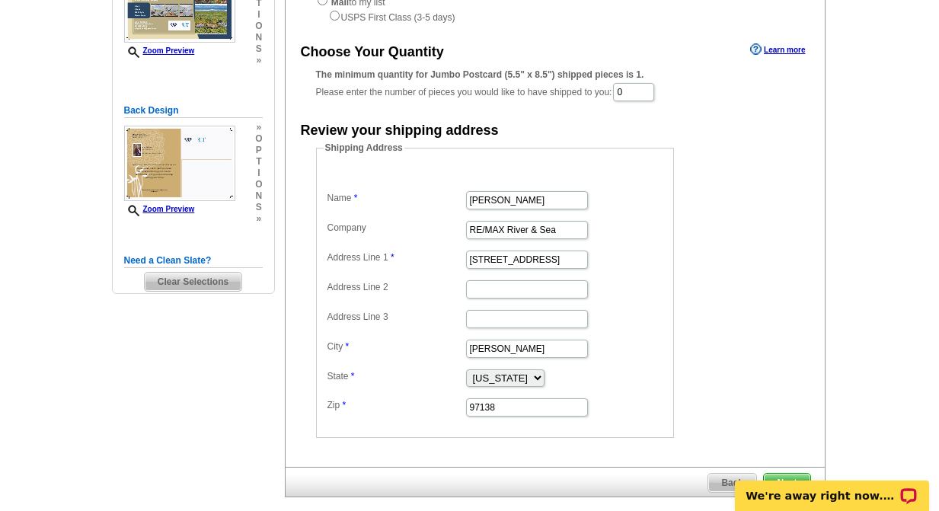
scroll to position [264, 0]
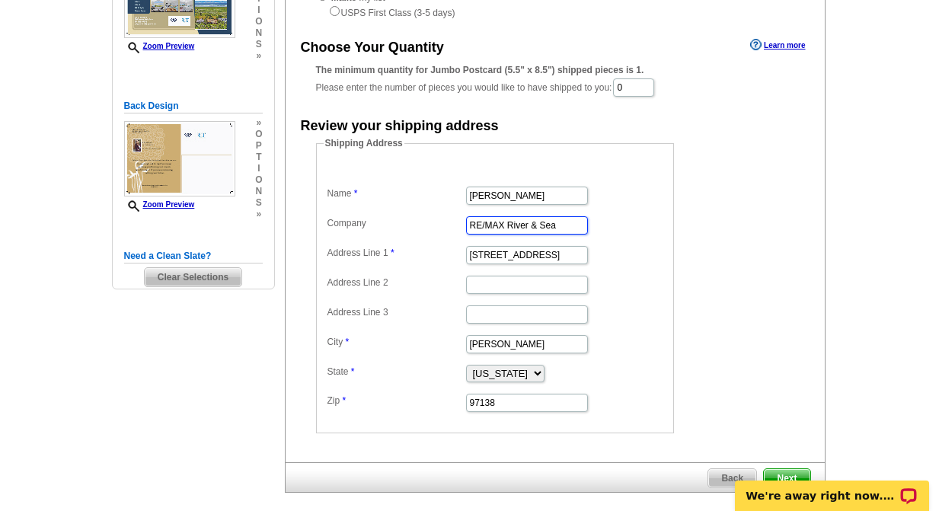
click at [581, 224] on input "RE/MAX River & Sea" at bounding box center [527, 225] width 122 height 18
type input "R"
click at [581, 224] on input "Company" at bounding box center [527, 225] width 122 height 18
type input "Windermere Realty Trust"
click at [715, 222] on dd "Shipping Address Name Judy Paulsen Company Windermere Realty Trust Address Line…" at bounding box center [518, 284] width 405 height 297
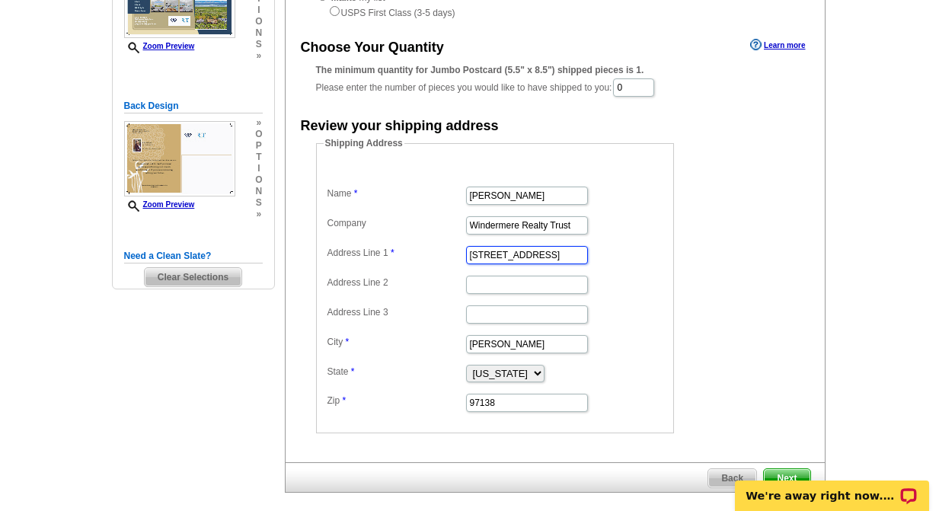
click at [561, 256] on input "3523 HWY 101 N" at bounding box center [527, 255] width 122 height 18
type input "3"
type input "P.O. Box 2729"
click at [763, 298] on form "Shipping Address Name Judy Paulsen Company Windermere Realty Trust Address Line…" at bounding box center [555, 284] width 478 height 297
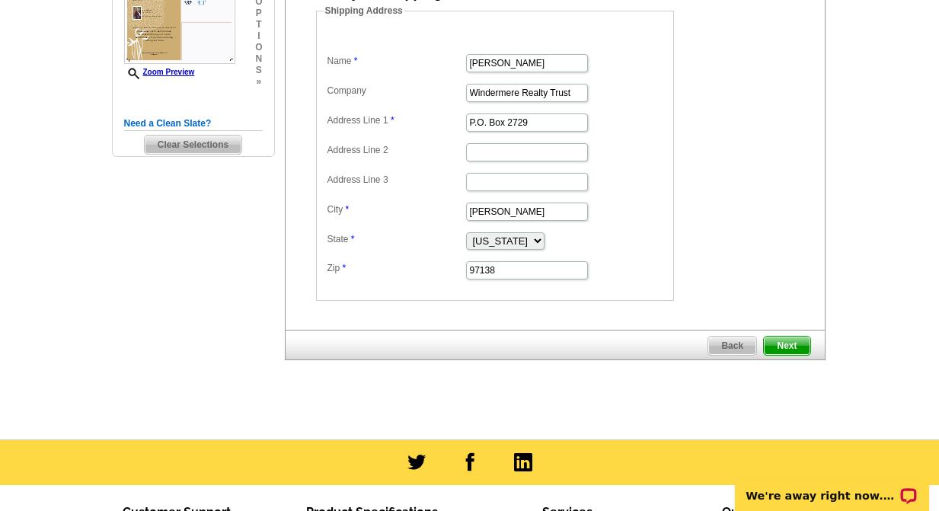
scroll to position [407, 0]
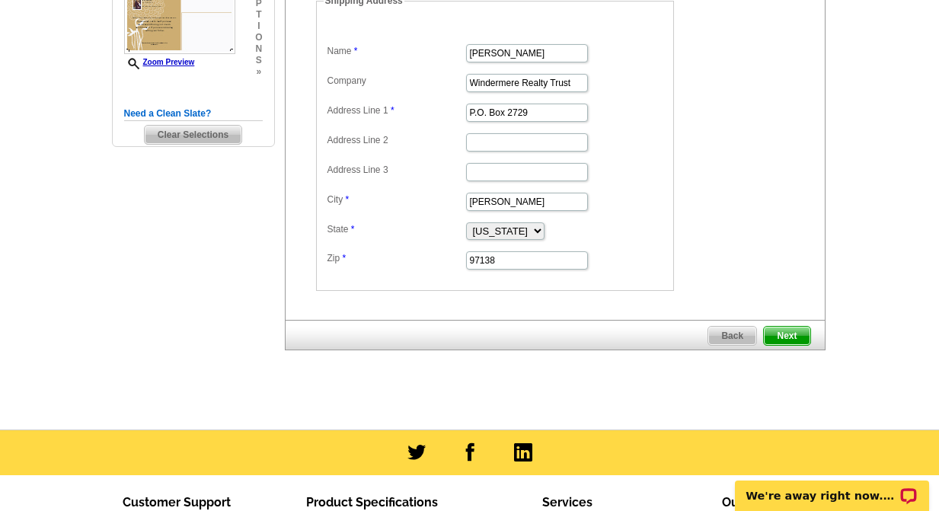
click at [793, 337] on span "Next" at bounding box center [787, 336] width 46 height 18
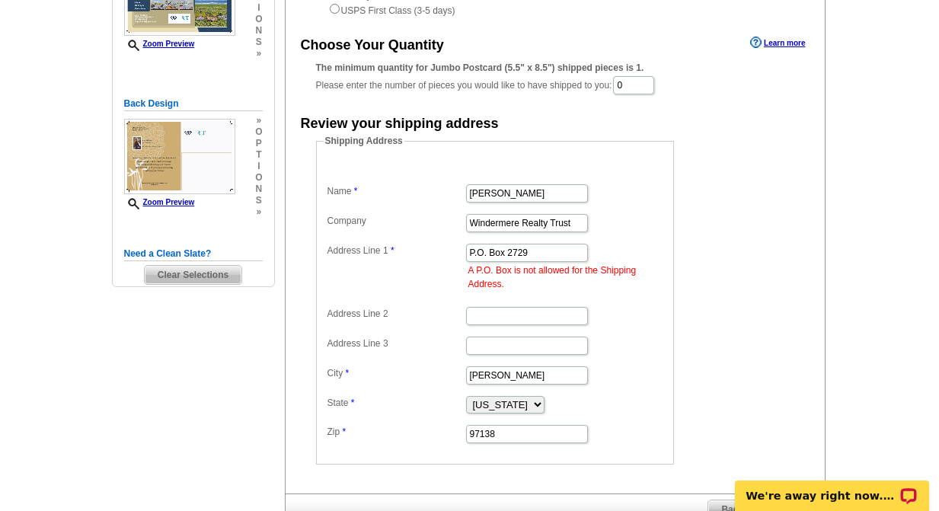
scroll to position [249, 0]
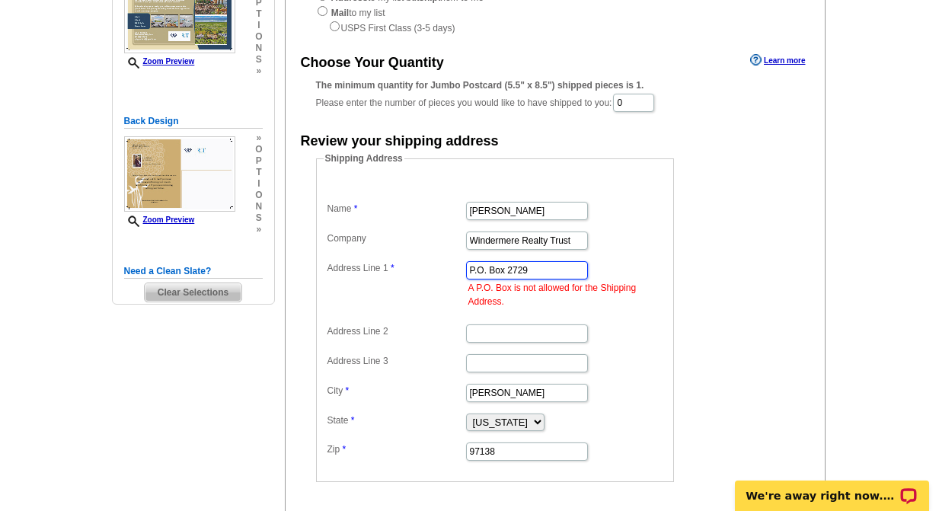
click at [545, 275] on input "P.O. Box 2729" at bounding box center [527, 270] width 122 height 18
type input "P"
type input "588 Pacific Way"
click at [517, 334] on input "Address Line 2" at bounding box center [527, 334] width 122 height 18
type input "P.O. Box 2729"
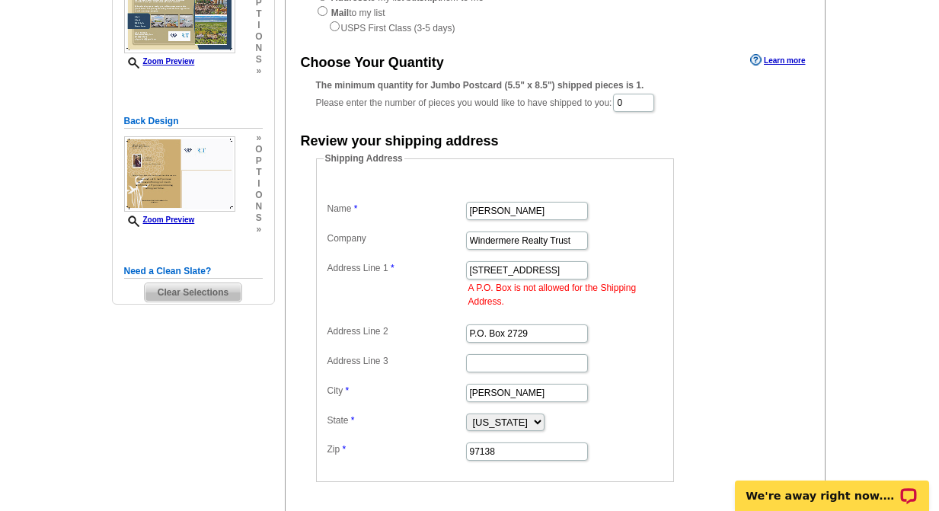
click at [759, 363] on form "Shipping Address Name Judy Paulsen Company Windermere Realty Trust Address Line…" at bounding box center [555, 317] width 478 height 331
click at [568, 343] on input "P.O. Box 2729" at bounding box center [527, 334] width 122 height 18
click at [569, 267] on input "588 Pacific Way" at bounding box center [527, 270] width 122 height 18
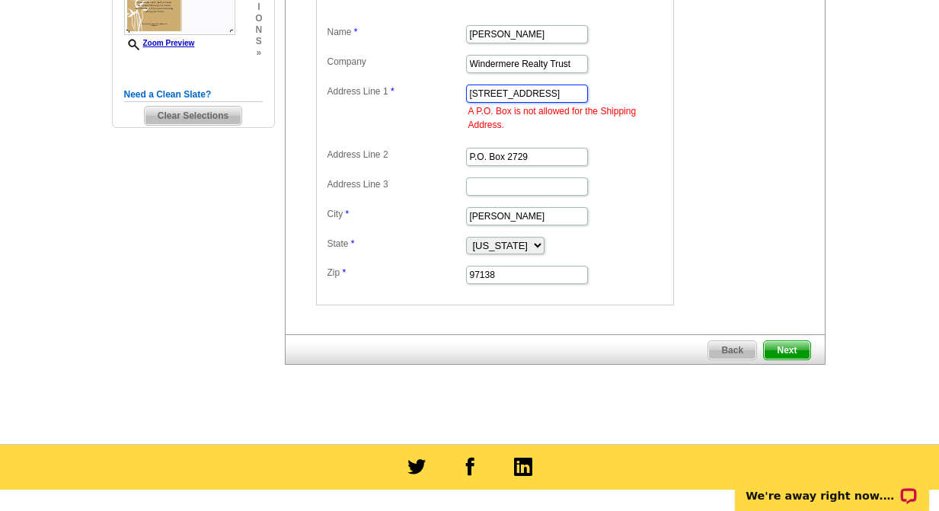
scroll to position [417, 0]
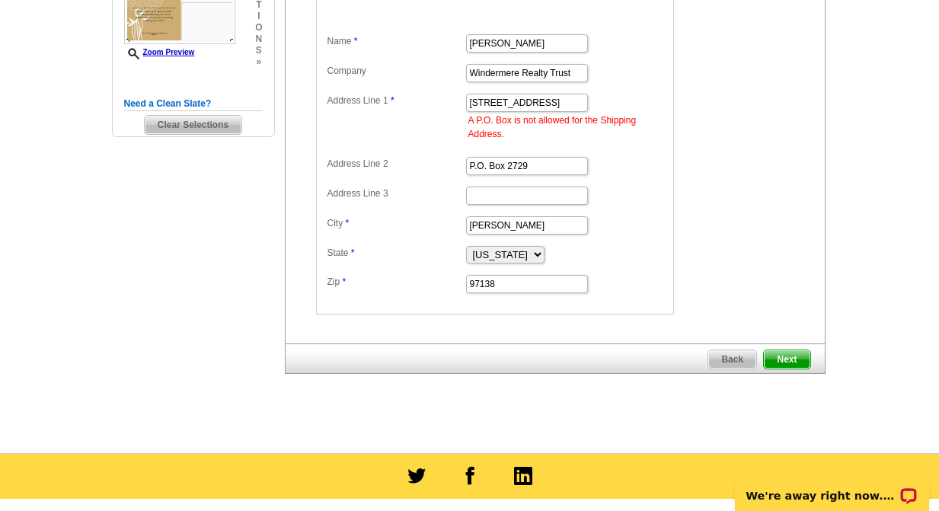
click at [792, 364] on span "Next" at bounding box center [787, 359] width 46 height 18
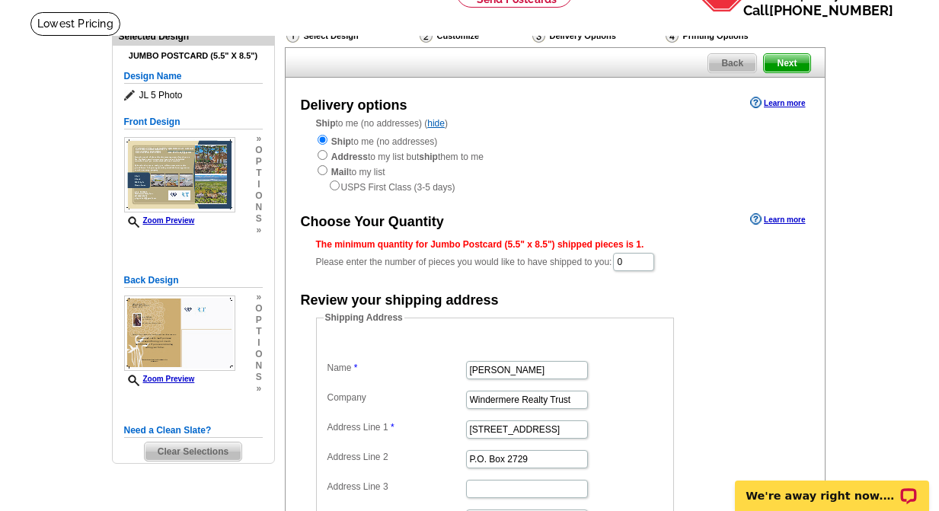
scroll to position [94, 0]
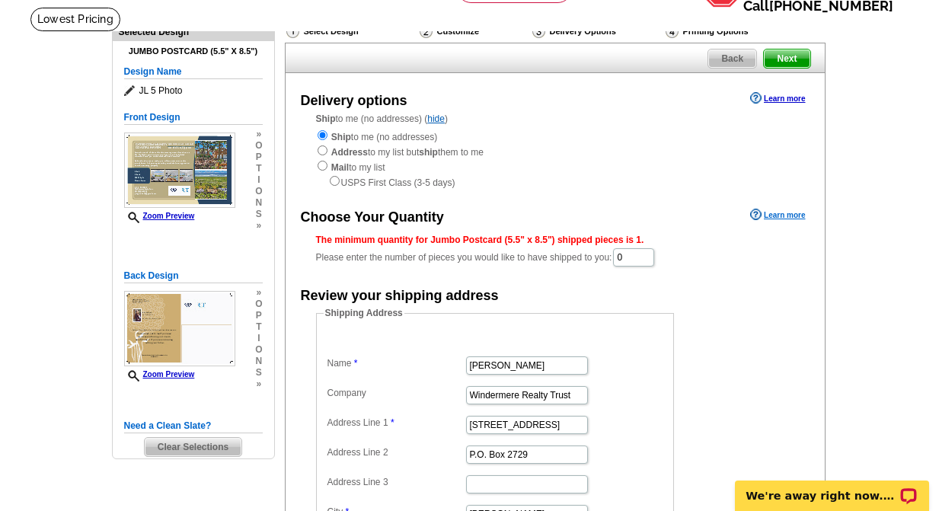
click at [779, 217] on link "Learn more" at bounding box center [777, 215] width 55 height 12
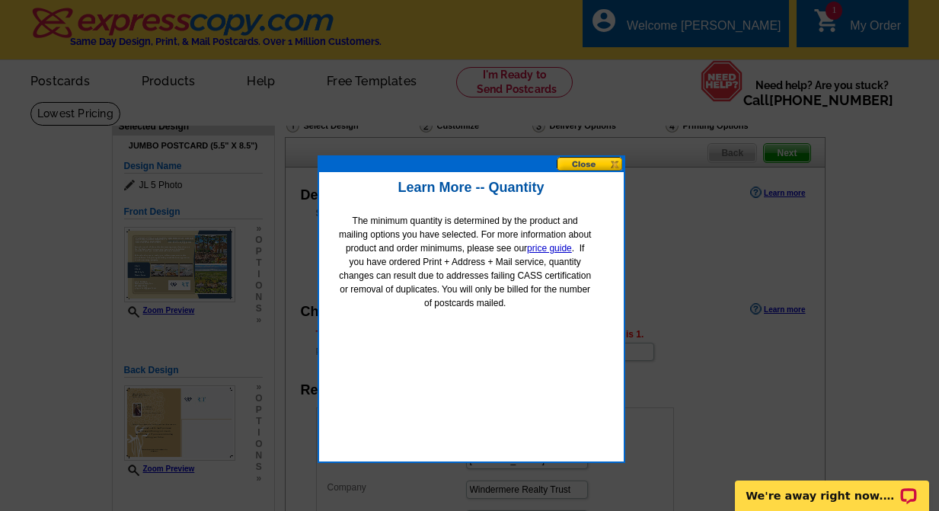
click at [614, 161] on button at bounding box center [590, 164] width 67 height 14
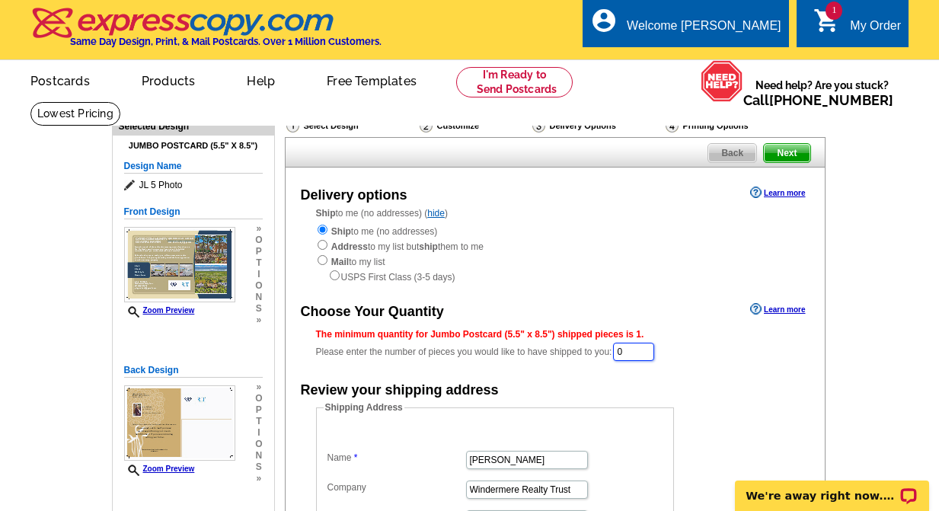
click at [652, 353] on input "0" at bounding box center [633, 352] width 41 height 18
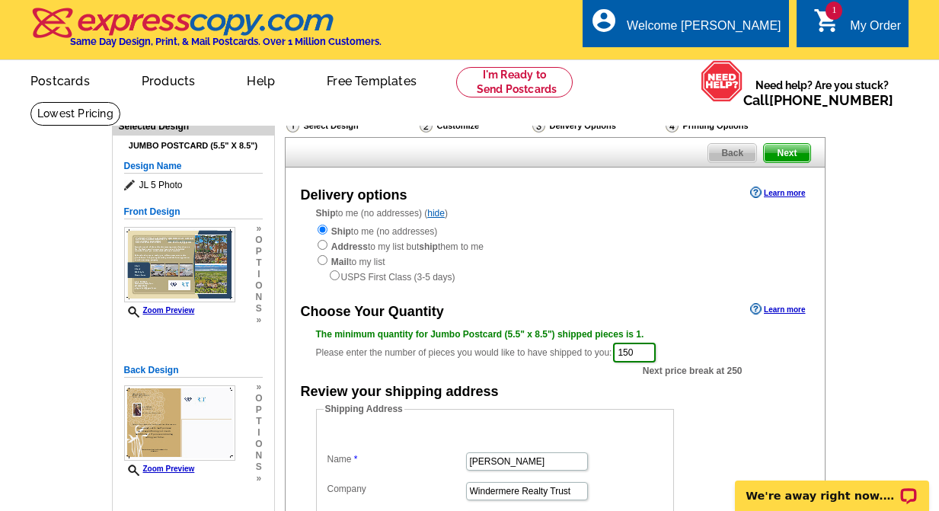
click at [798, 368] on div "Choose Your Quantity Learn more The minimum quantity for Jumbo Postcard (5.5" x…" at bounding box center [555, 499] width 539 height 400
click at [656, 354] on input "150" at bounding box center [634, 353] width 43 height 20
type input "150"
click at [688, 296] on div "Delivery options Learn more Ship to me (no addresses) ( hide ) Ship to me (no a…" at bounding box center [555, 448] width 541 height 561
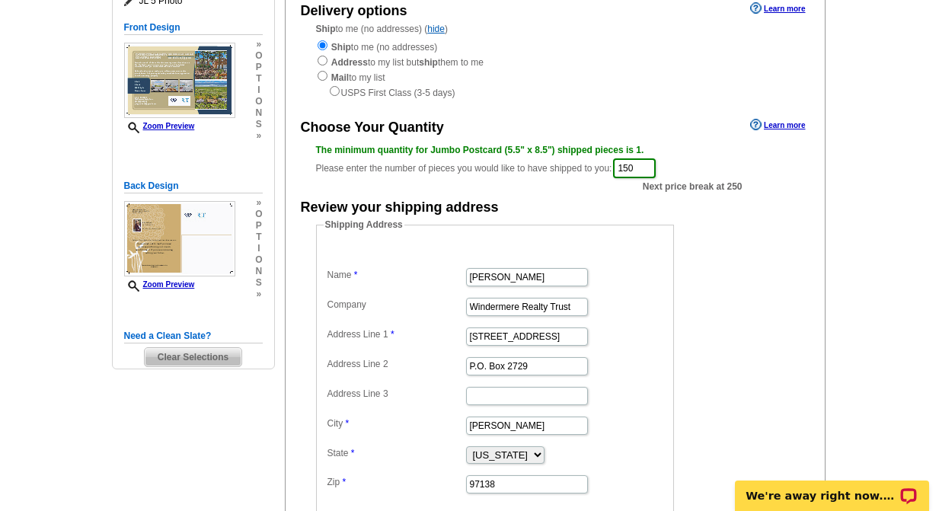
scroll to position [280, 0]
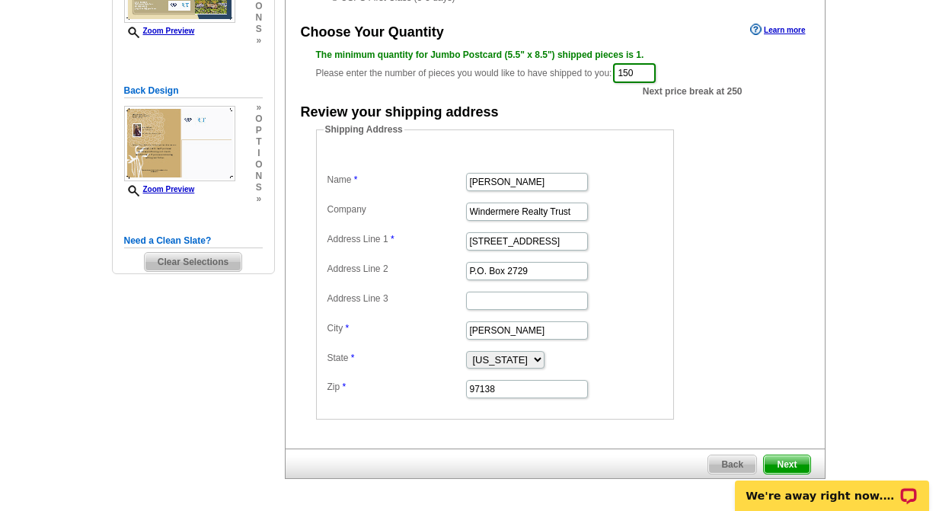
click at [787, 465] on body "We're away right now. Please check back later!" at bounding box center [832, 487] width 214 height 48
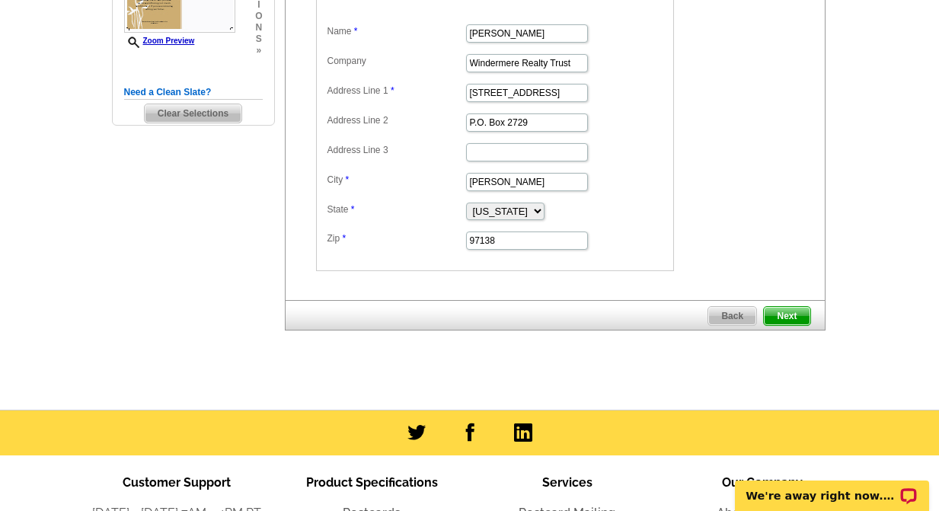
scroll to position [439, 0]
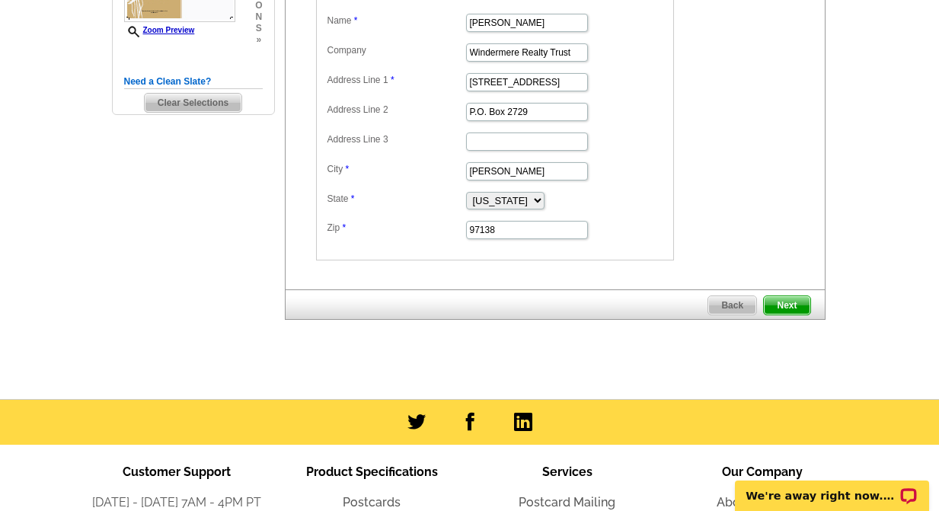
click at [791, 304] on span "Next" at bounding box center [787, 305] width 46 height 18
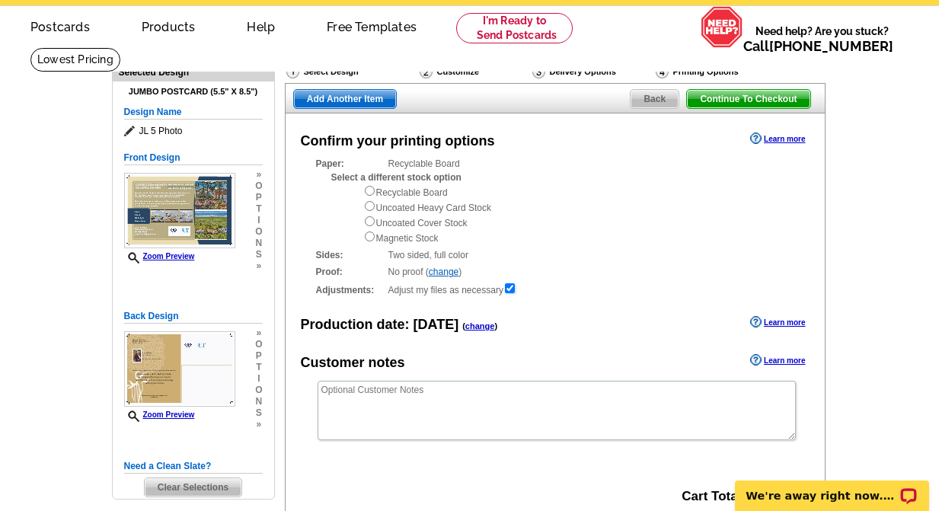
scroll to position [55, 0]
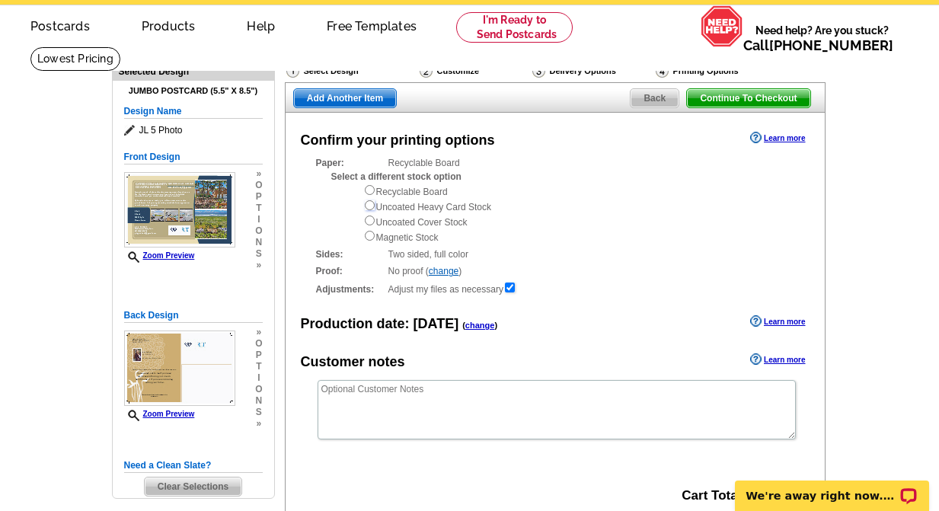
click at [370, 206] on input "radio" at bounding box center [370, 205] width 10 height 10
radio input "true"
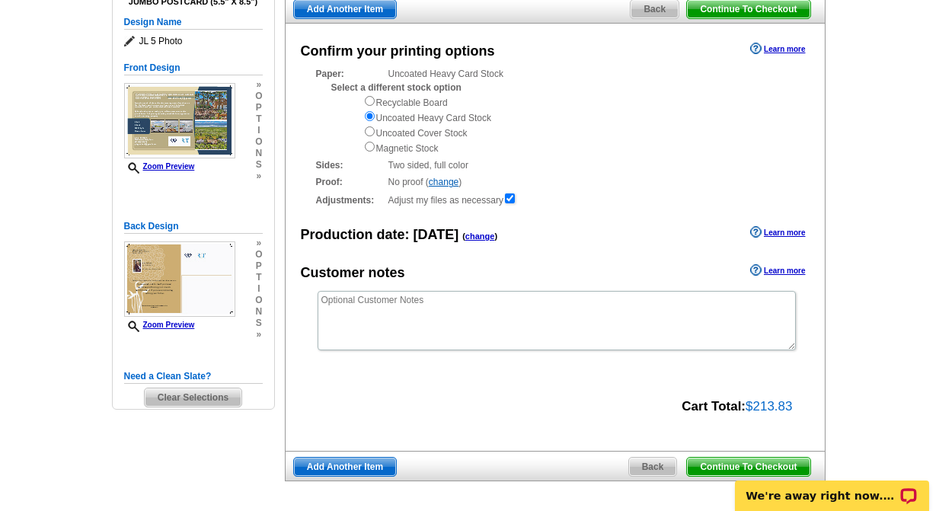
scroll to position [133, 0]
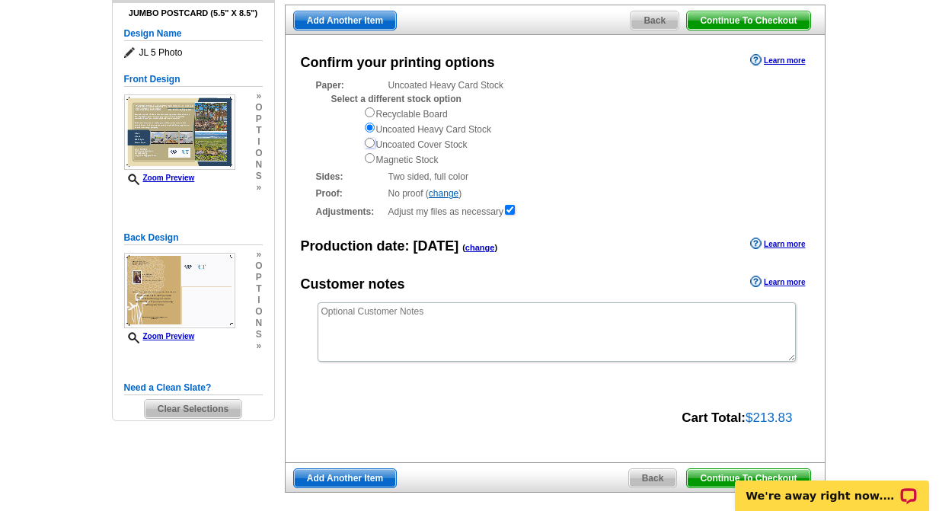
click at [369, 146] on input "radio" at bounding box center [370, 143] width 10 height 10
radio input "true"
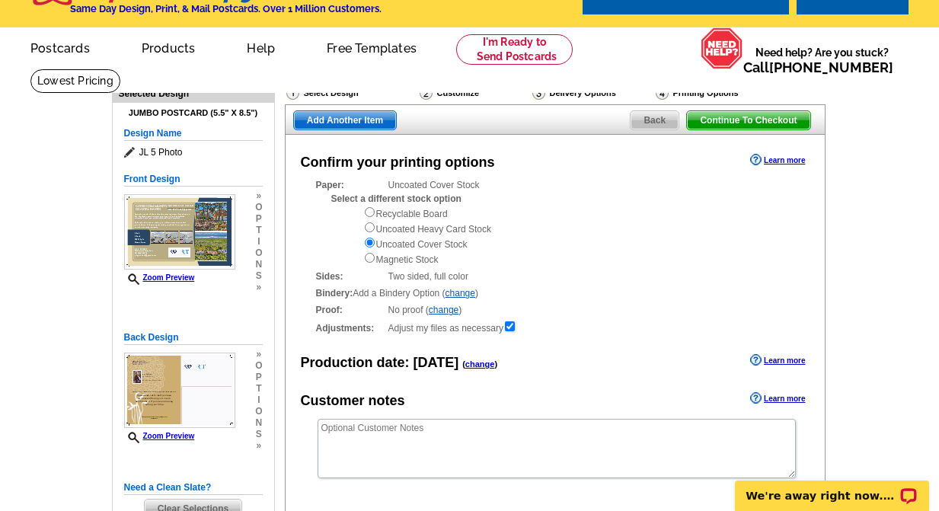
scroll to position [32, 0]
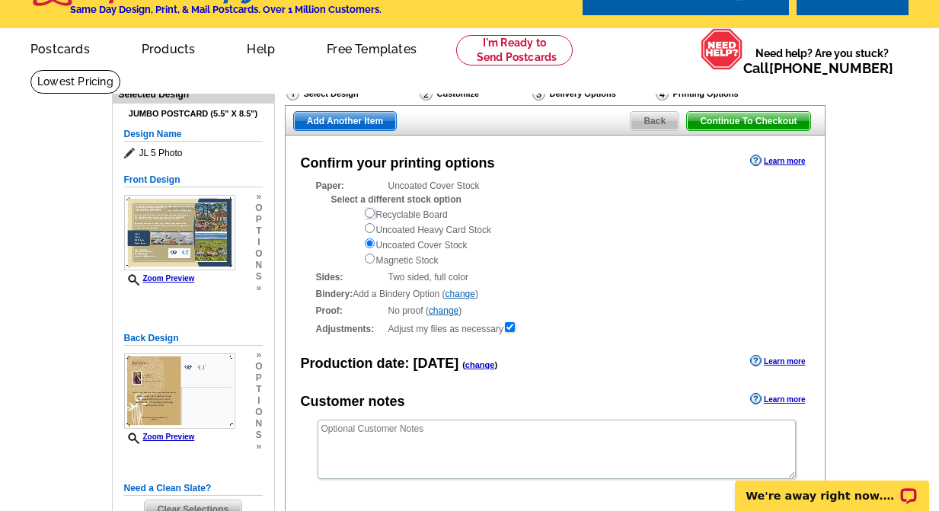
click at [371, 214] on input "radio" at bounding box center [370, 213] width 10 height 10
radio input "true"
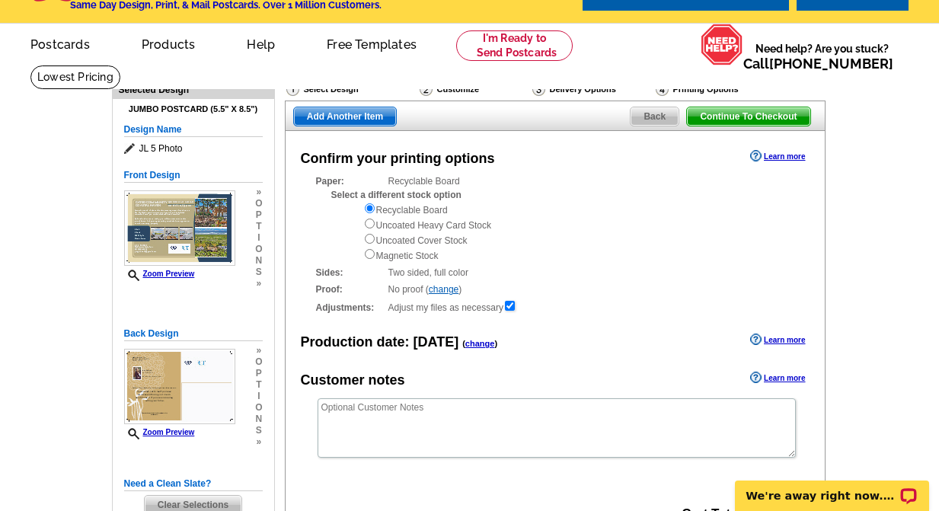
scroll to position [34, 0]
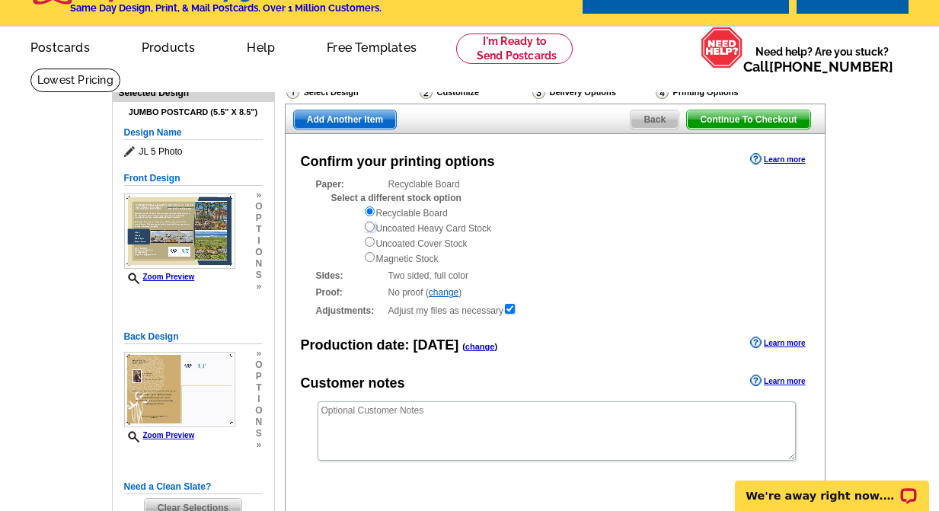
click at [368, 229] on input "radio" at bounding box center [370, 227] width 10 height 10
radio input "true"
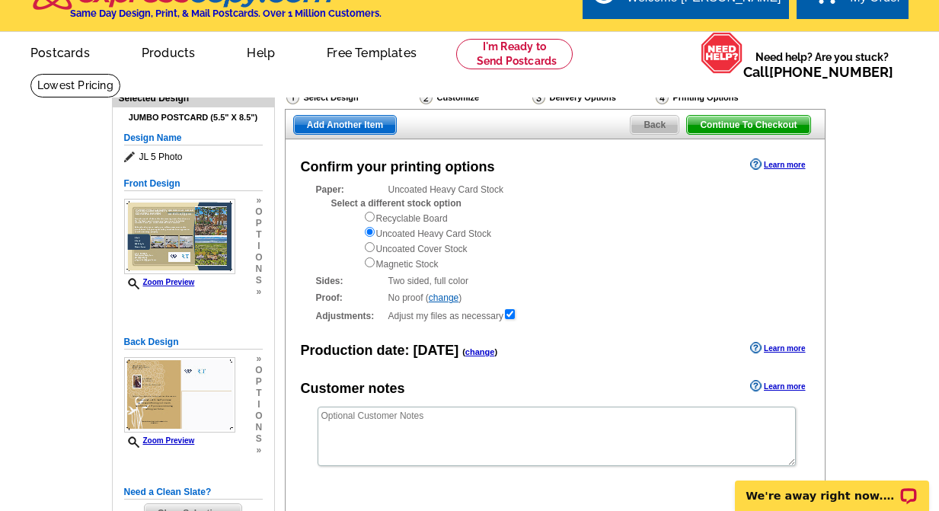
scroll to position [32, 0]
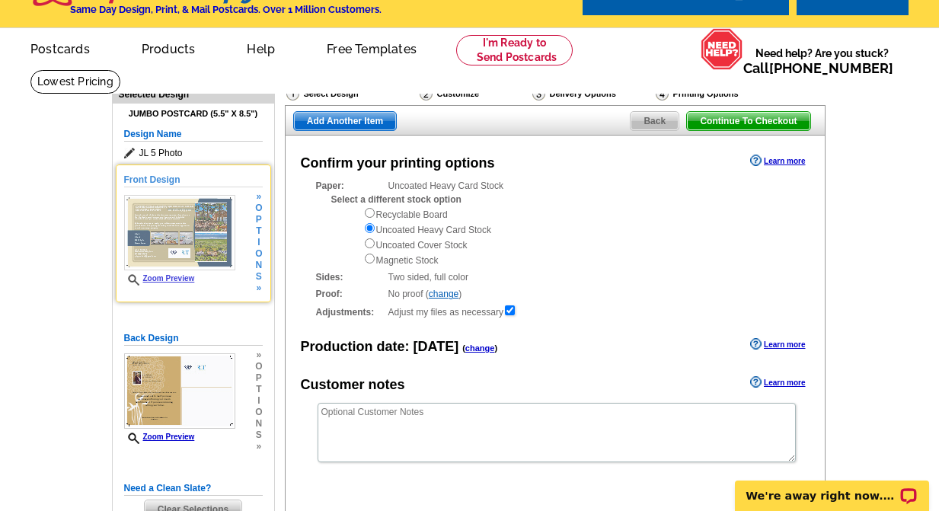
click at [169, 276] on link "Zoom Preview" at bounding box center [159, 278] width 71 height 8
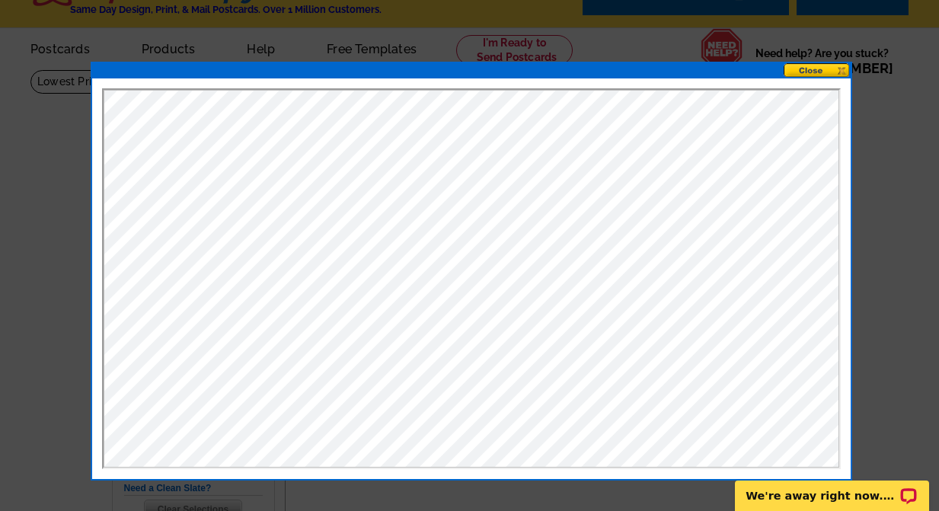
scroll to position [0, 0]
click at [836, 68] on button at bounding box center [817, 70] width 67 height 14
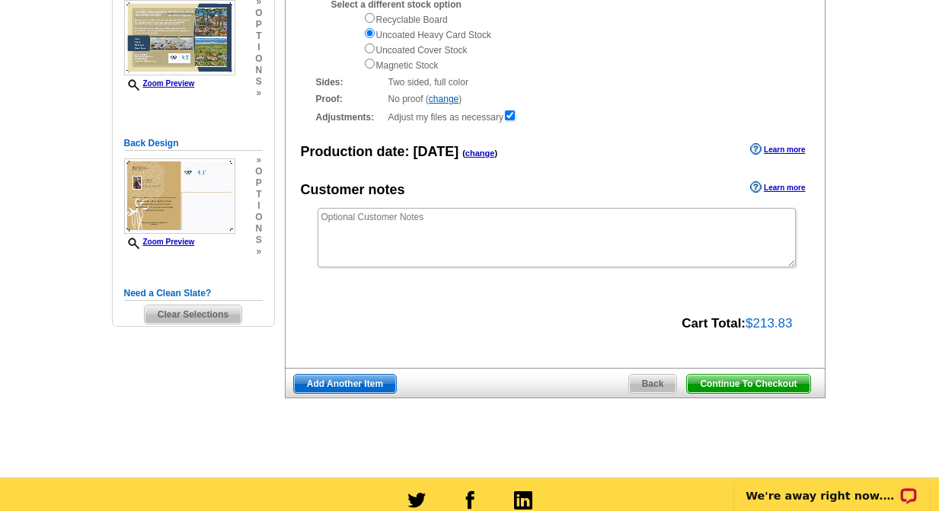
scroll to position [228, 0]
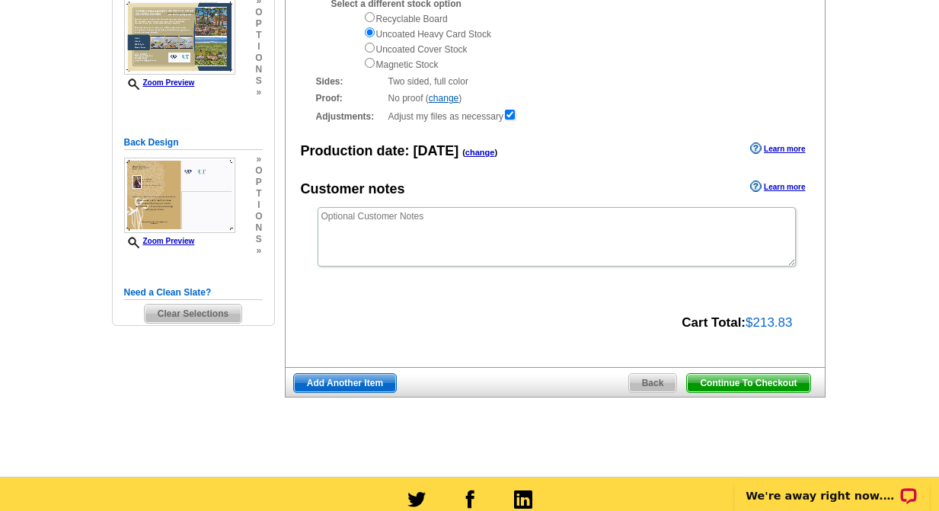
click at [747, 387] on span "Continue To Checkout" at bounding box center [748, 383] width 123 height 18
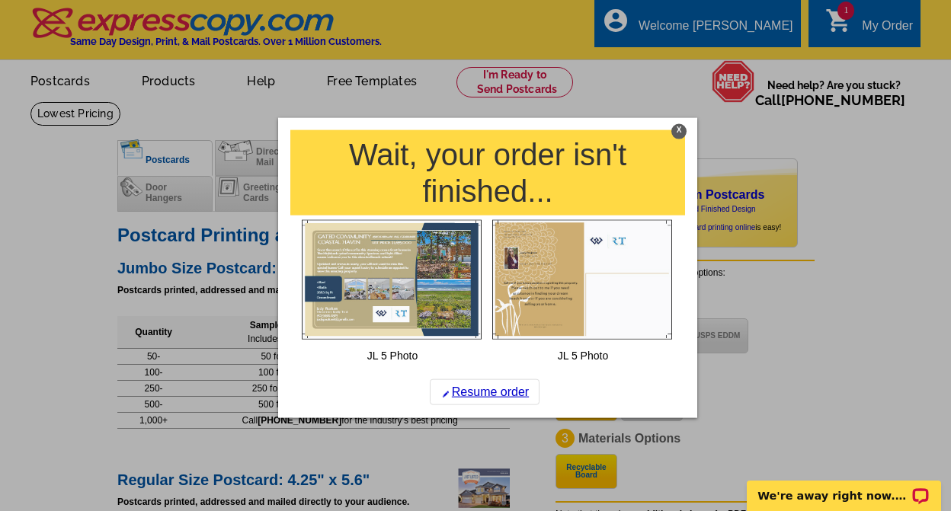
click at [677, 127] on div "X" at bounding box center [678, 130] width 15 height 15
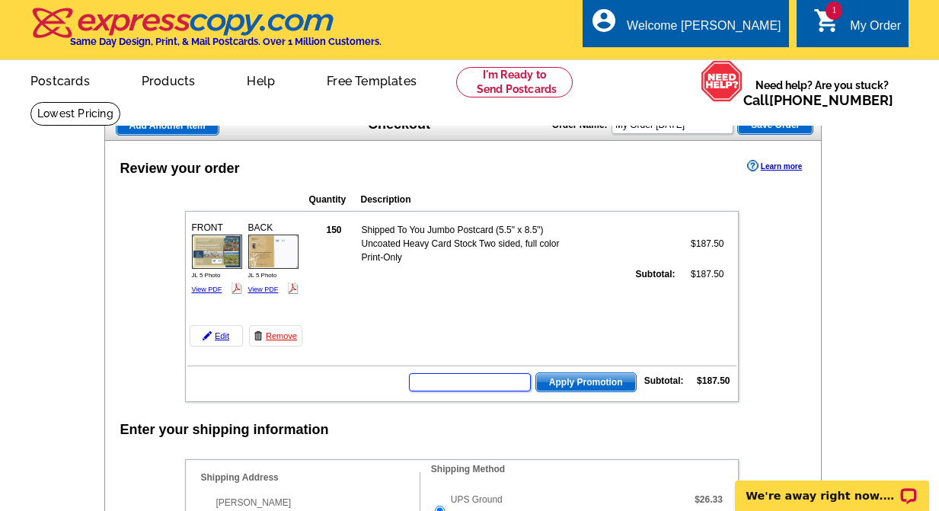
click at [432, 382] on input "text" at bounding box center [470, 382] width 122 height 18
type input "PMUSA50"
click at [601, 385] on span "Apply Promotion" at bounding box center [586, 382] width 100 height 18
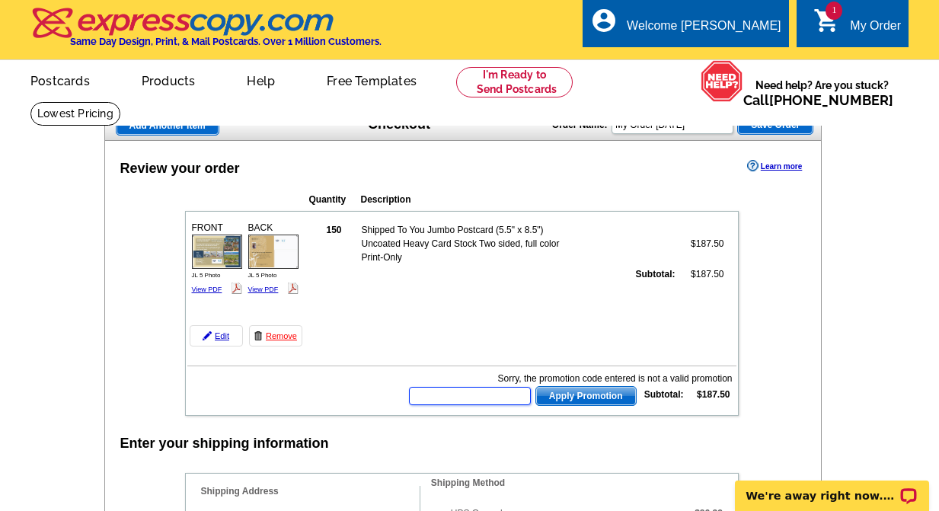
click at [462, 397] on input "text" at bounding box center [470, 396] width 122 height 18
type input "USA50"
click at [576, 392] on span "Apply Promotion" at bounding box center [586, 396] width 100 height 18
click at [443, 392] on input "text" at bounding box center [470, 396] width 122 height 18
type input "USA50"
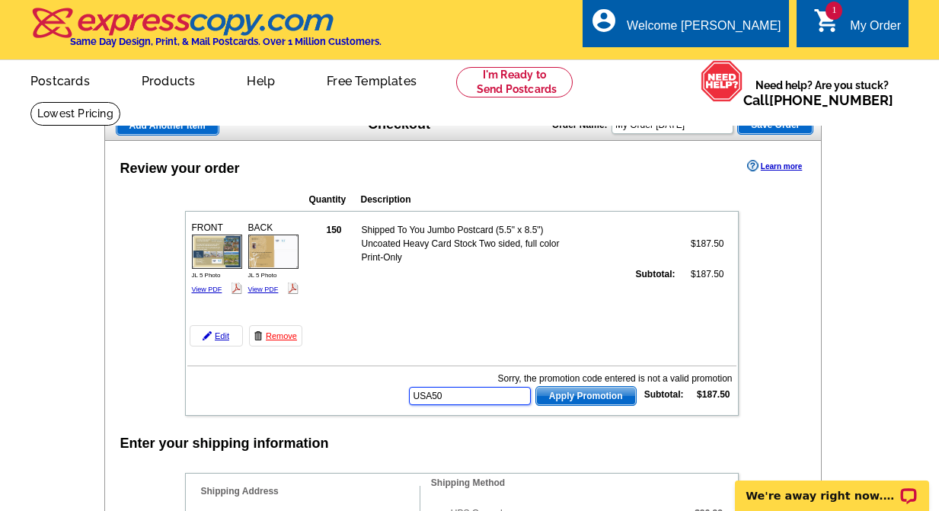
click at [536, 386] on button "Apply Promotion" at bounding box center [586, 396] width 101 height 20
click at [465, 403] on input "text" at bounding box center [470, 396] width 122 height 18
type input "S"
type input "ARTED"
click at [572, 398] on span "Apply Promotion" at bounding box center [586, 396] width 100 height 18
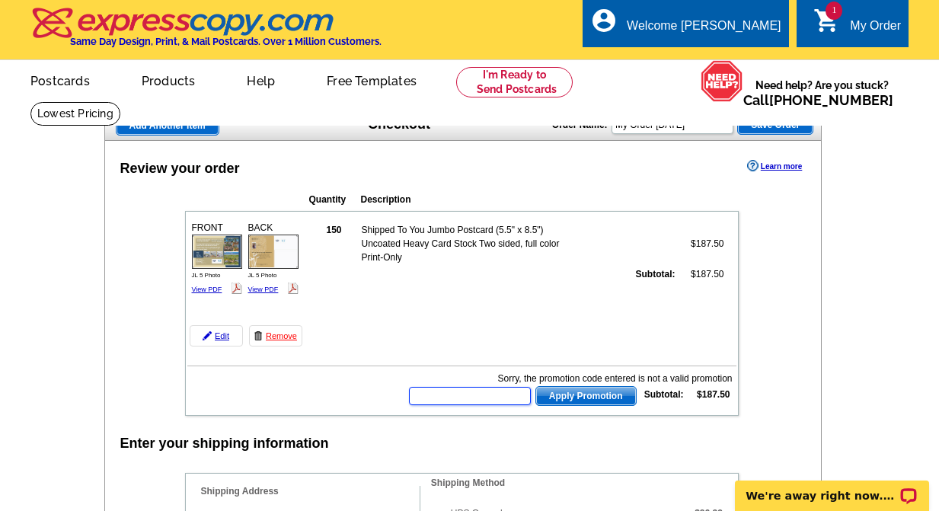
click at [485, 398] on input "text" at bounding box center [470, 396] width 122 height 18
type input "RRY40"
click at [584, 398] on span "Apply Promotion" at bounding box center [586, 396] width 100 height 18
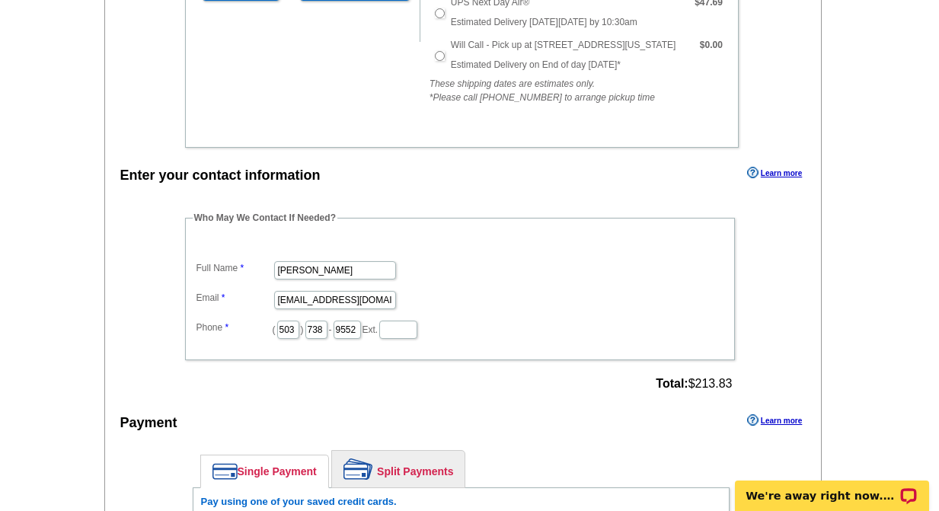
scroll to position [601, 0]
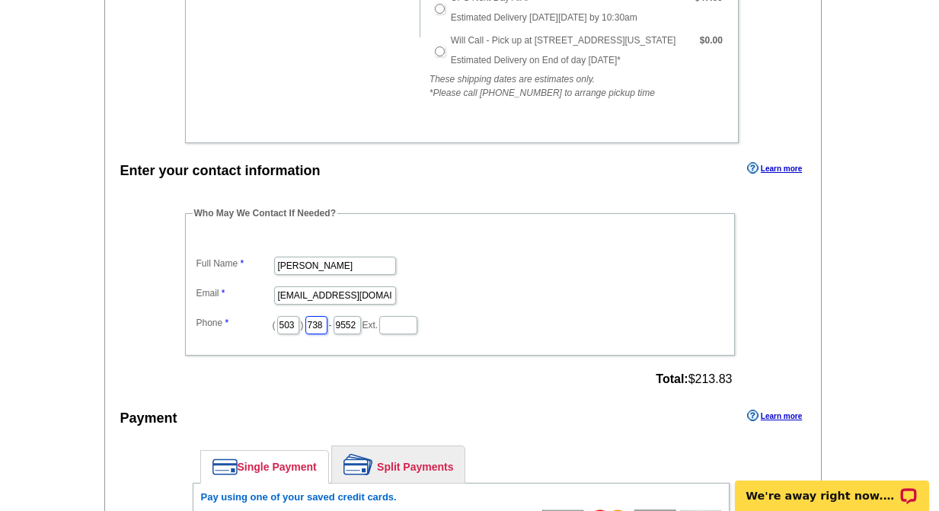
click at [328, 327] on input "738" at bounding box center [316, 325] width 22 height 18
type input "7"
type input "998"
click at [361, 328] on input "9552" at bounding box center [347, 325] width 27 height 18
type input "9"
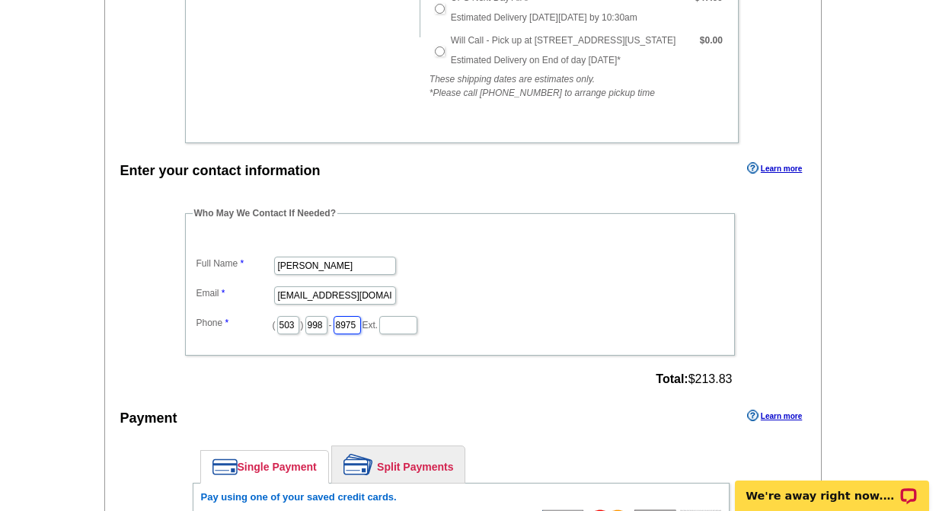
type input "8975"
click at [859, 303] on main "Add Another Item Checkout Order Name: My Order 2025-08-17 Save Order Review you…" at bounding box center [469, 300] width 939 height 1601
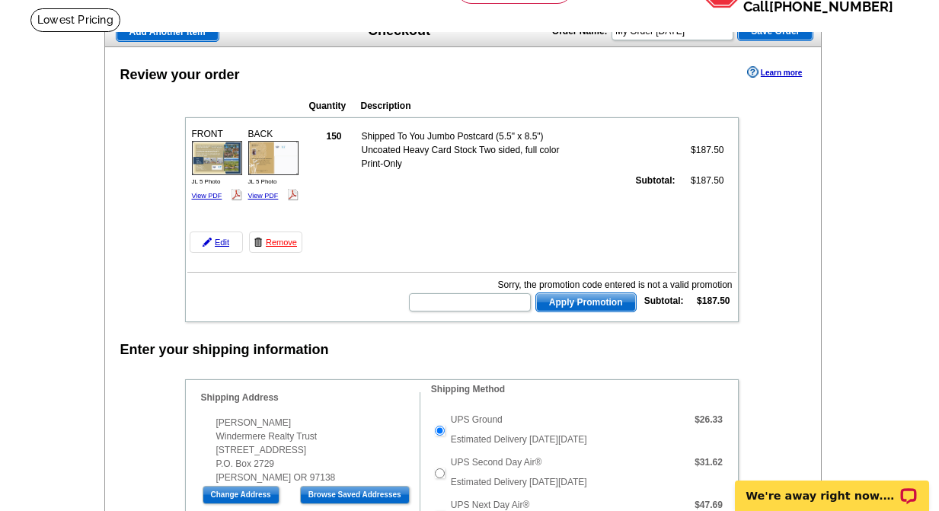
scroll to position [0, 0]
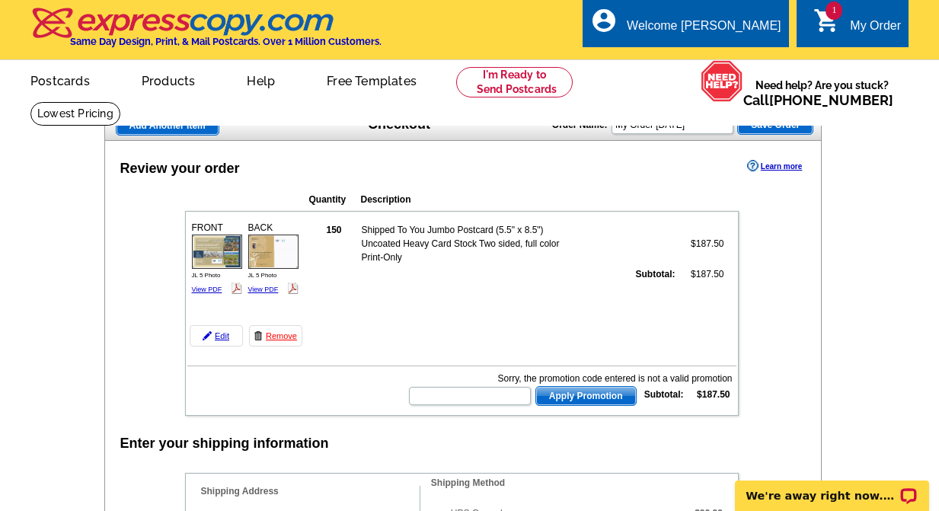
click at [850, 30] on div "My Order" at bounding box center [875, 29] width 51 height 21
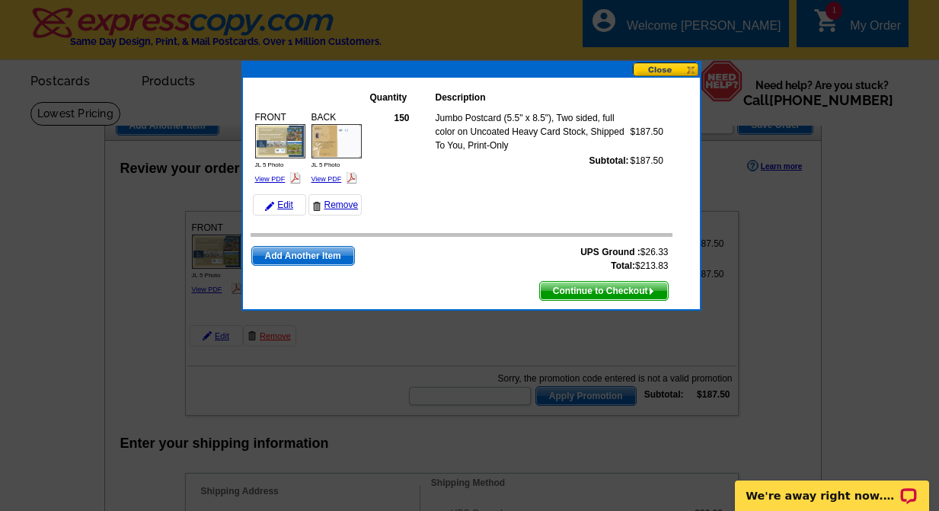
click at [689, 70] on button at bounding box center [666, 69] width 67 height 14
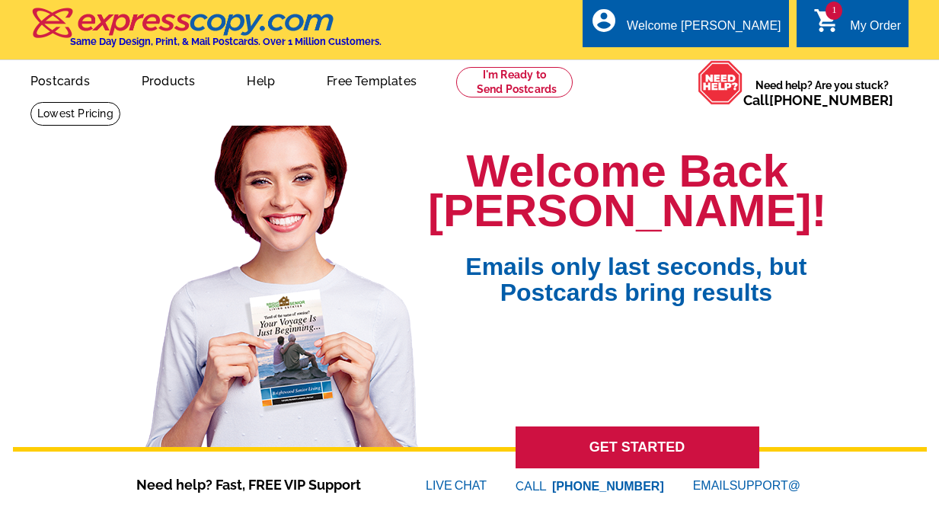
click at [866, 19] on div "My Order" at bounding box center [875, 29] width 51 height 21
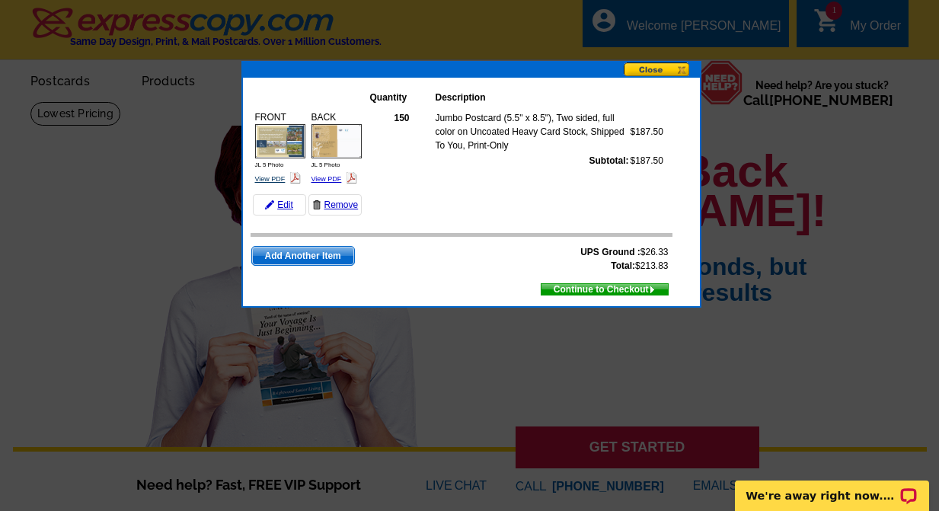
click at [274, 175] on link "View PDF" at bounding box center [270, 179] width 30 height 8
